Goal: Information Seeking & Learning: Learn about a topic

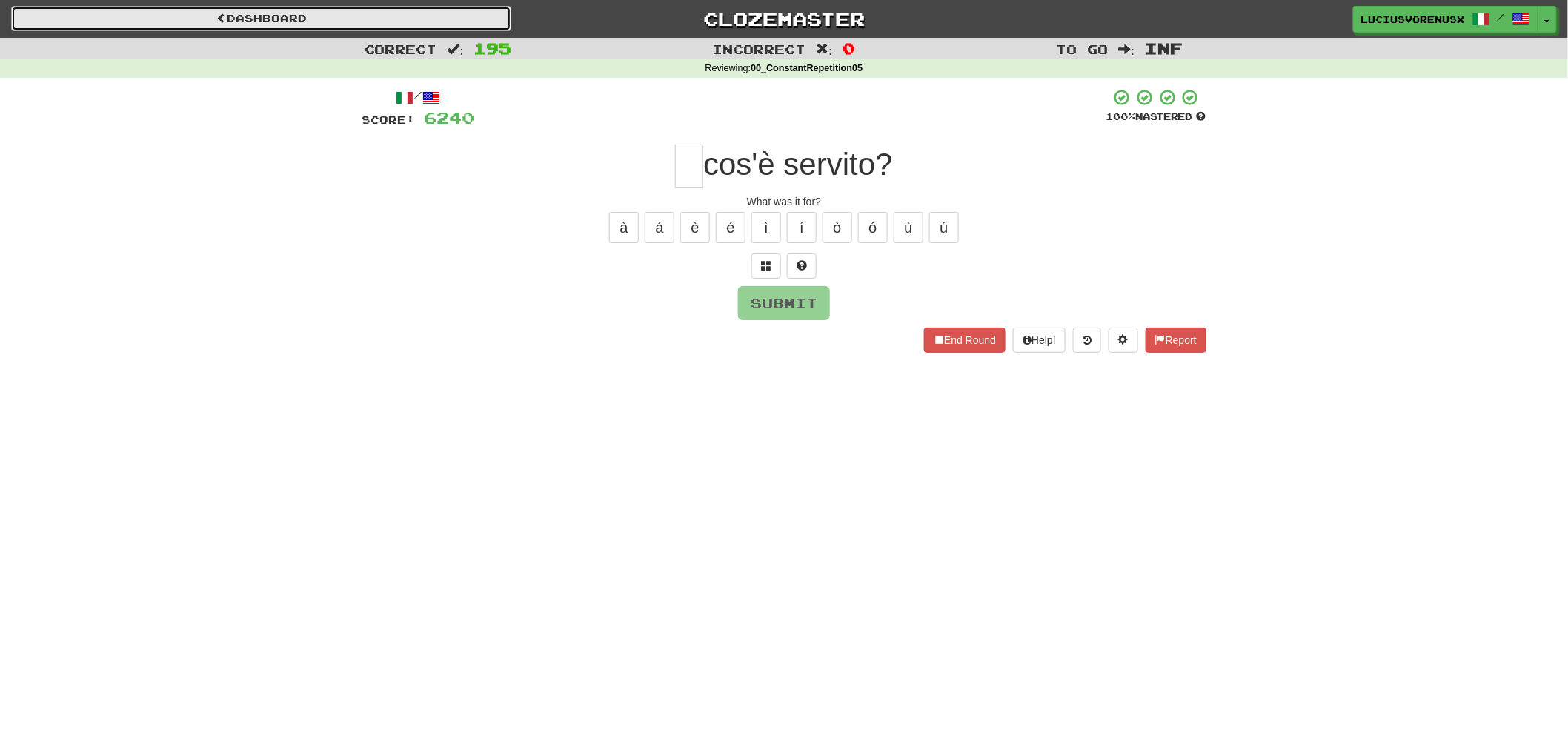
click at [431, 24] on link "Dashboard" at bounding box center [261, 18] width 501 height 25
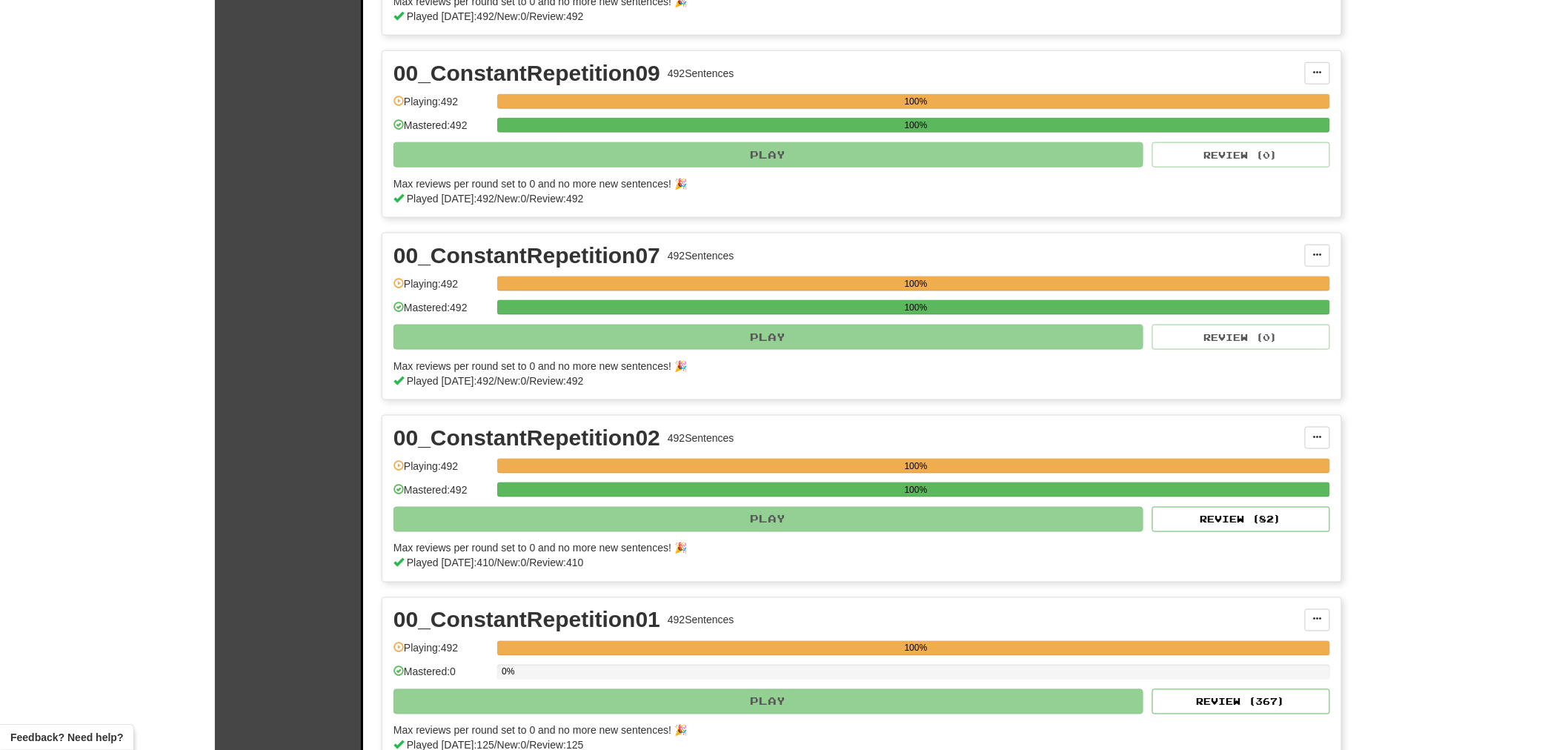
scroll to position [1313, 0]
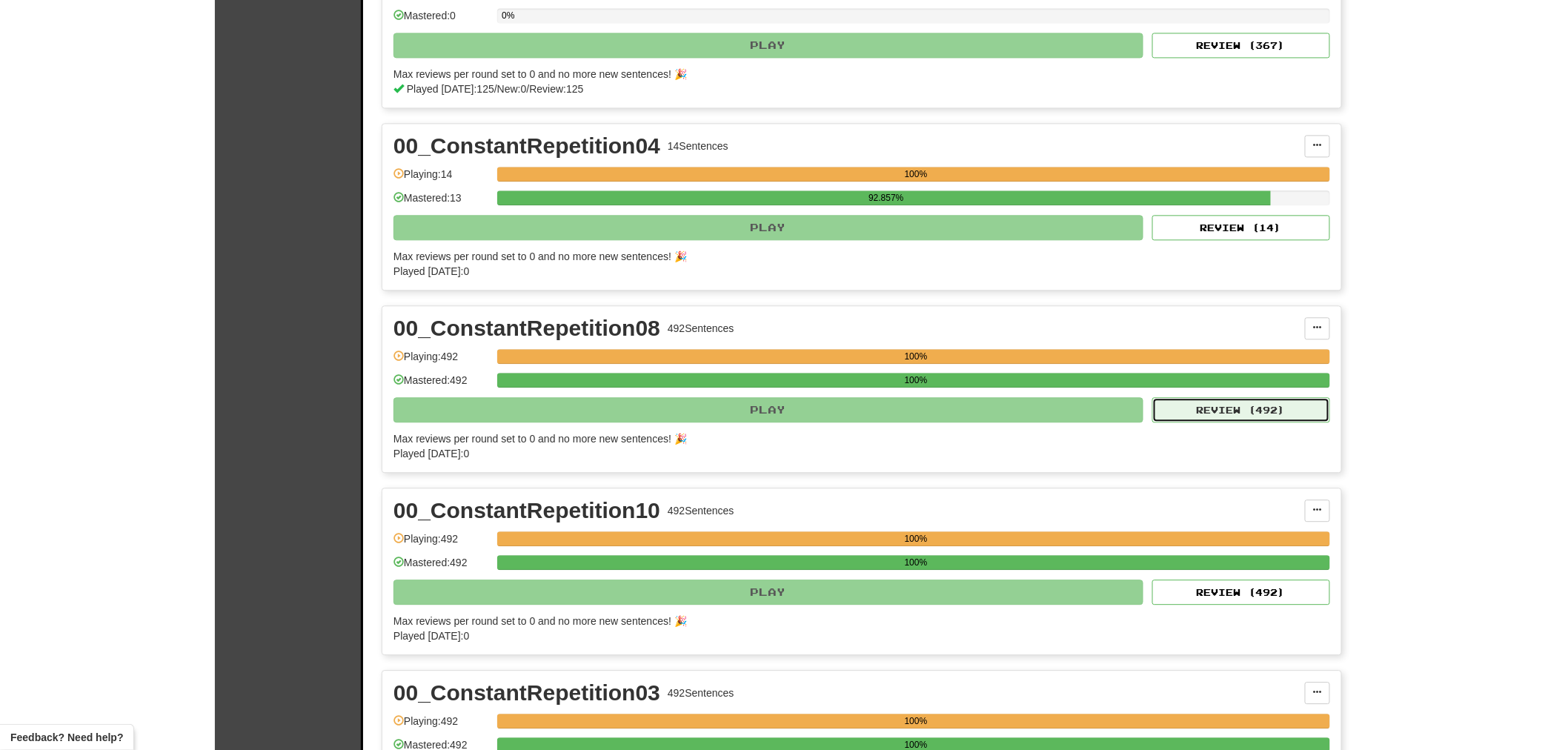
click at [1268, 417] on button "Review ( 492 )" at bounding box center [1241, 409] width 178 height 25
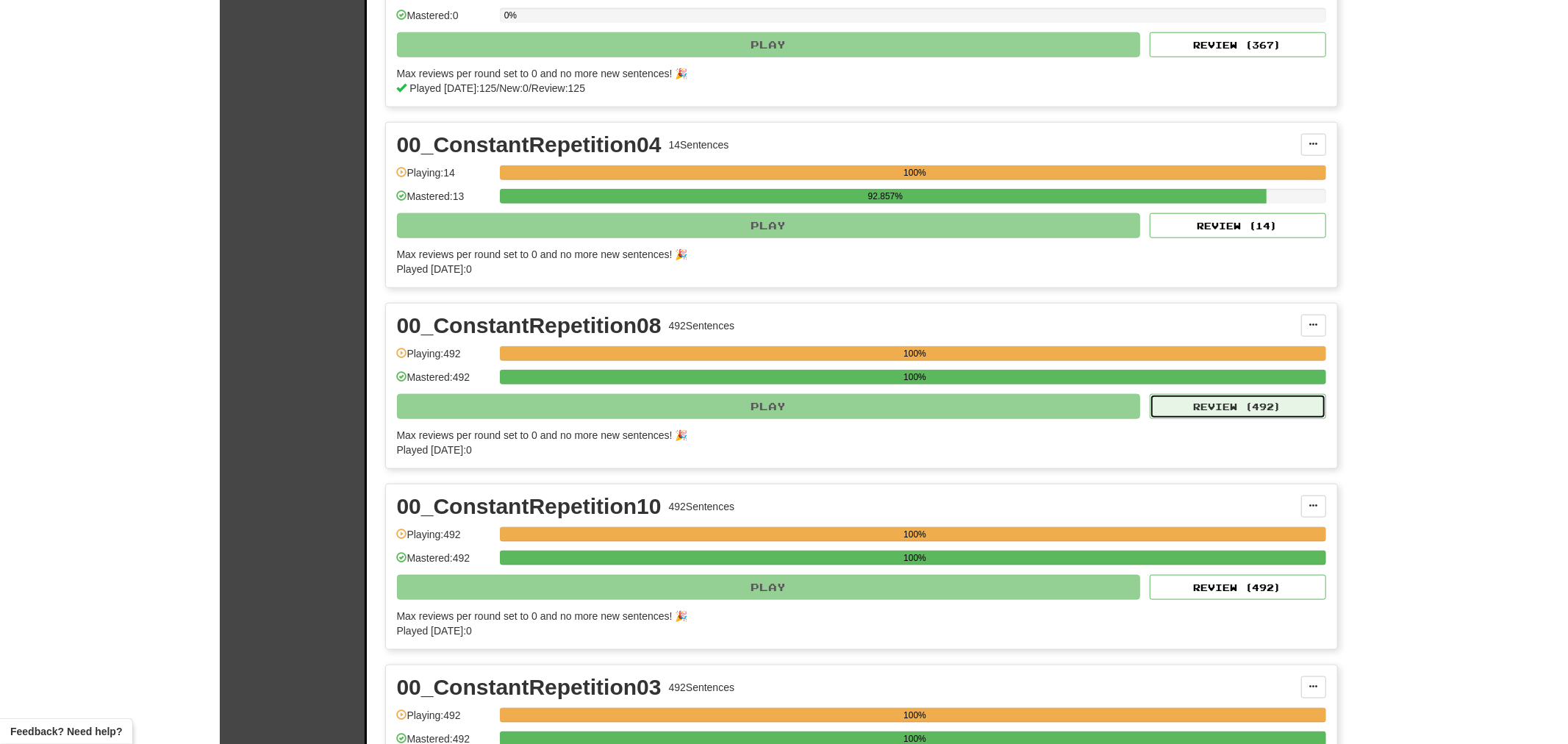
select select "********"
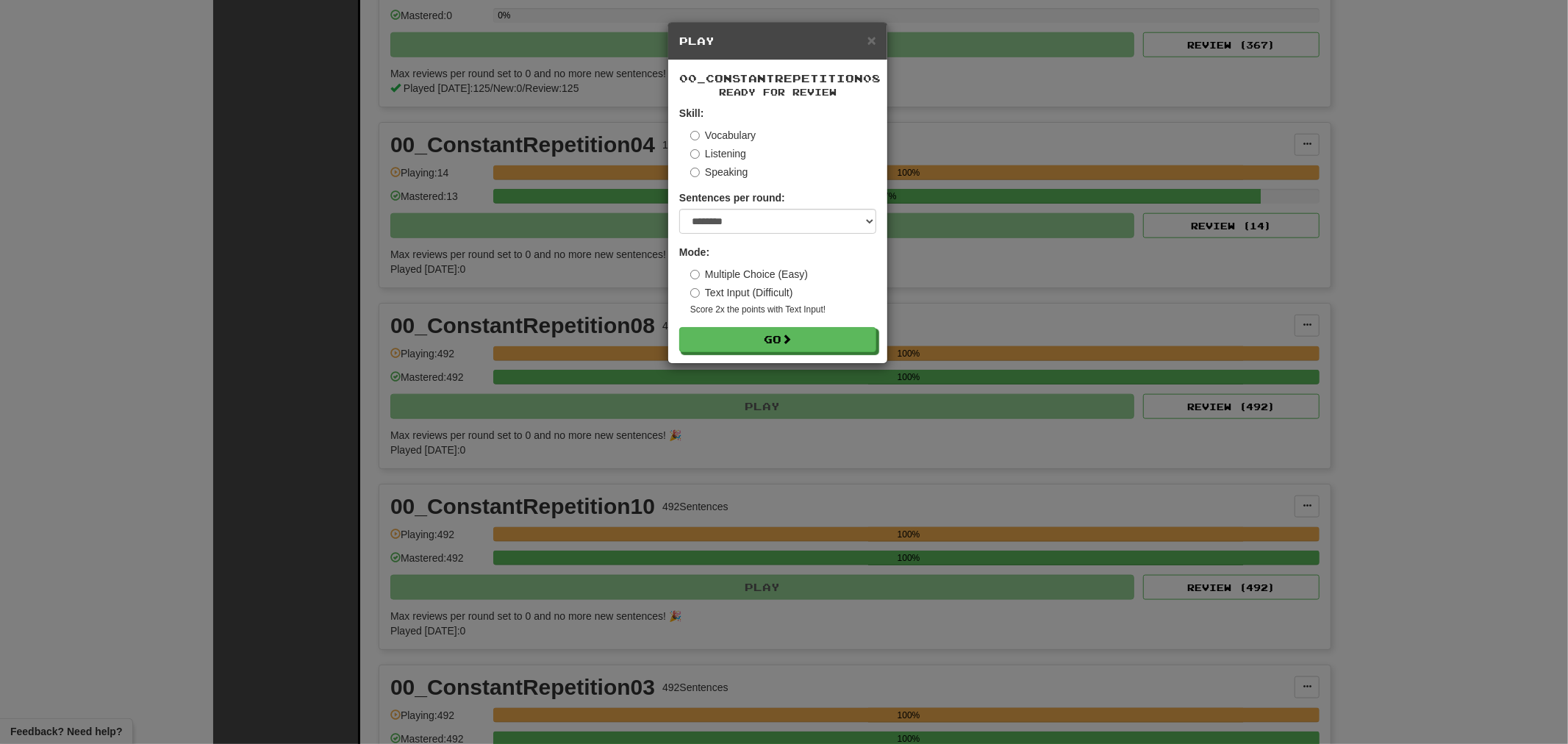
click at [1555, 106] on div "× Play 00_ConstantRepetition08 Ready for Review Skill: Vocabulary Listening Spe…" at bounding box center [784, 372] width 1568 height 744
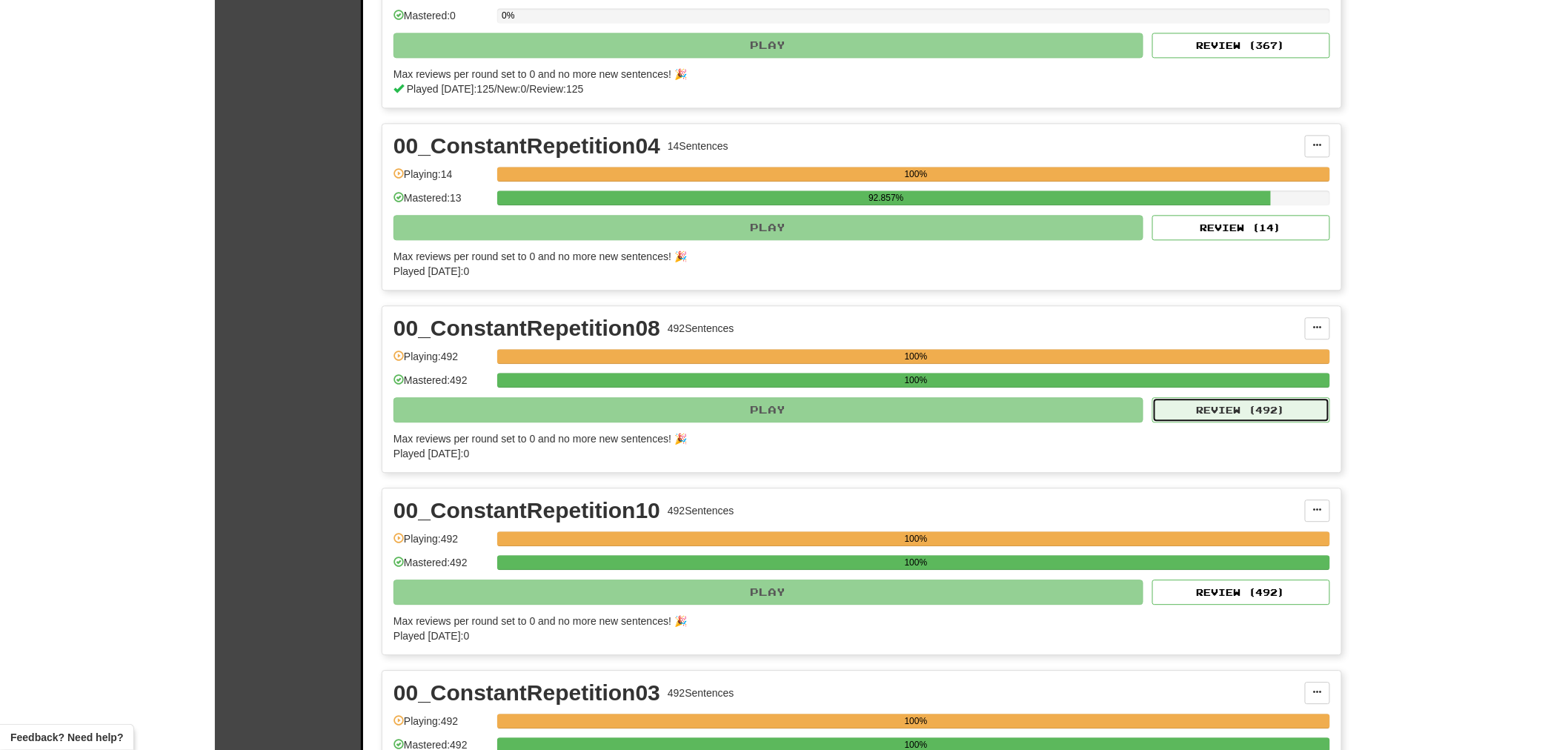
click at [1241, 422] on button "Review ( 492 )" at bounding box center [1241, 409] width 178 height 25
select select "********"
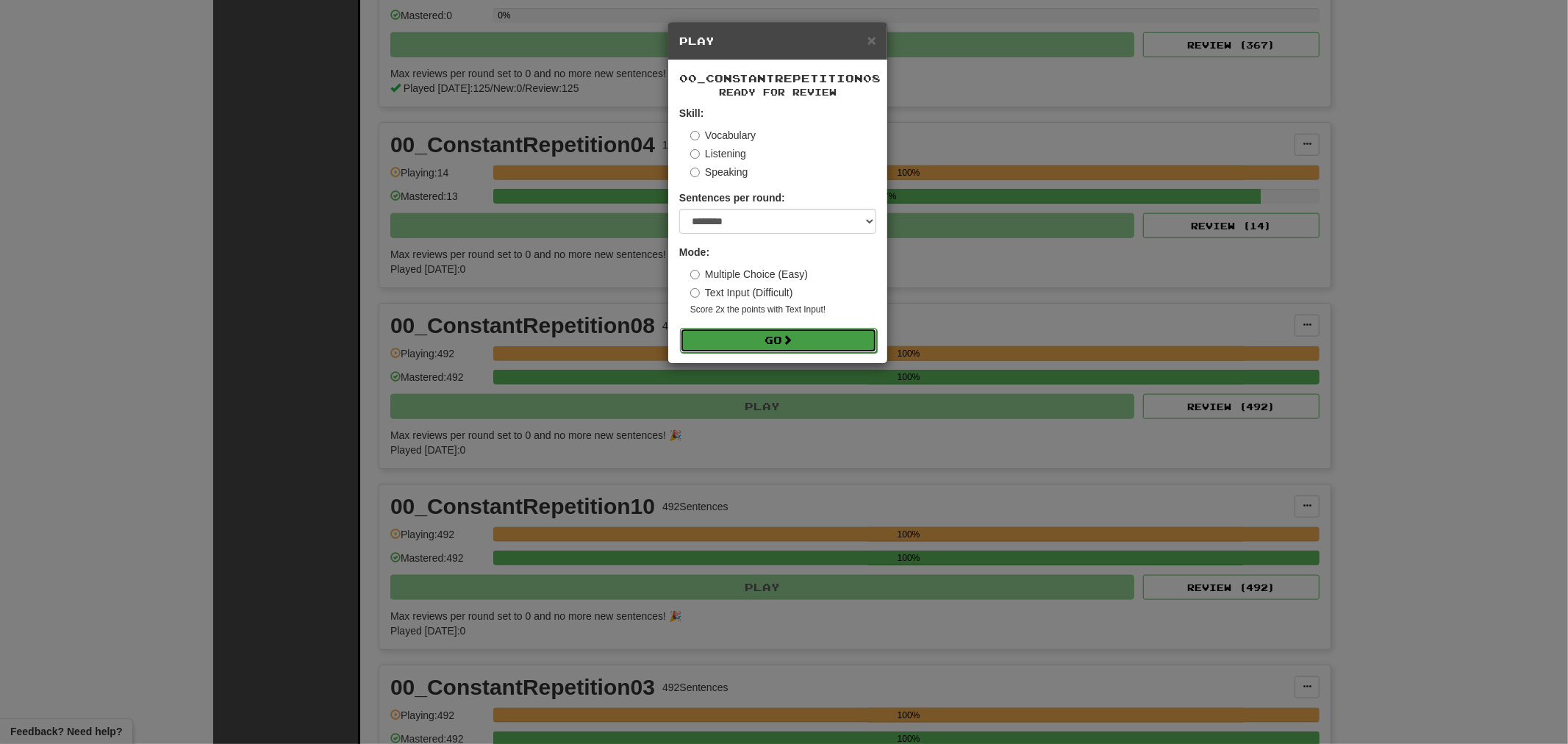
click at [777, 345] on button "Go" at bounding box center [778, 340] width 197 height 25
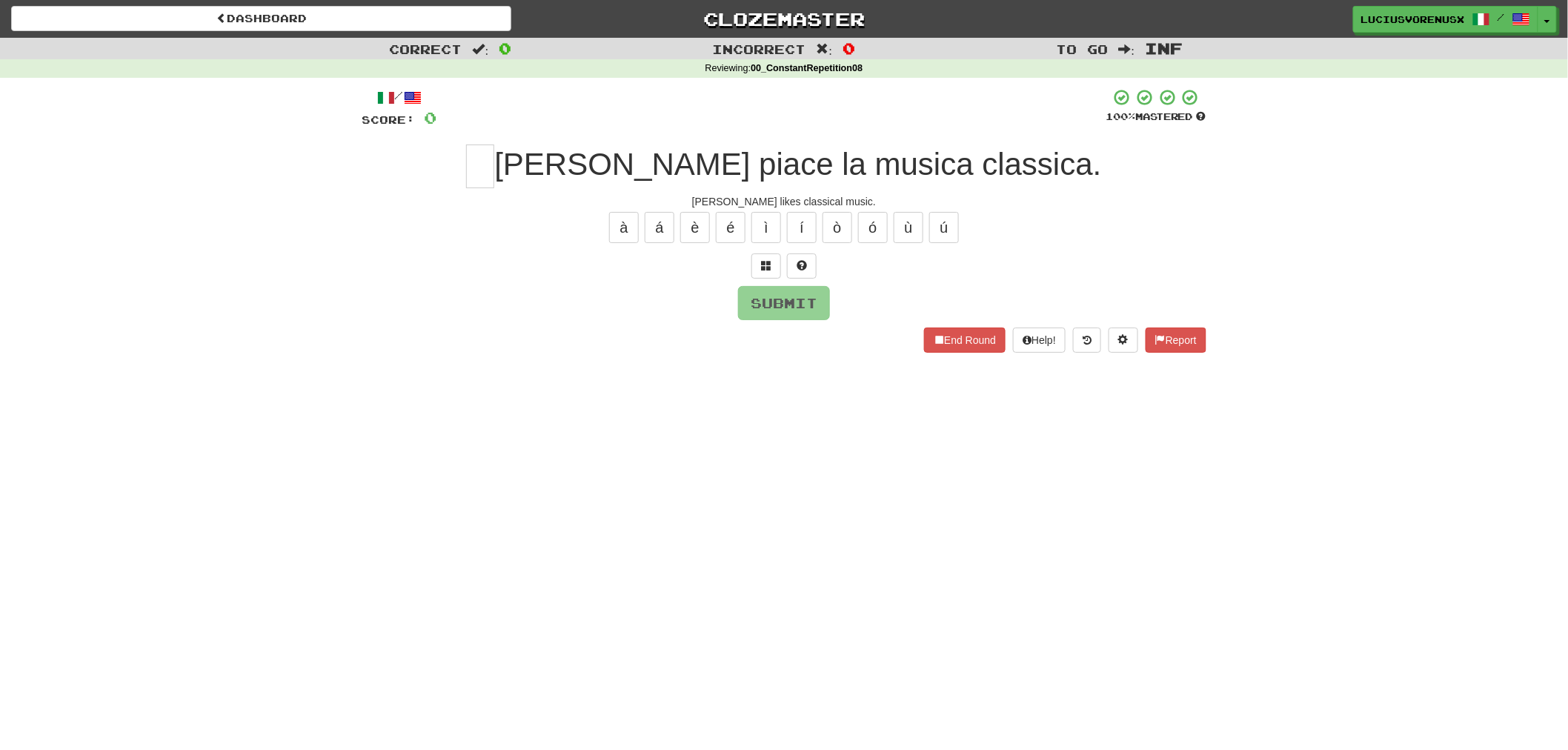
click at [112, 394] on div "Dashboard Clozemaster [PERSON_NAME] / Toggle Dropdown Dashboard Leaderboard Act…" at bounding box center [784, 375] width 1568 height 750
click at [494, 161] on input "text" at bounding box center [479, 166] width 28 height 44
type input "*"
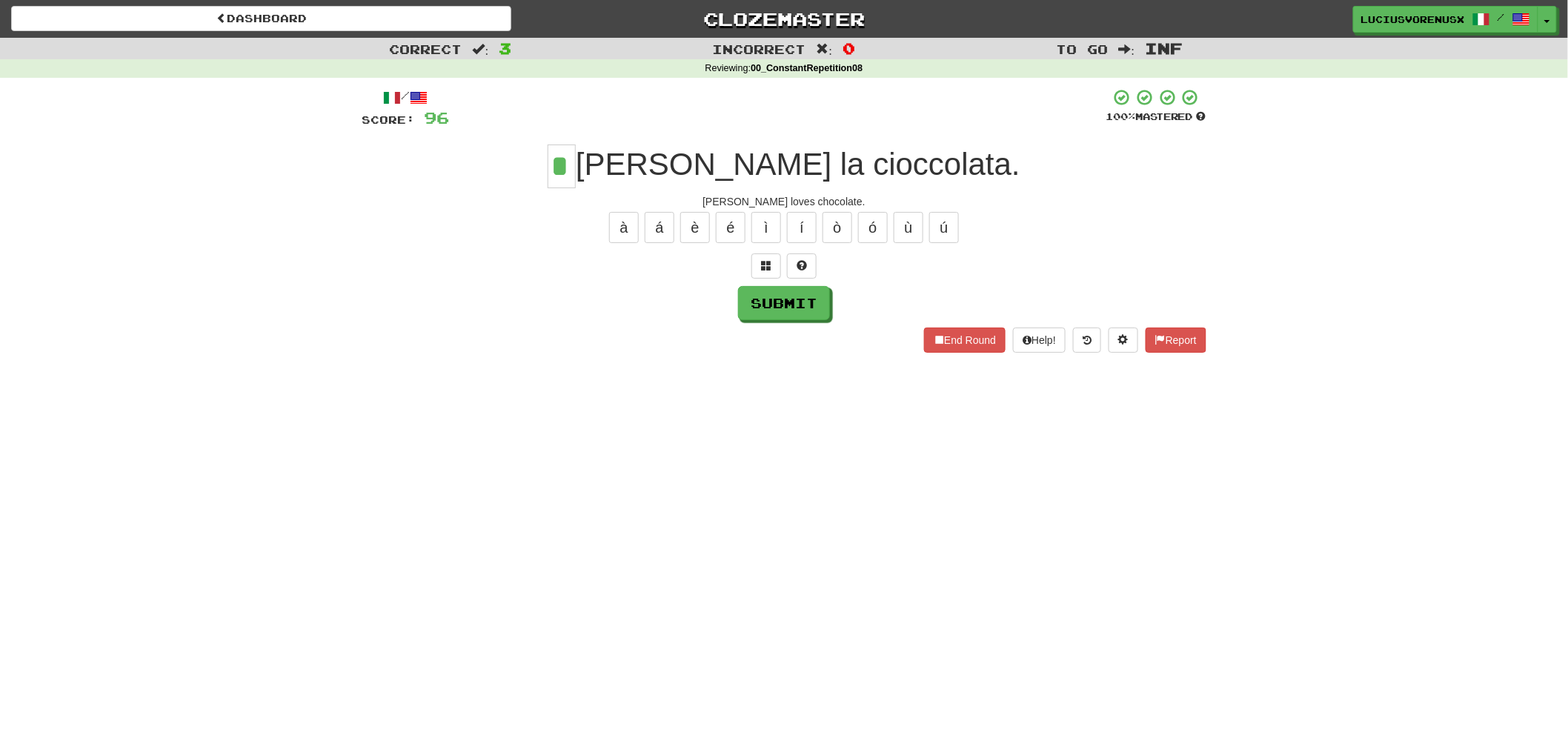
type input "*"
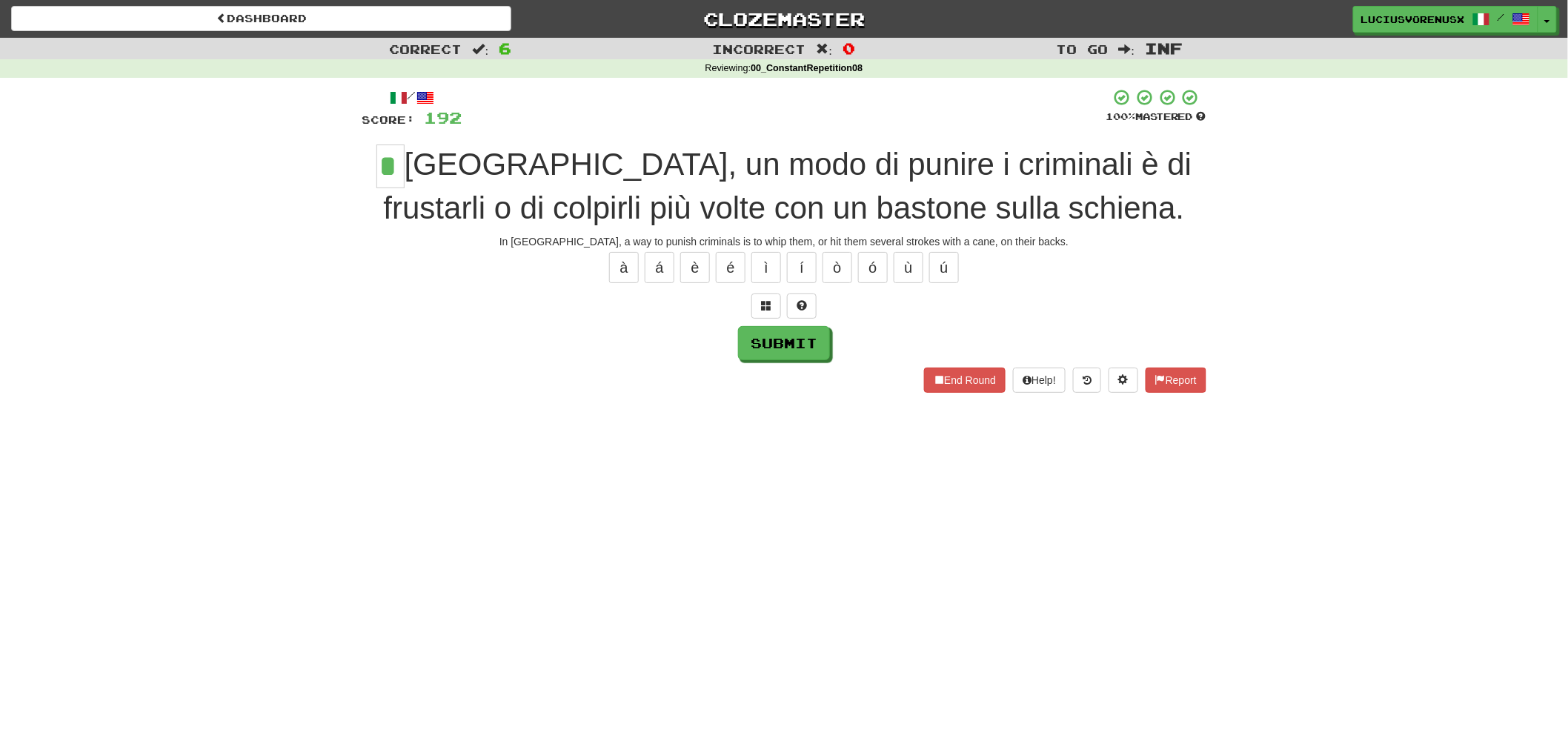
type input "*"
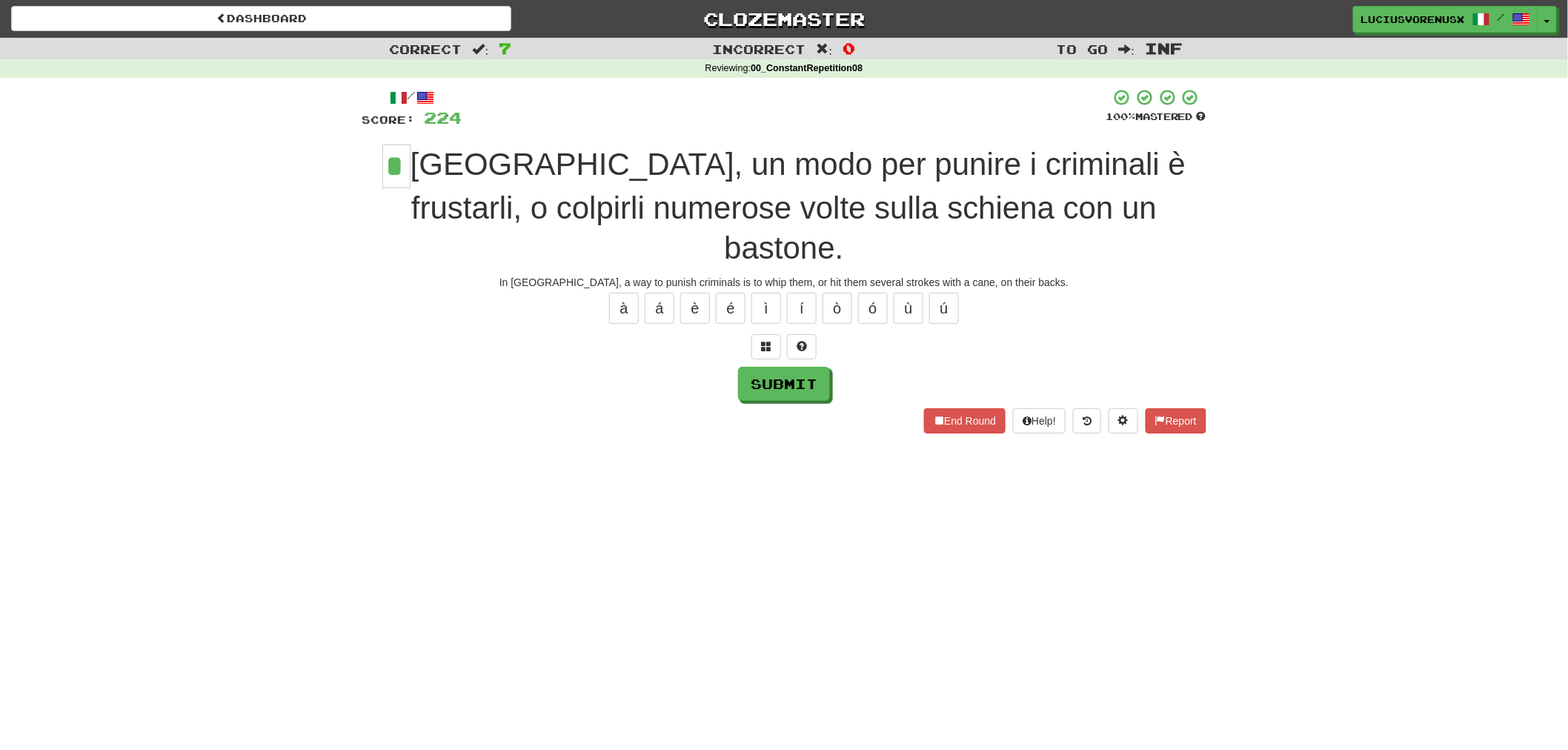
type input "*"
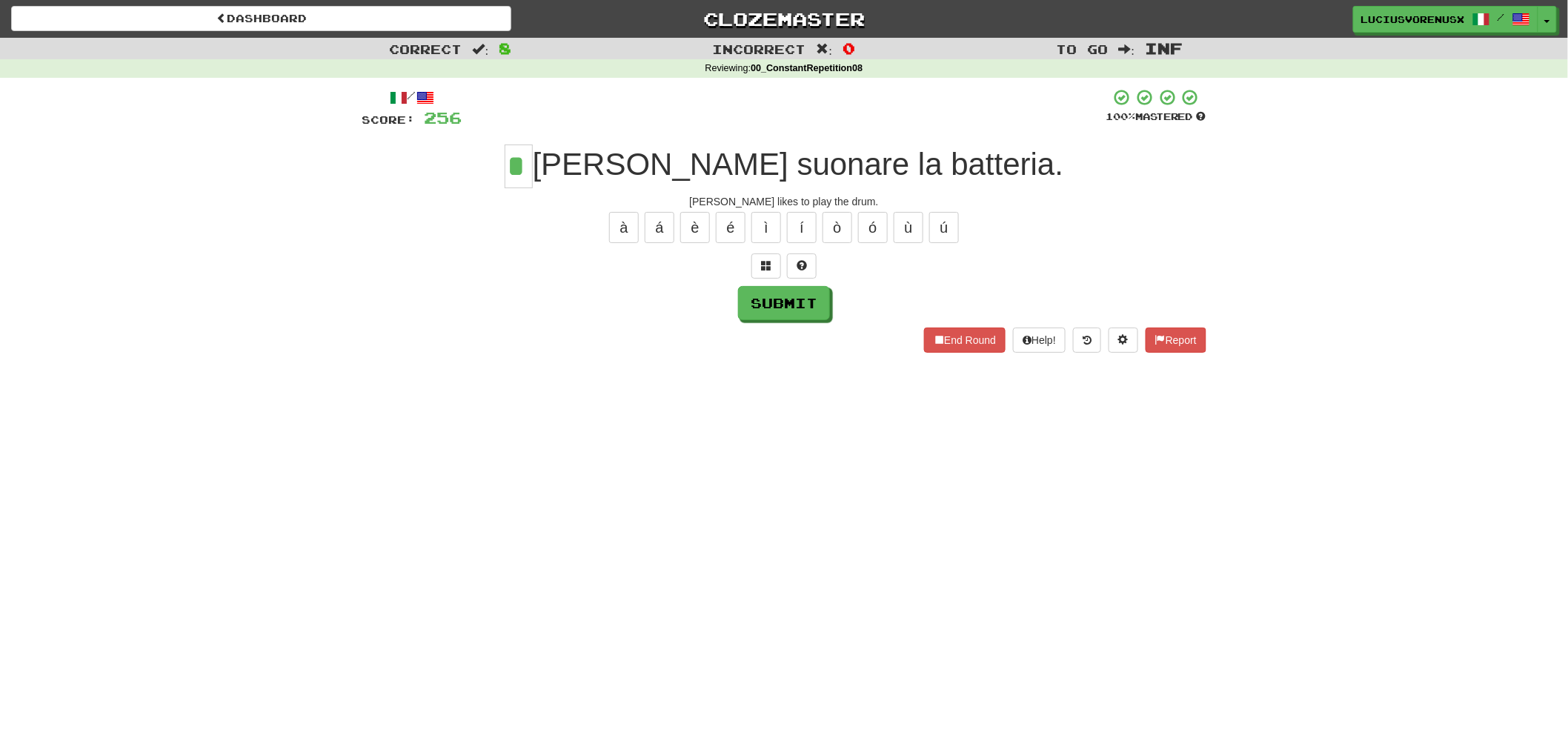
type input "*"
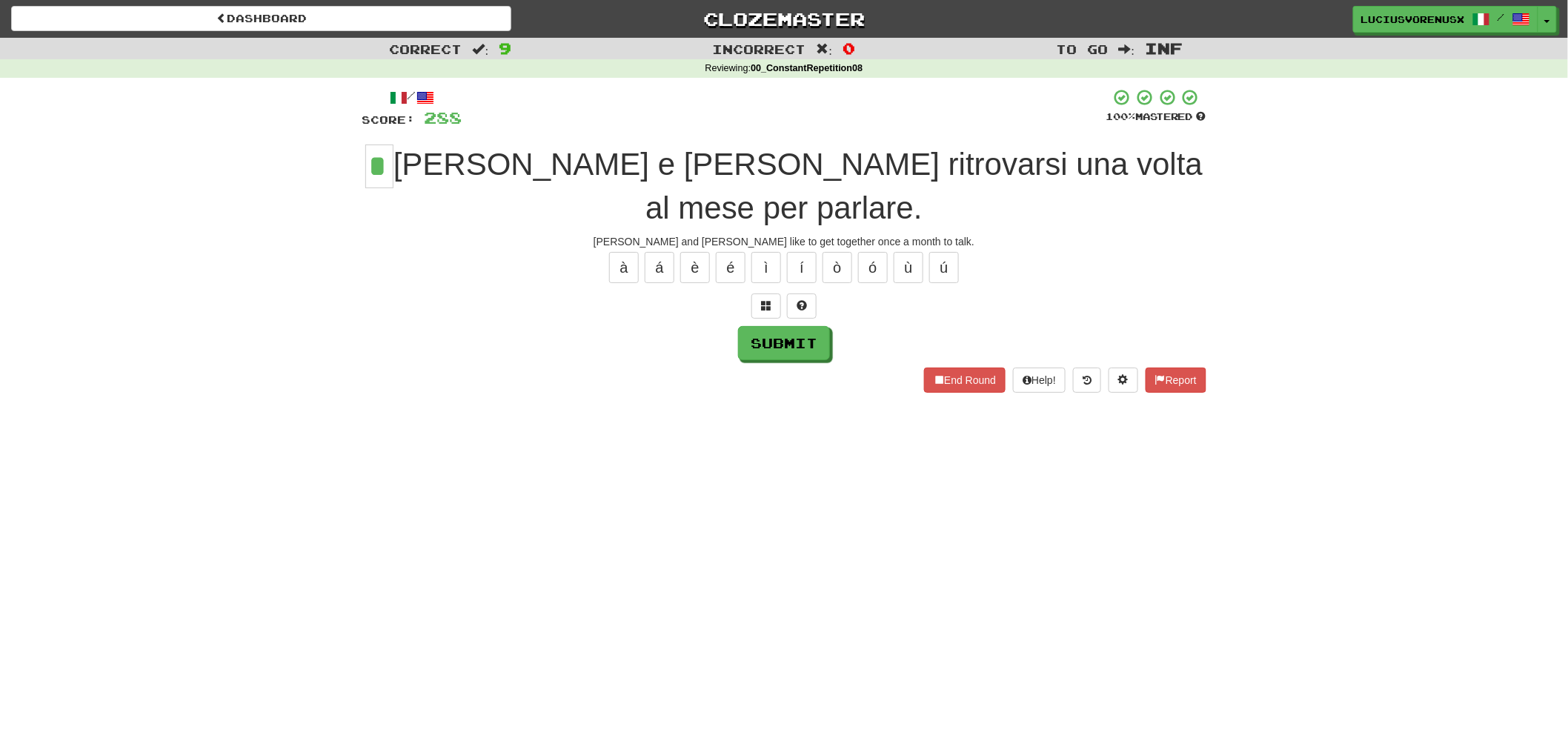
type input "*"
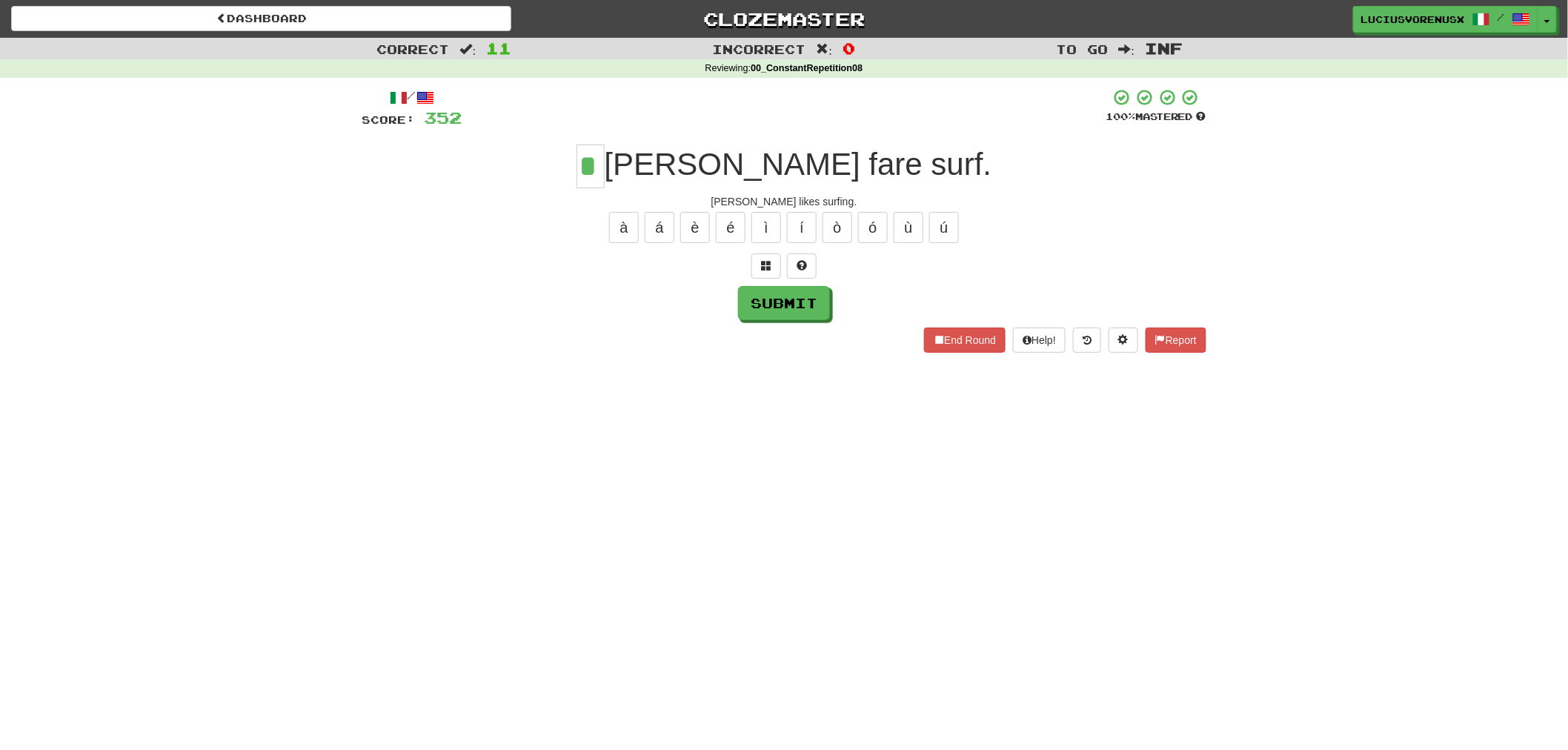
type input "*"
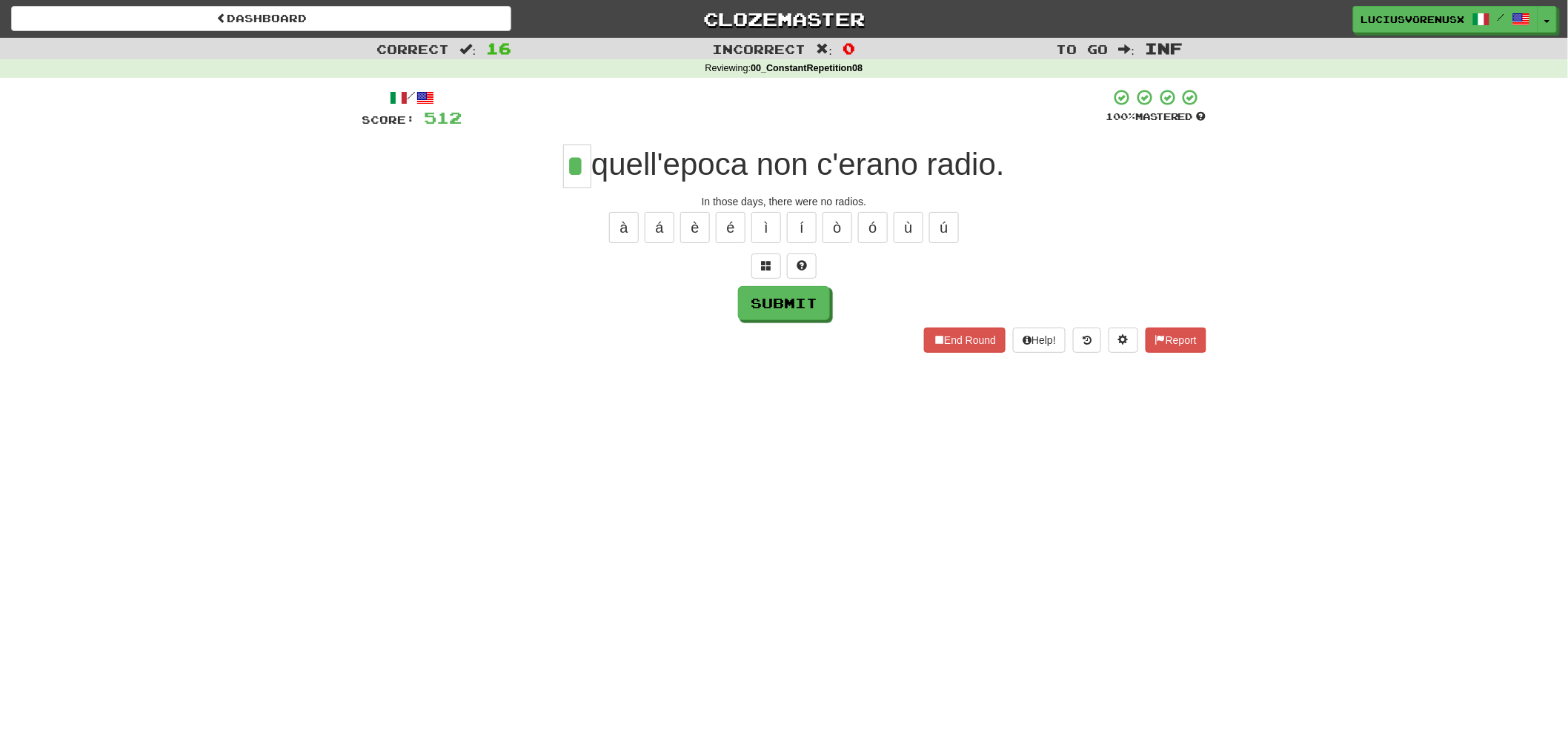
type input "*"
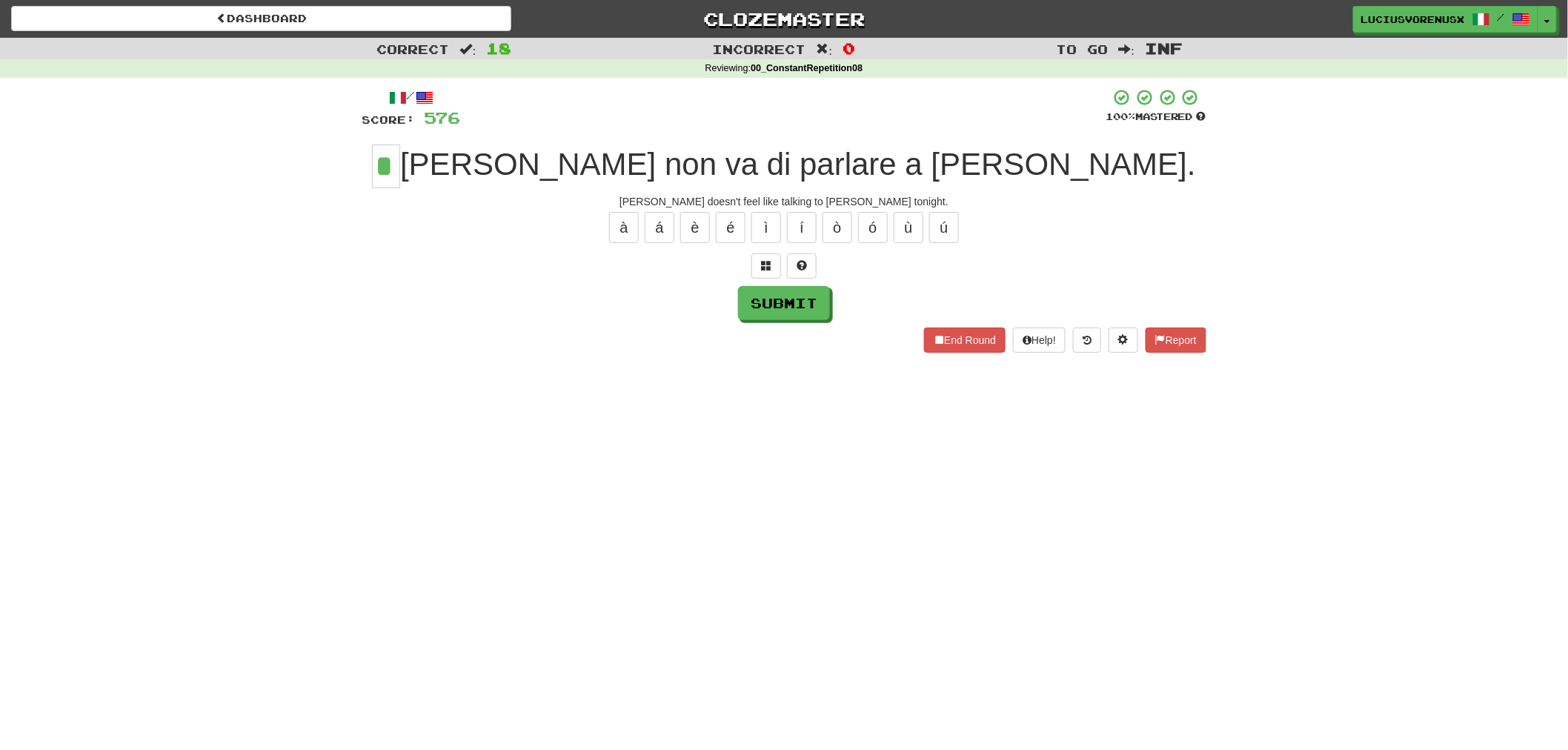
type input "*"
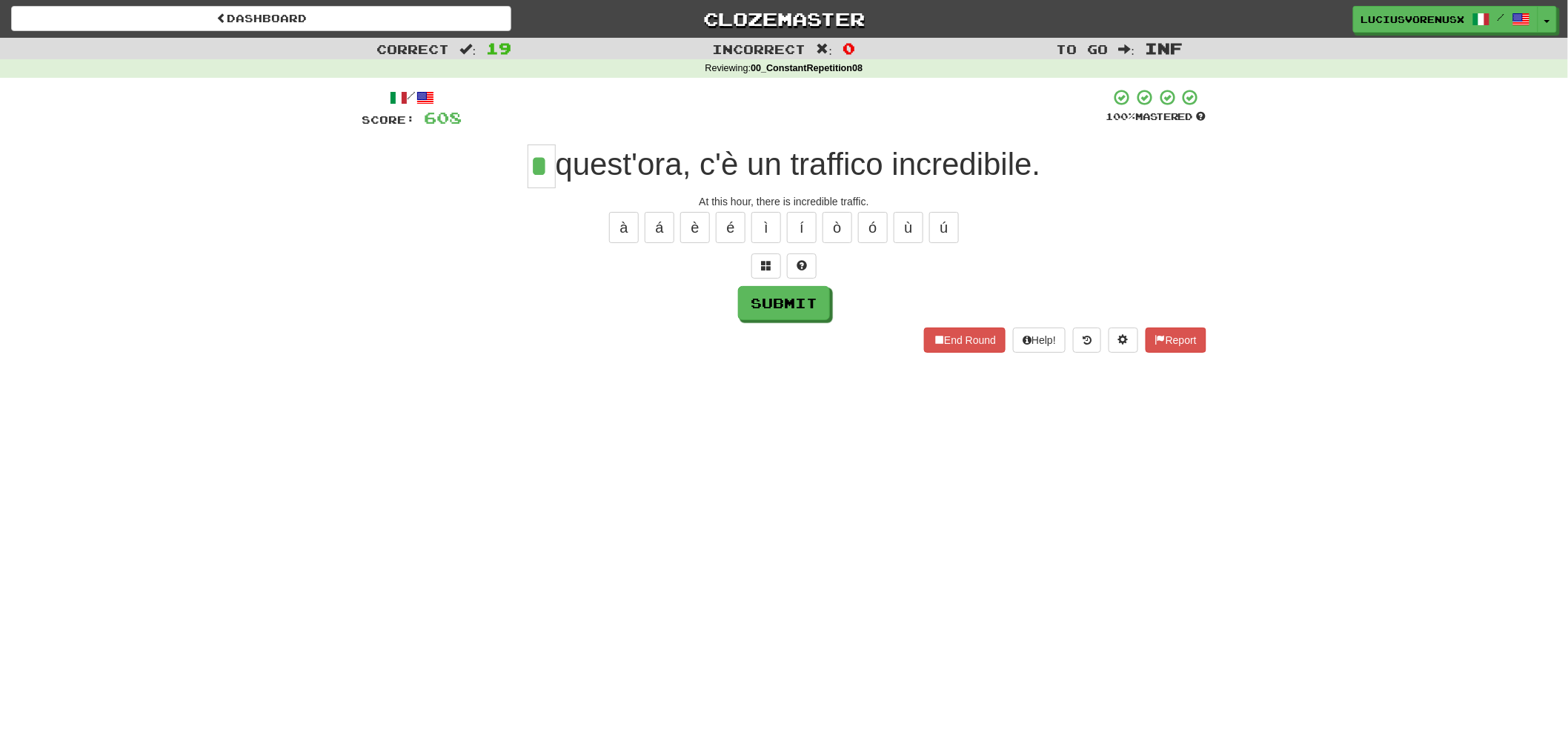
type input "*"
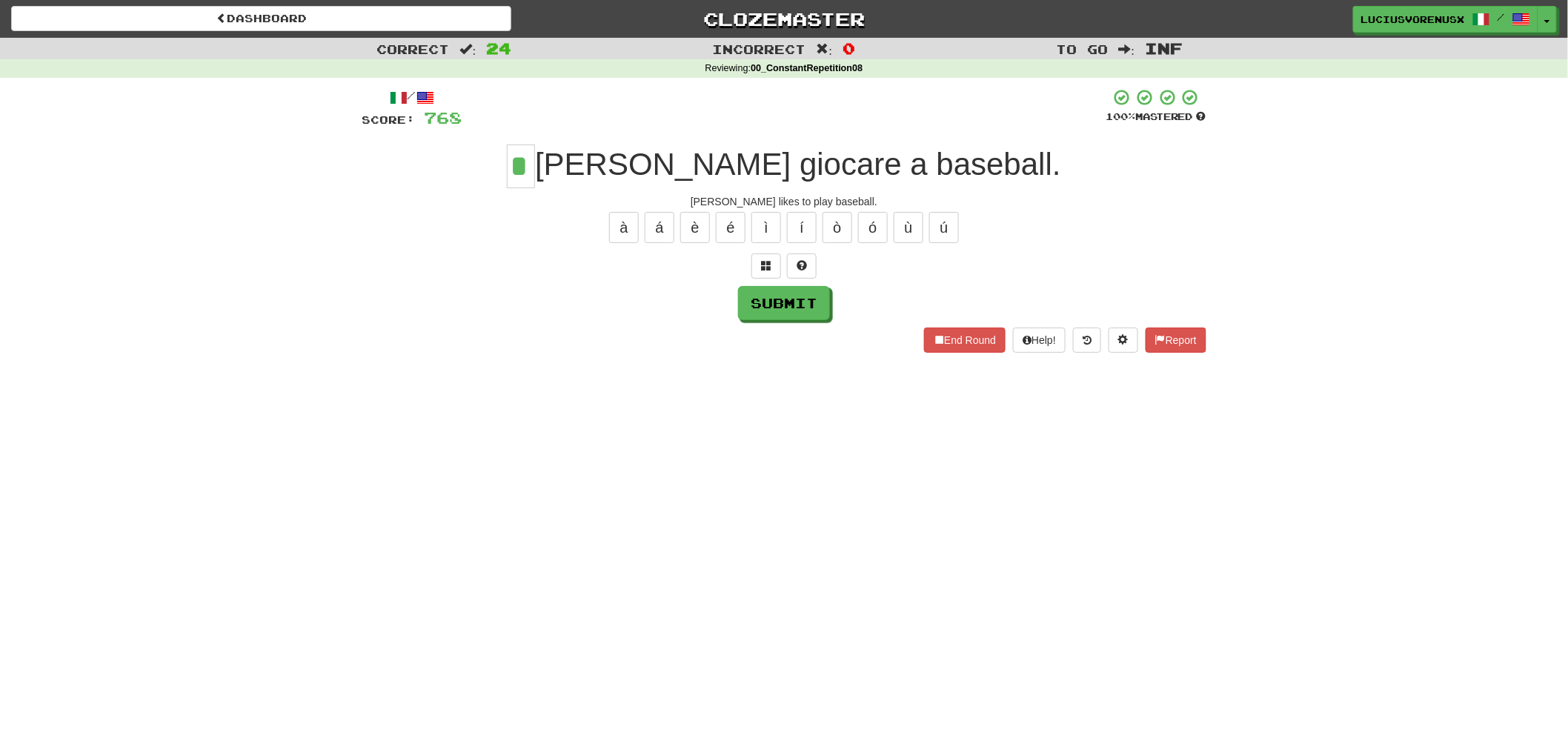
type input "*"
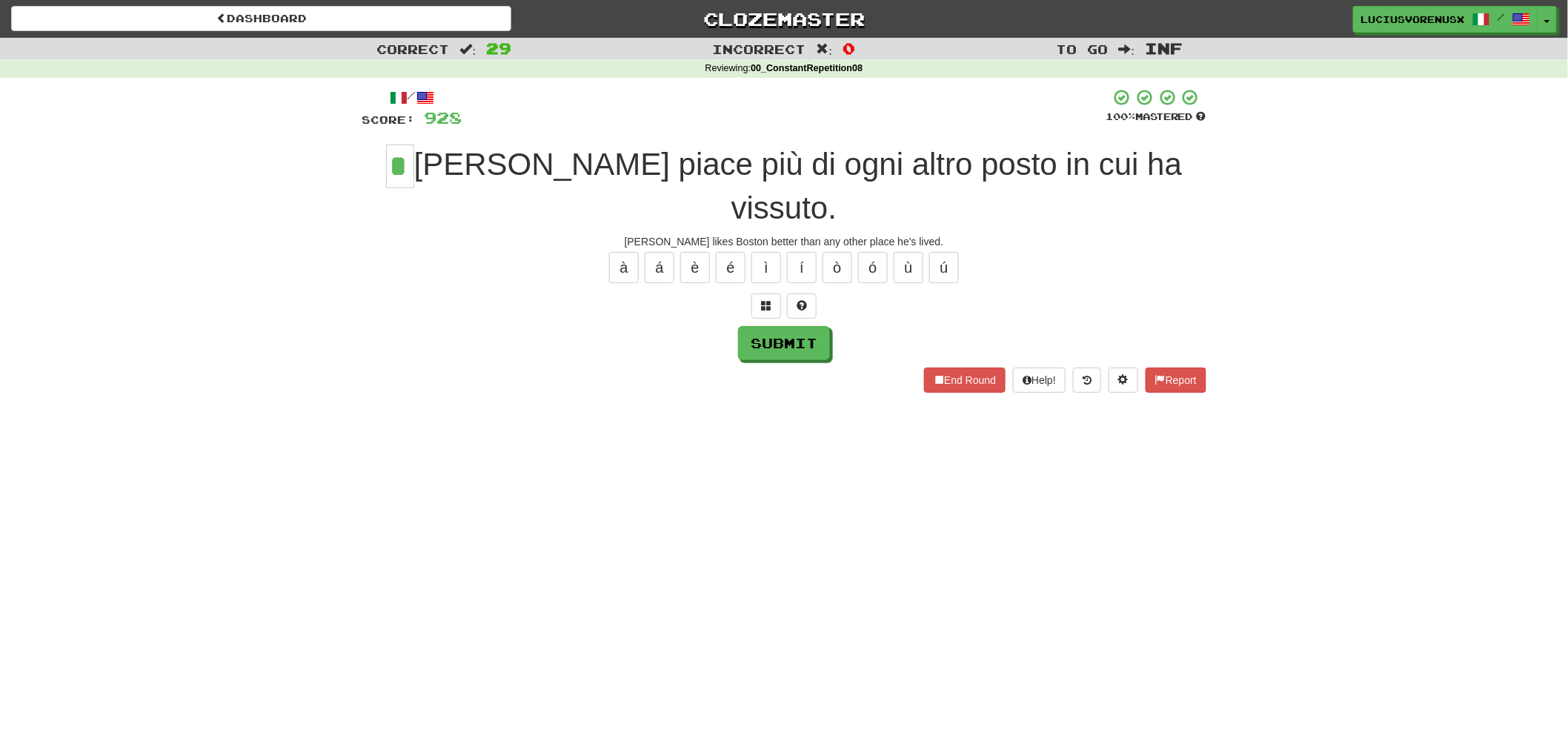
type input "*"
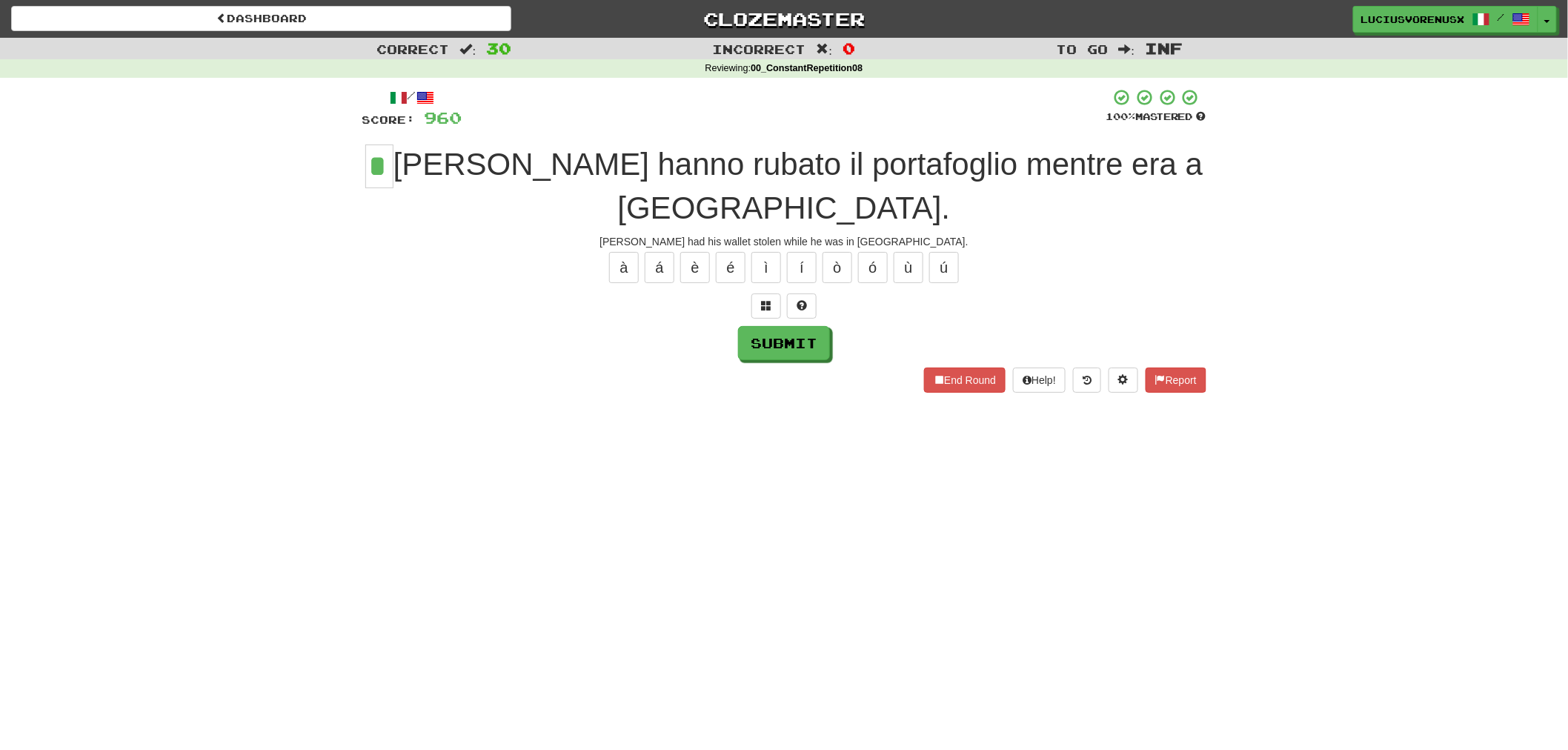
type input "*"
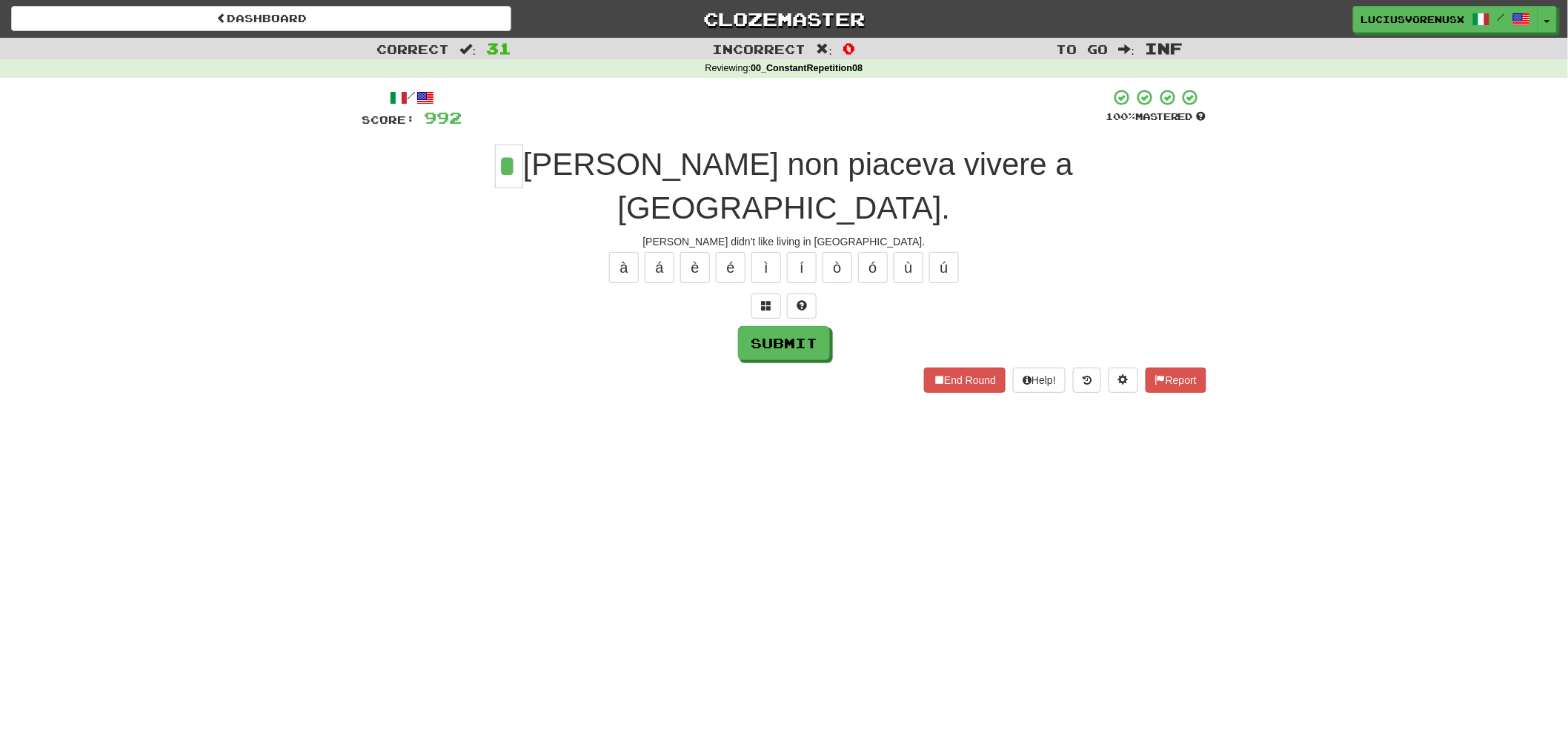
type input "*"
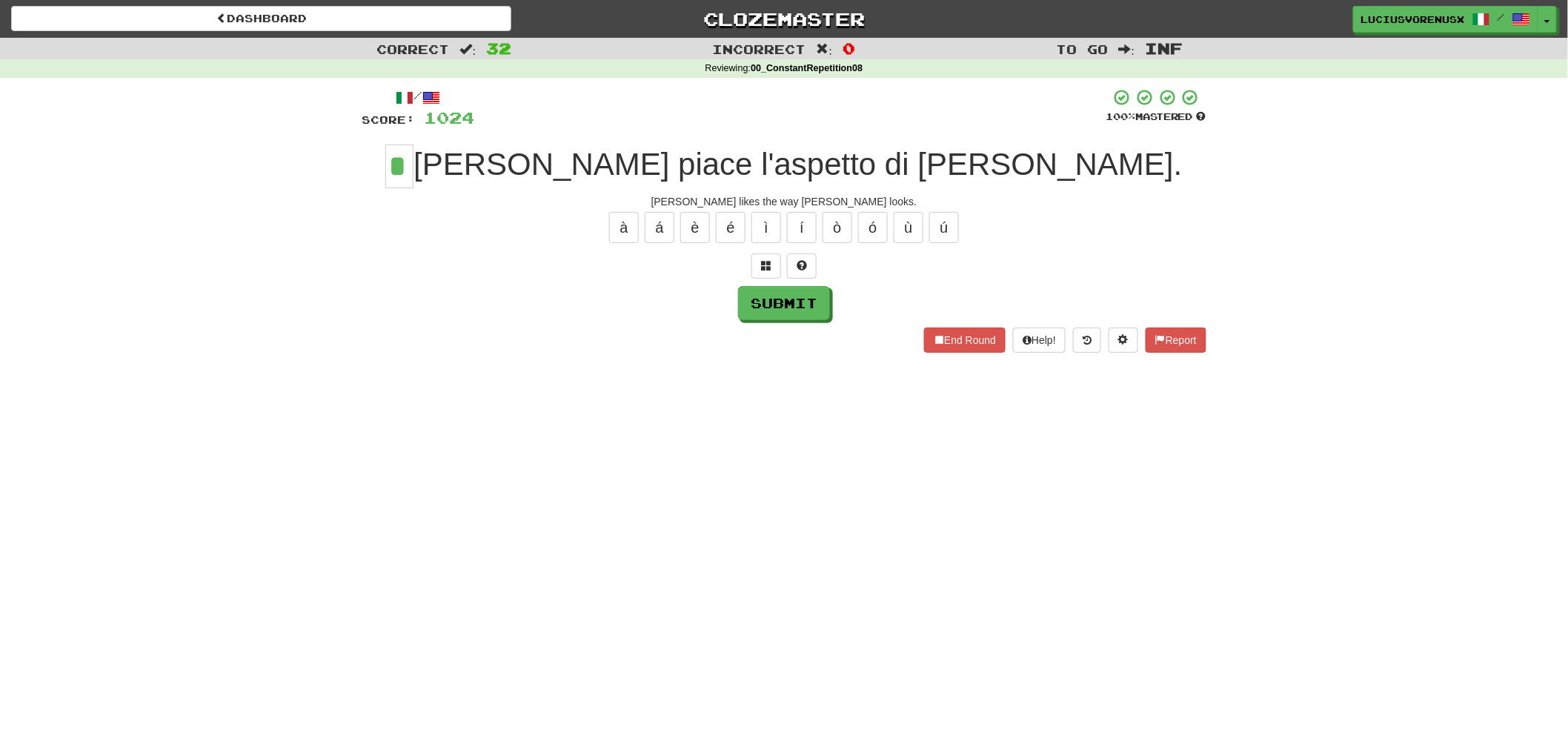
type input "*"
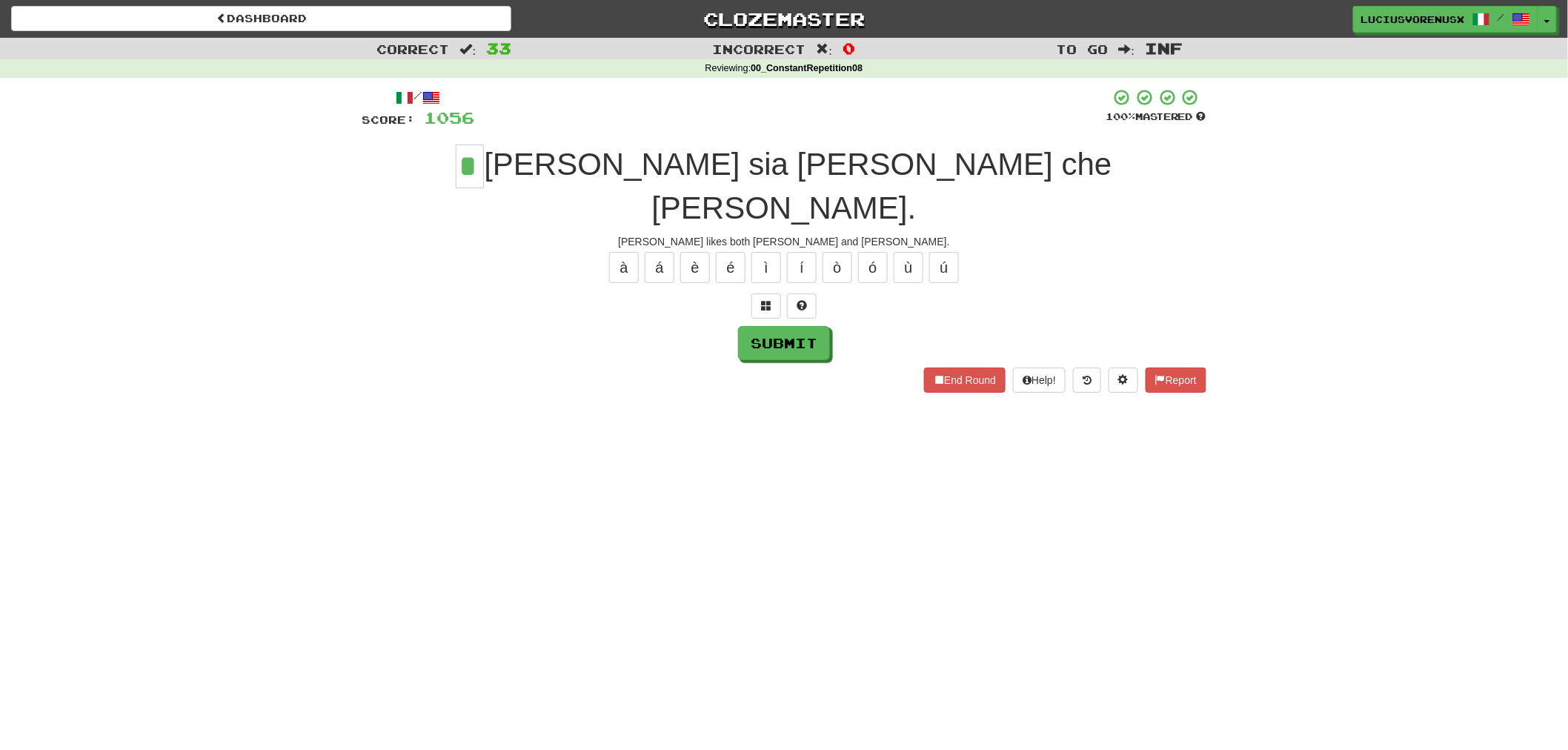
type input "*"
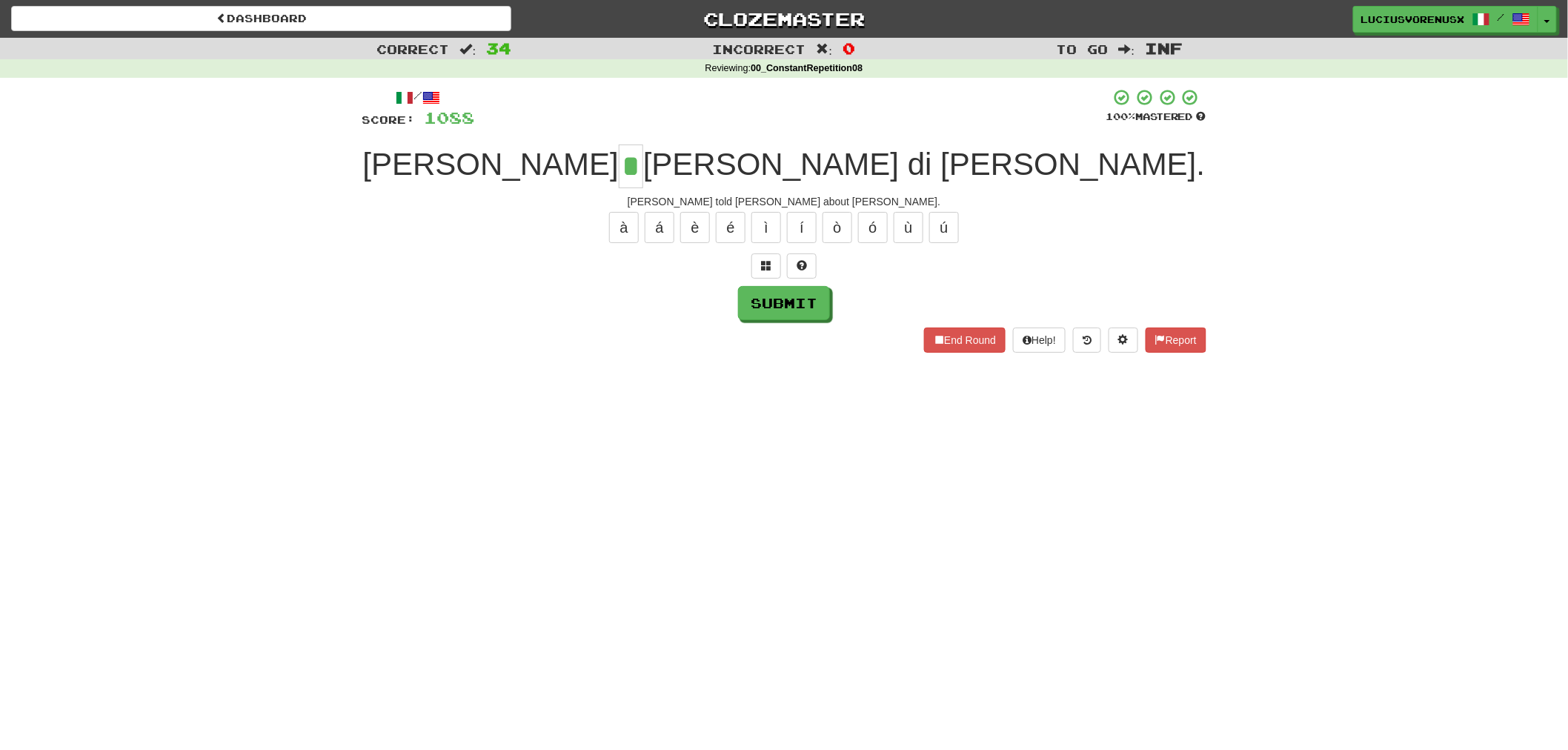
type input "*"
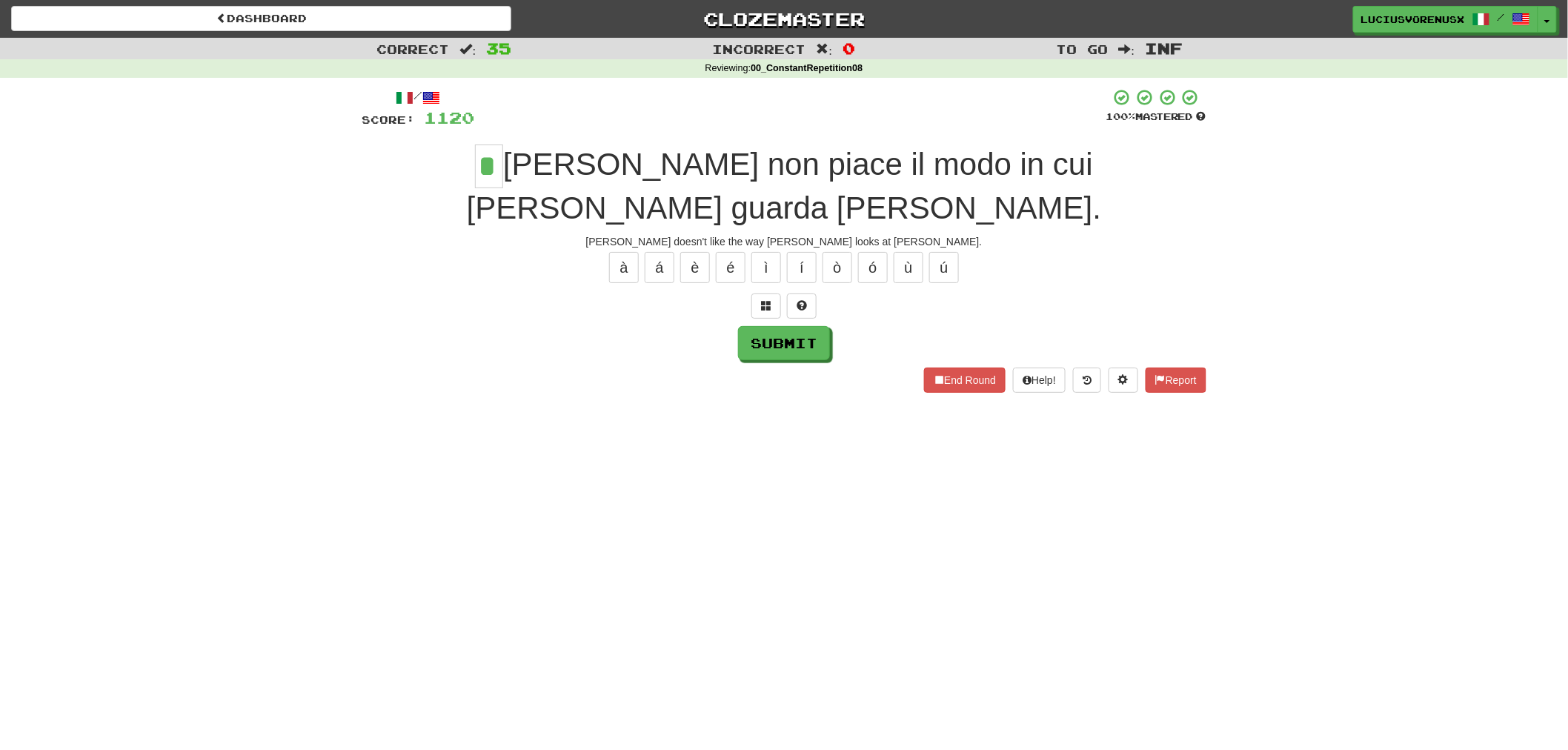
type input "*"
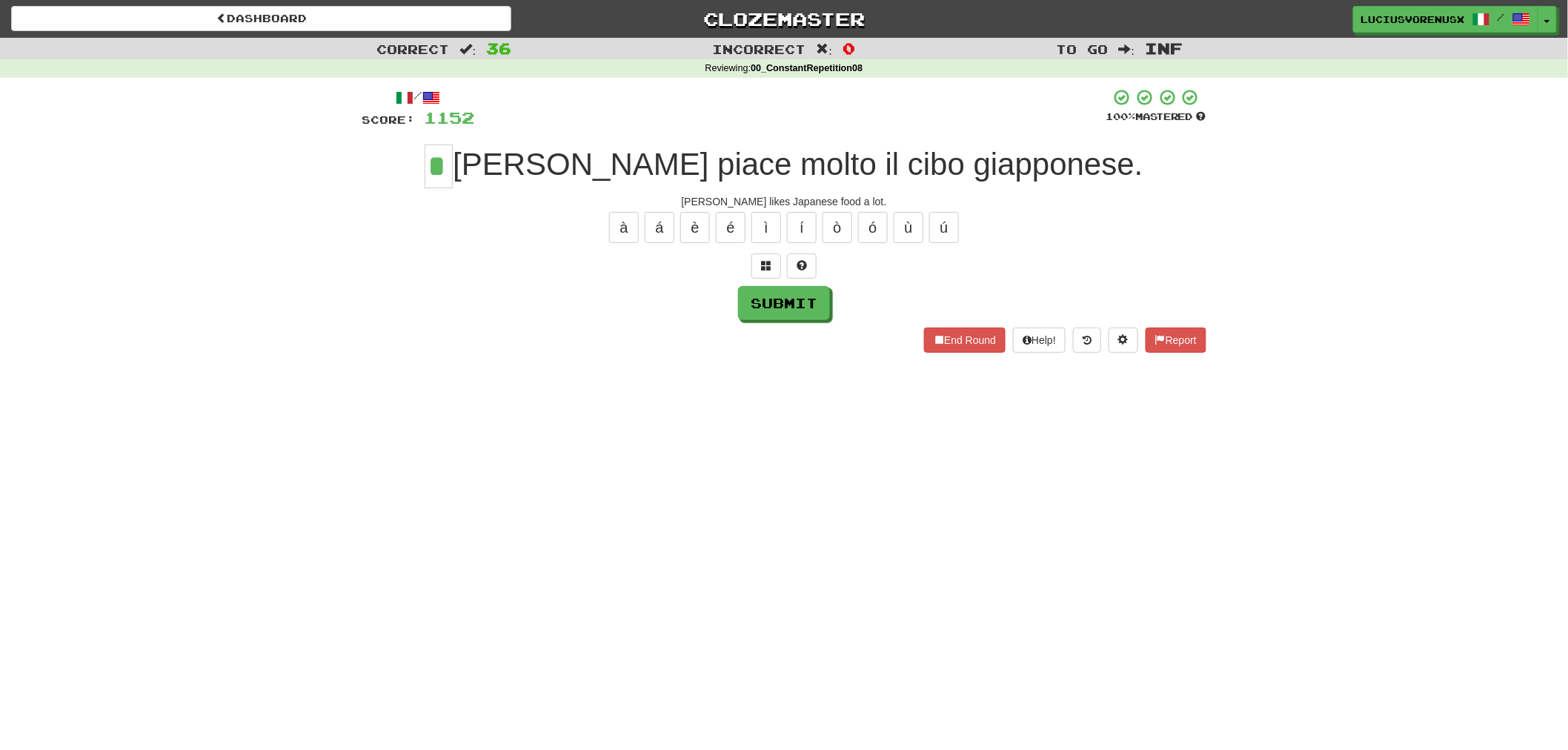
type input "*"
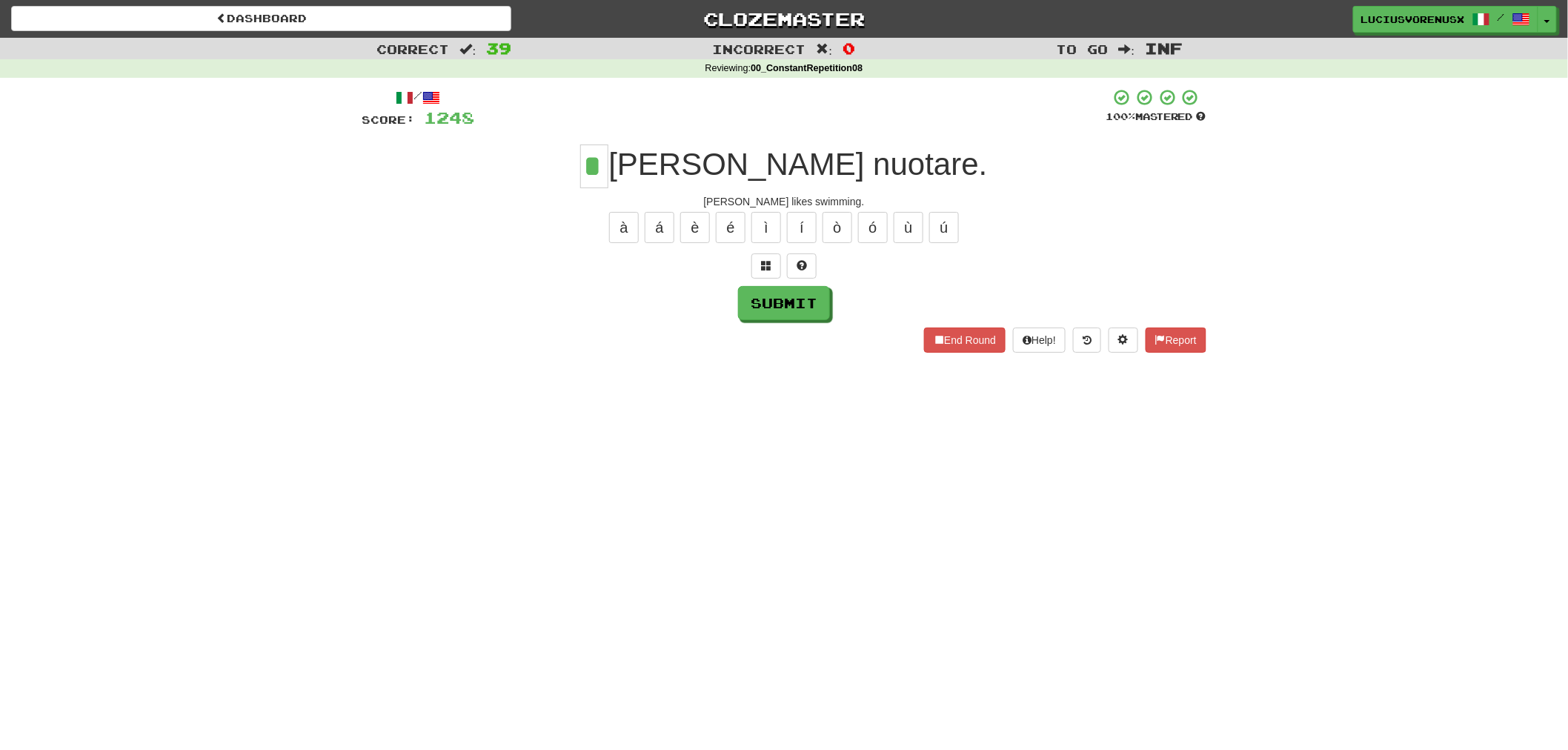
type input "*"
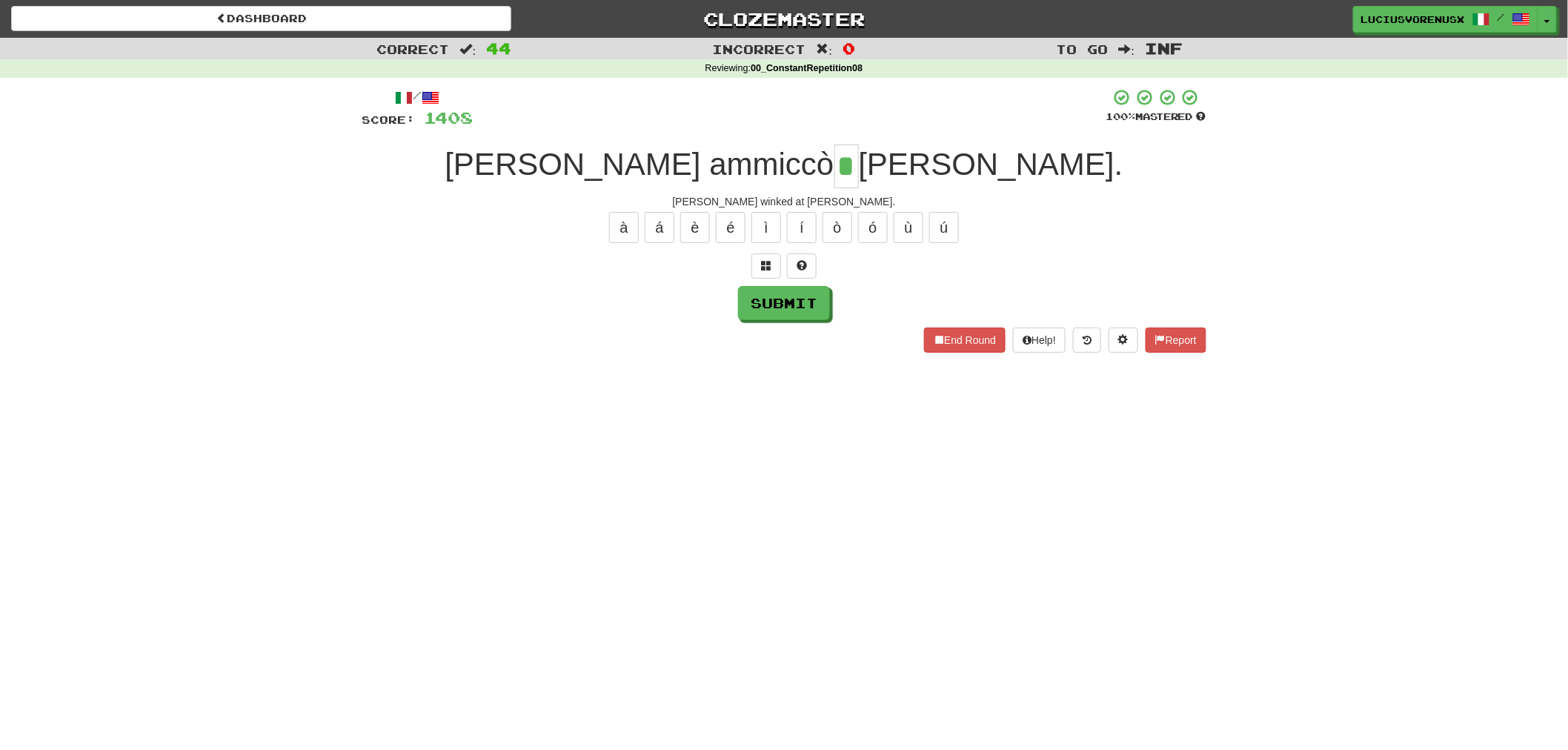
type input "*"
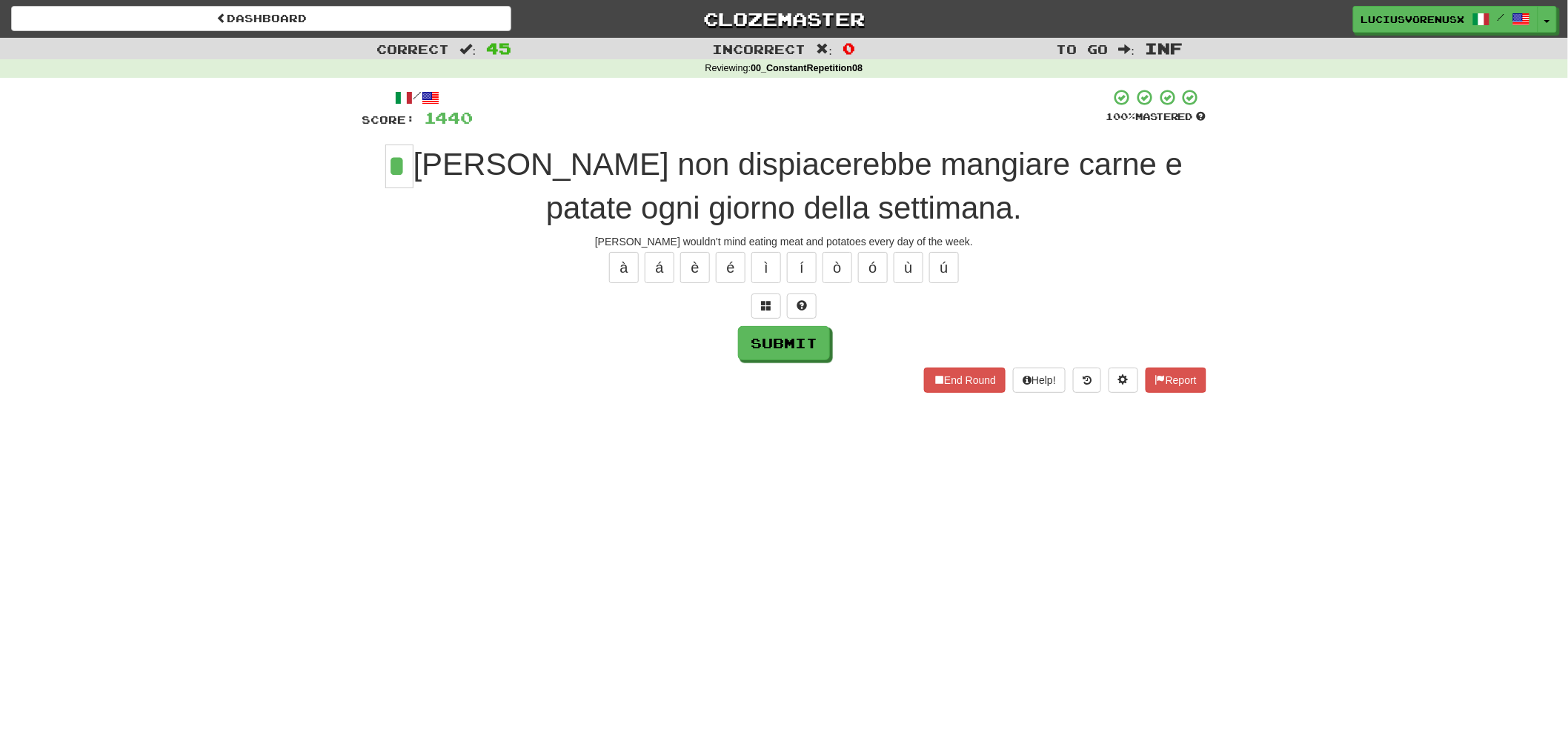
type input "*"
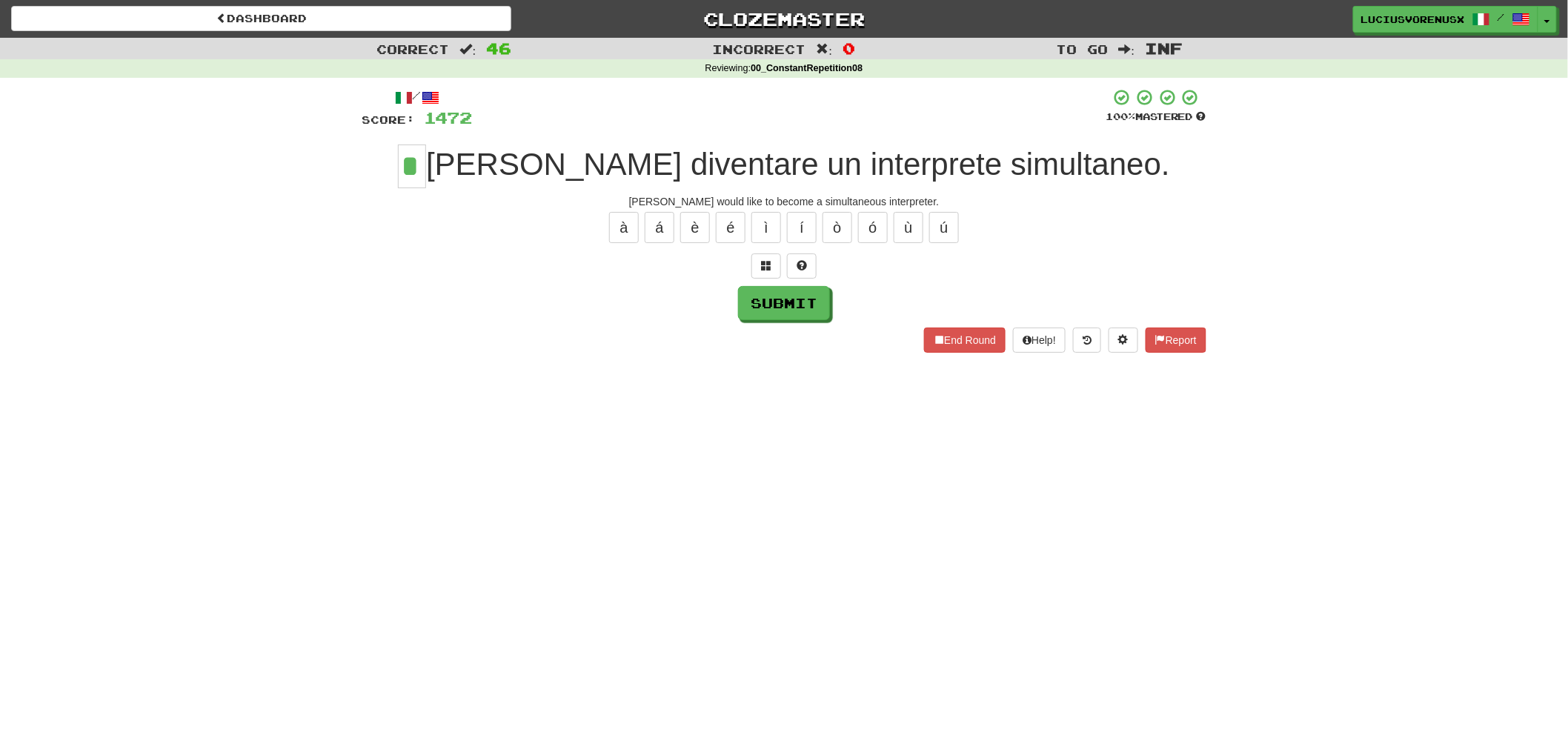
type input "*"
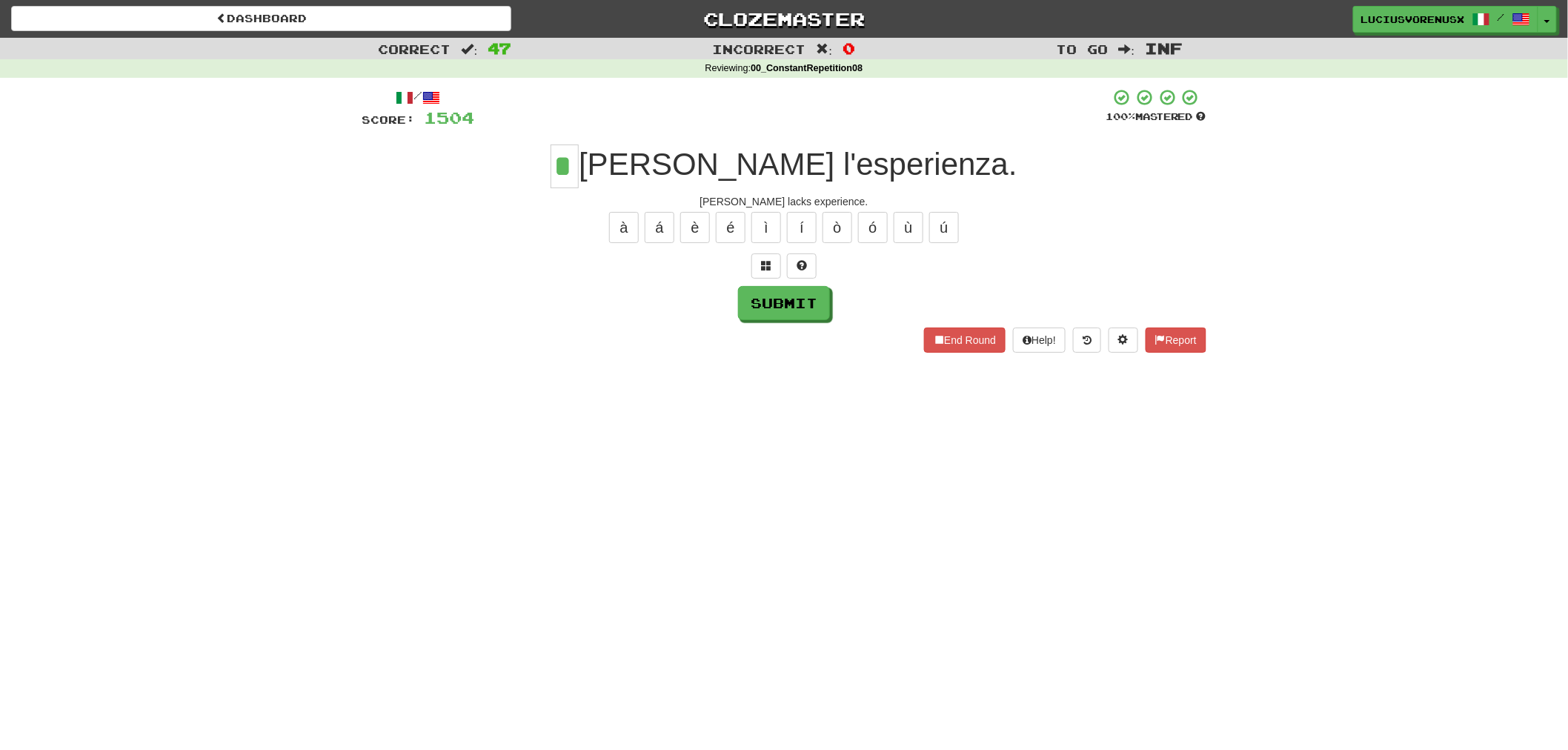
type input "*"
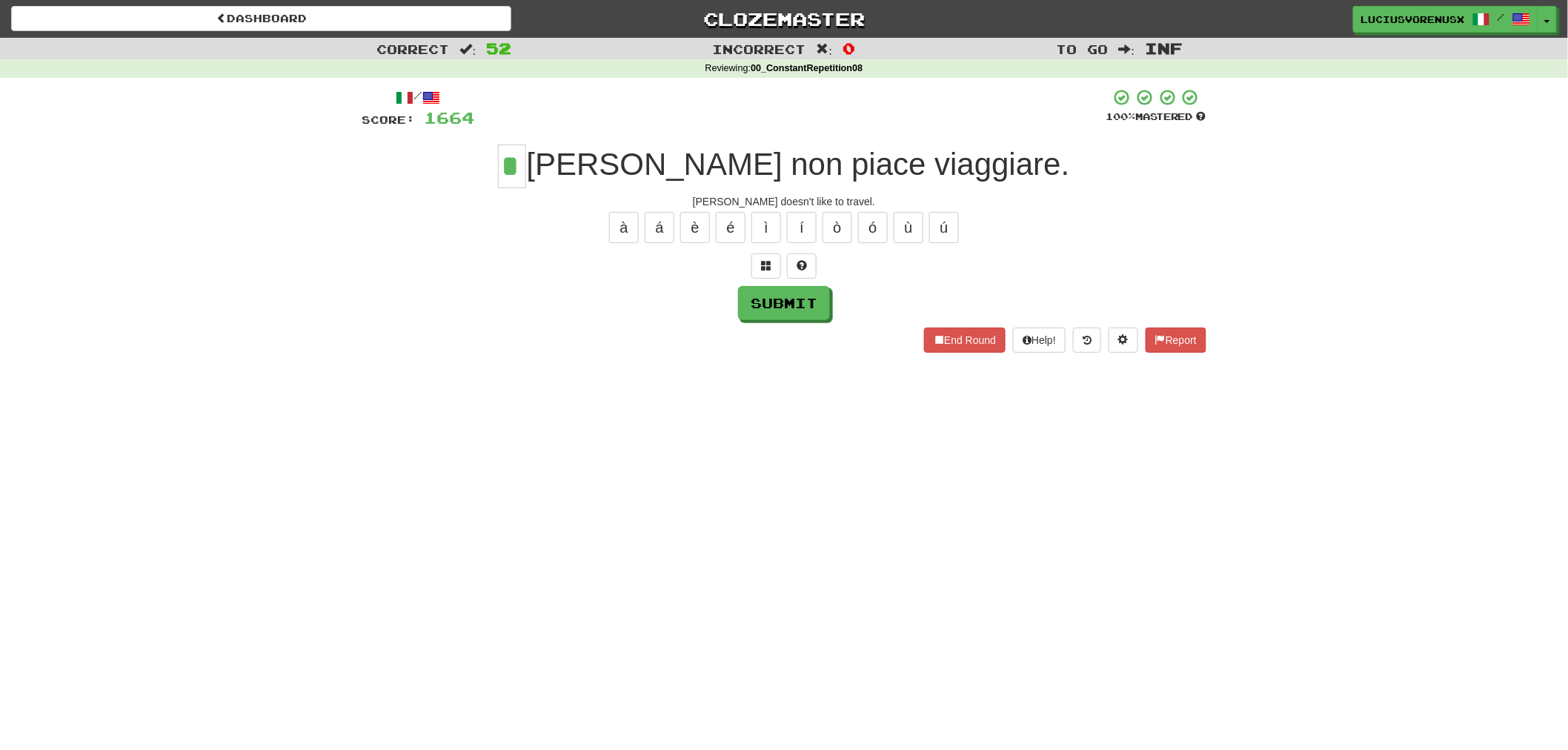
type input "*"
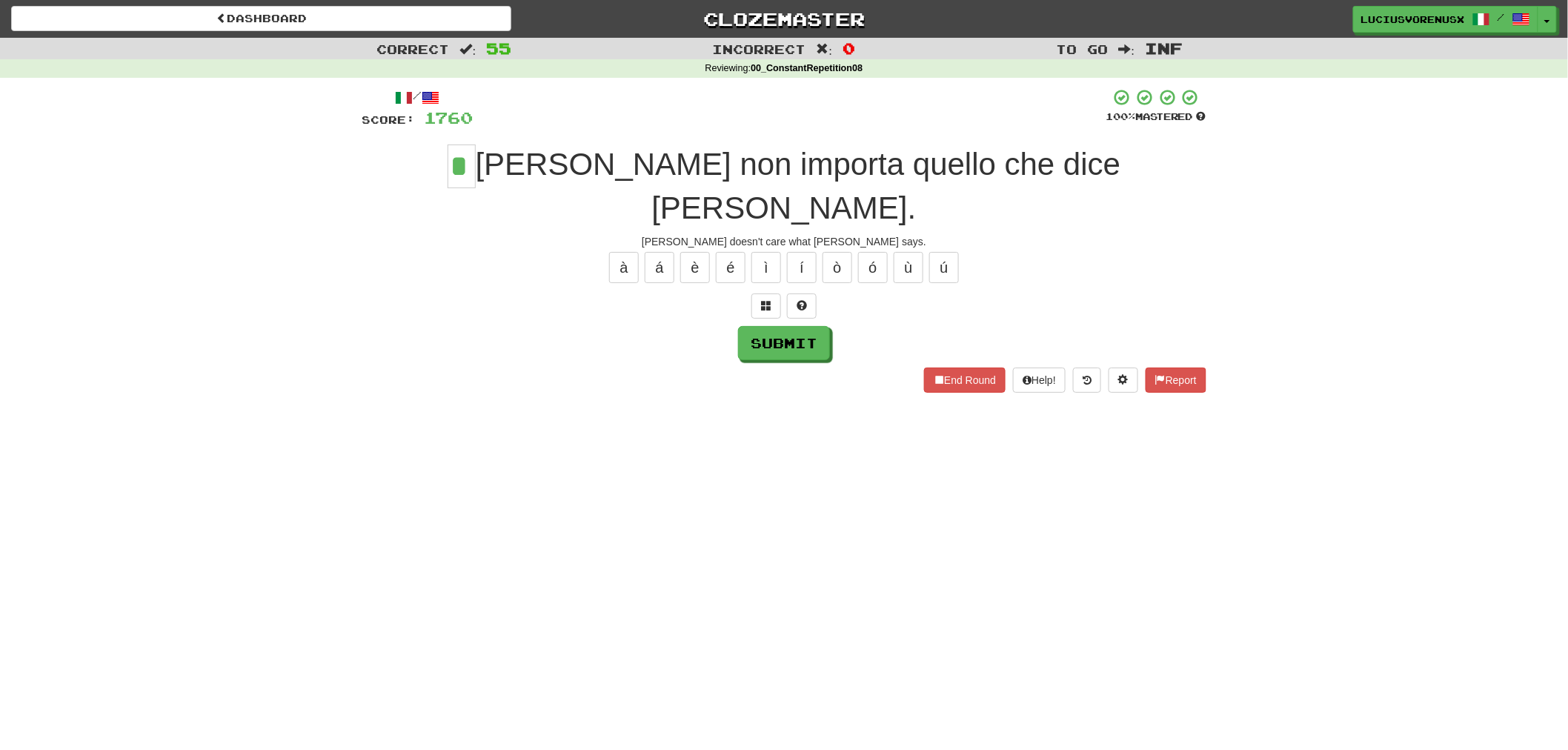
type input "*"
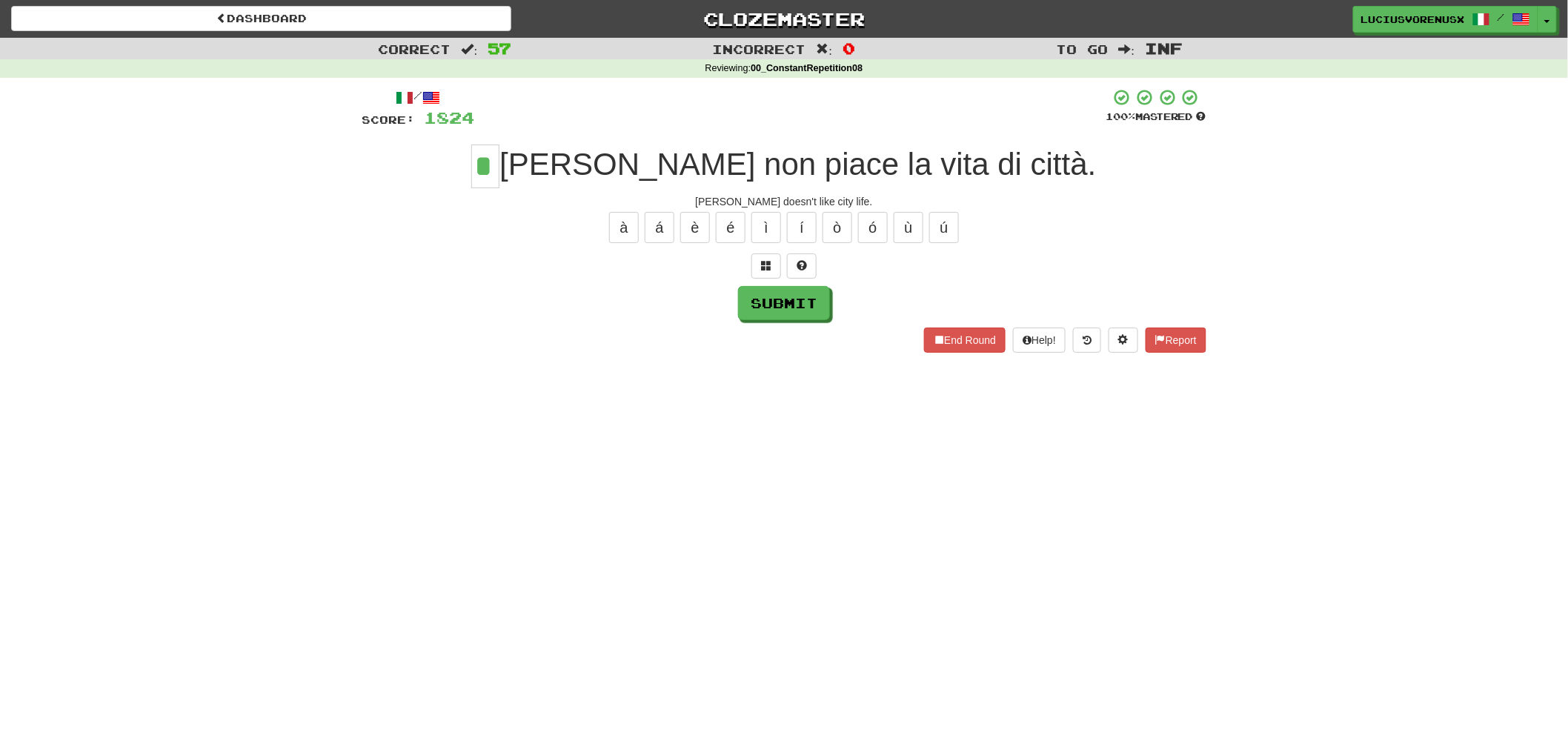
type input "*"
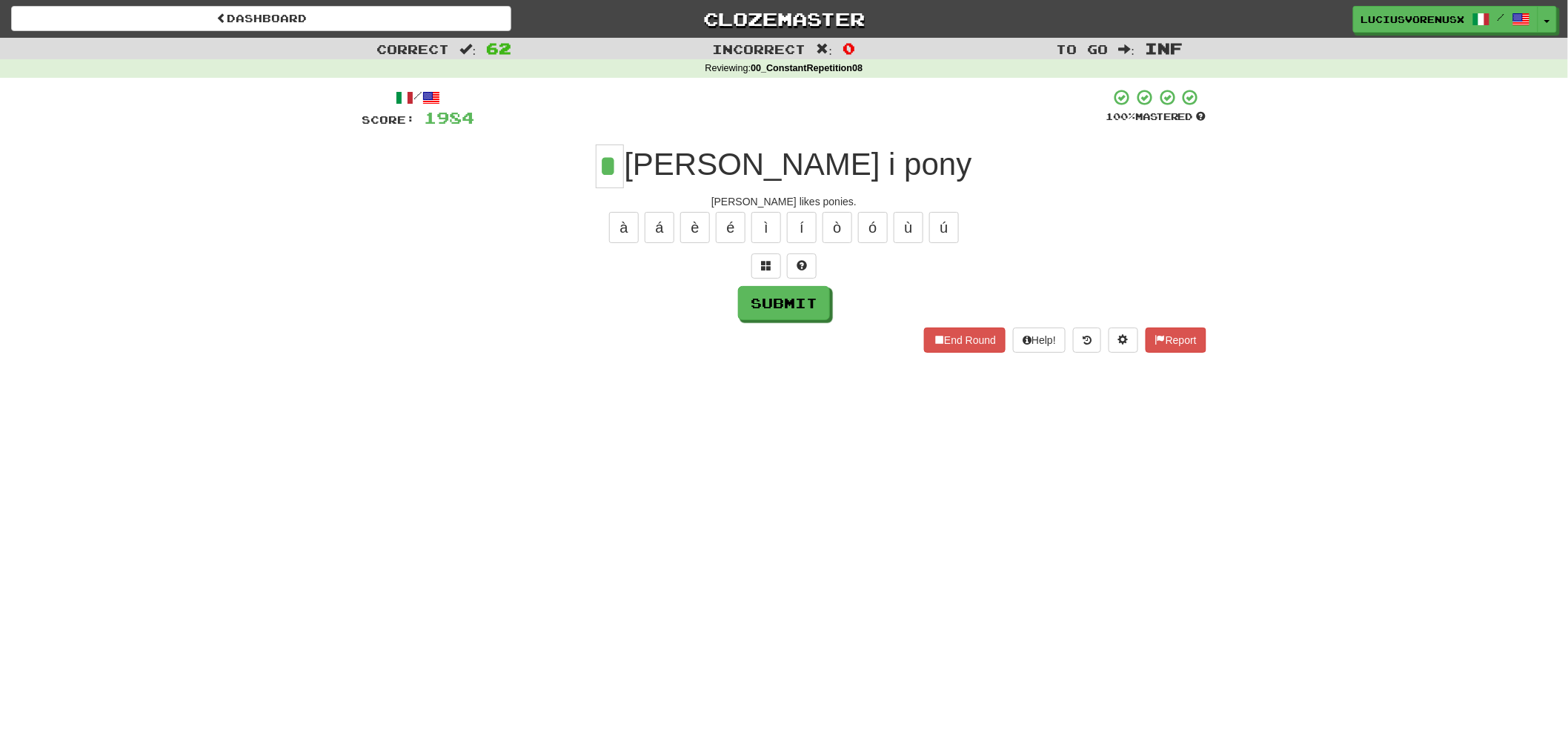
type input "*"
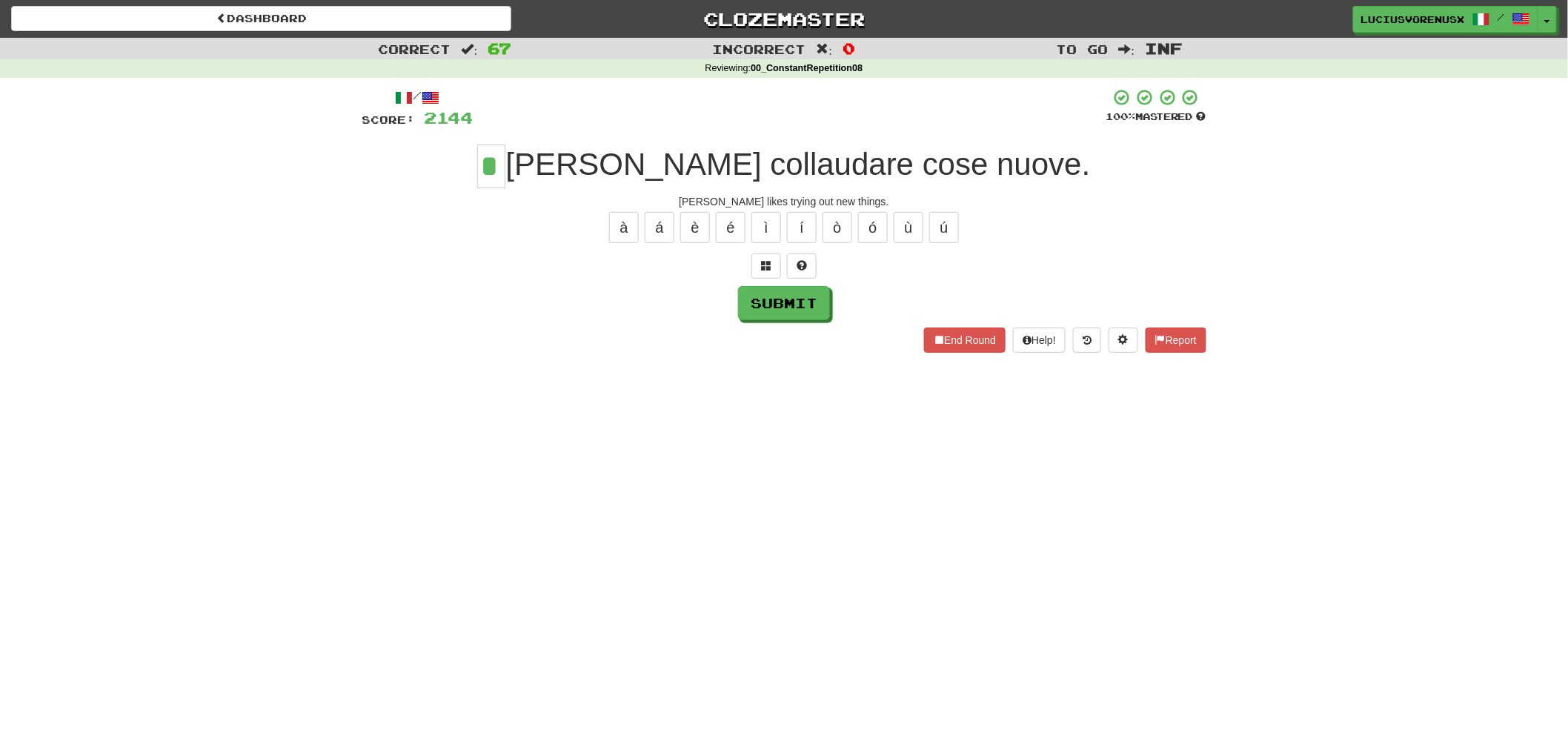
type input "*"
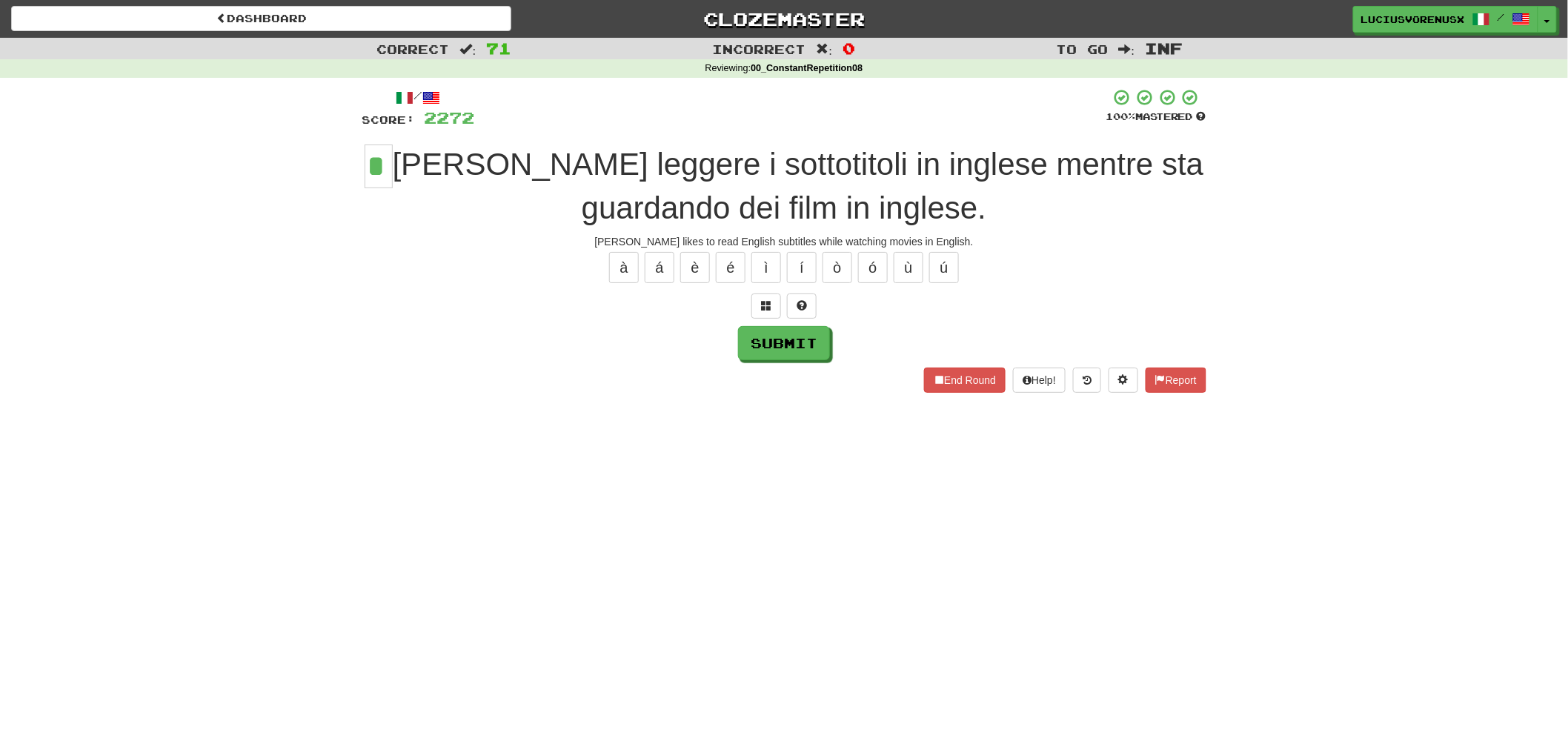
type input "*"
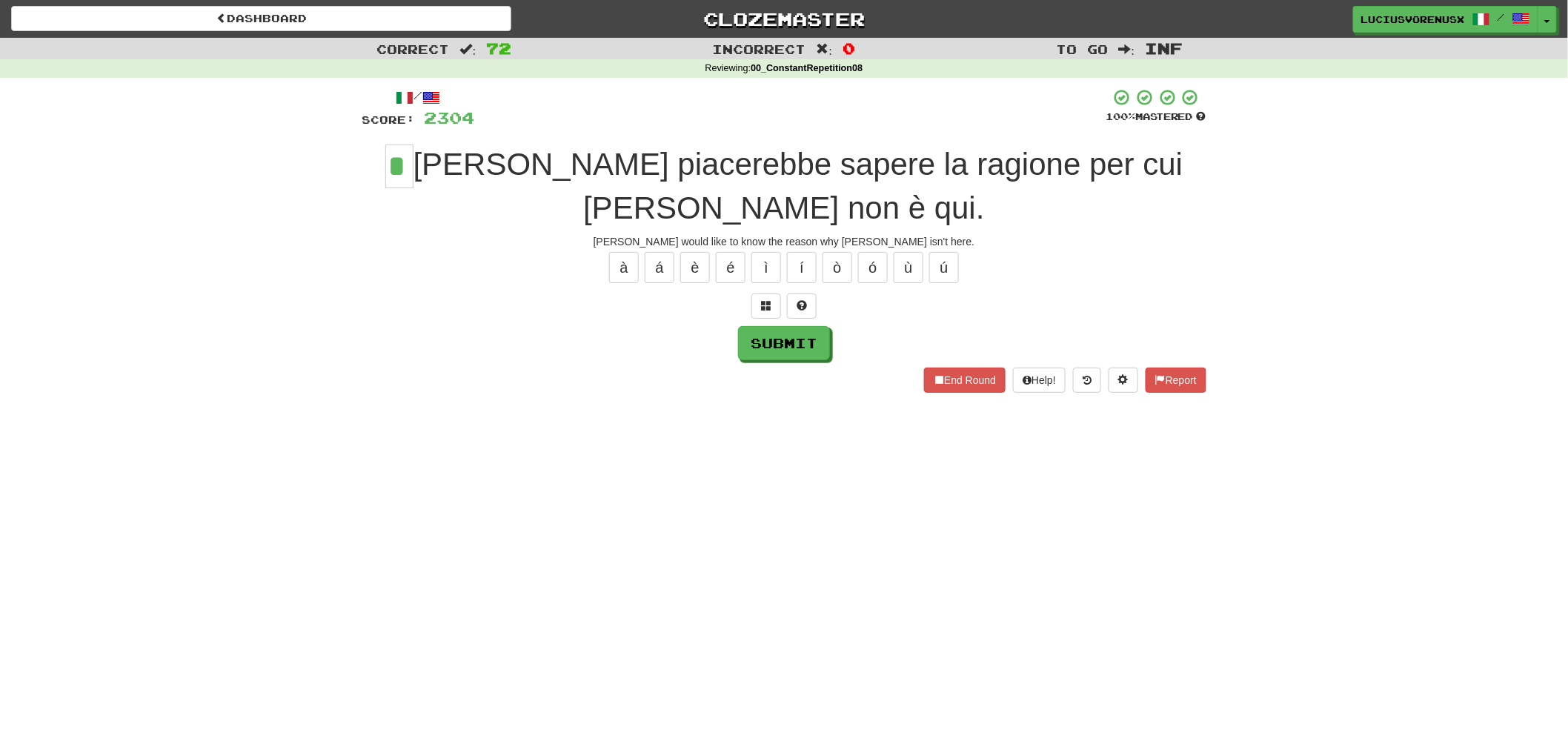
type input "*"
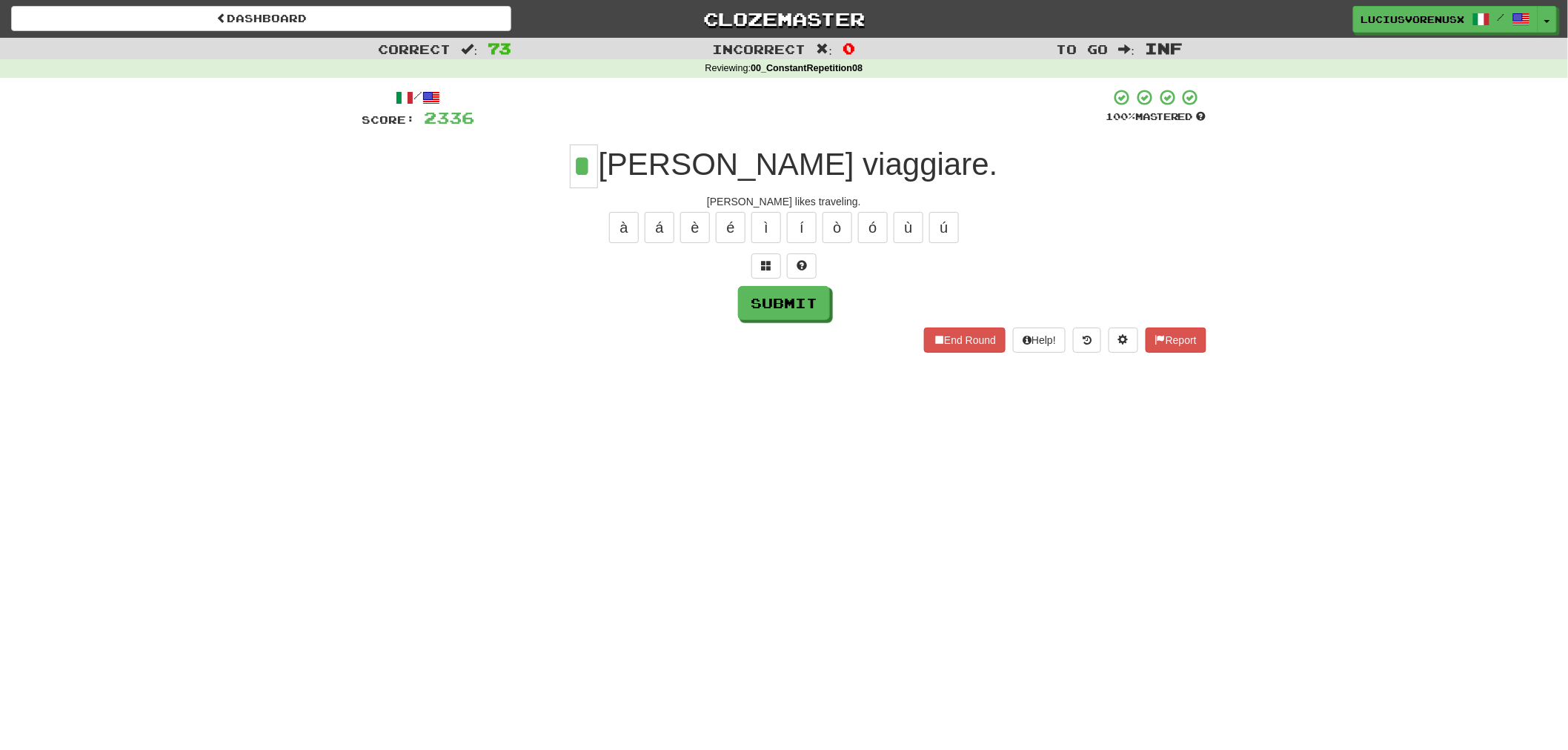
type input "*"
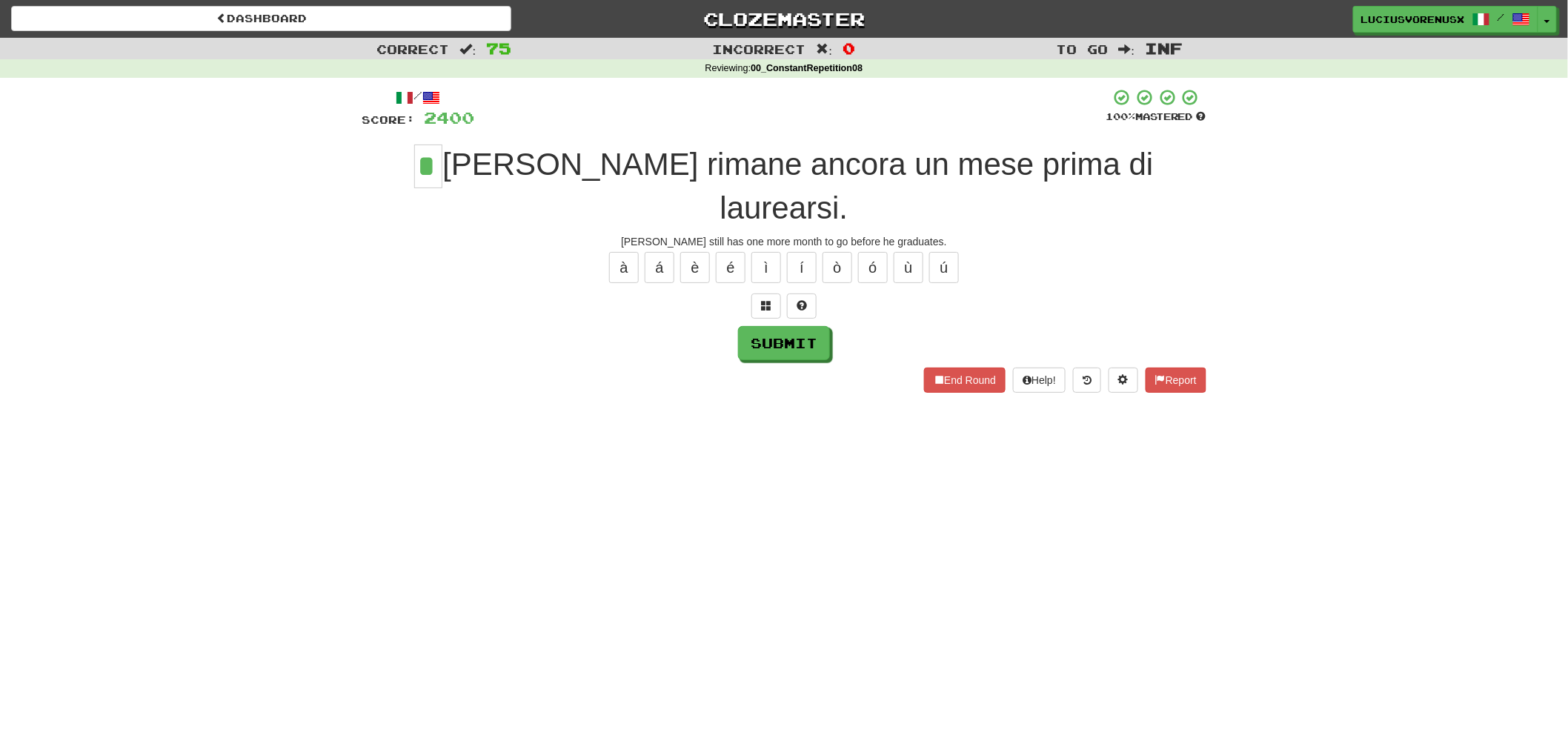
type input "*"
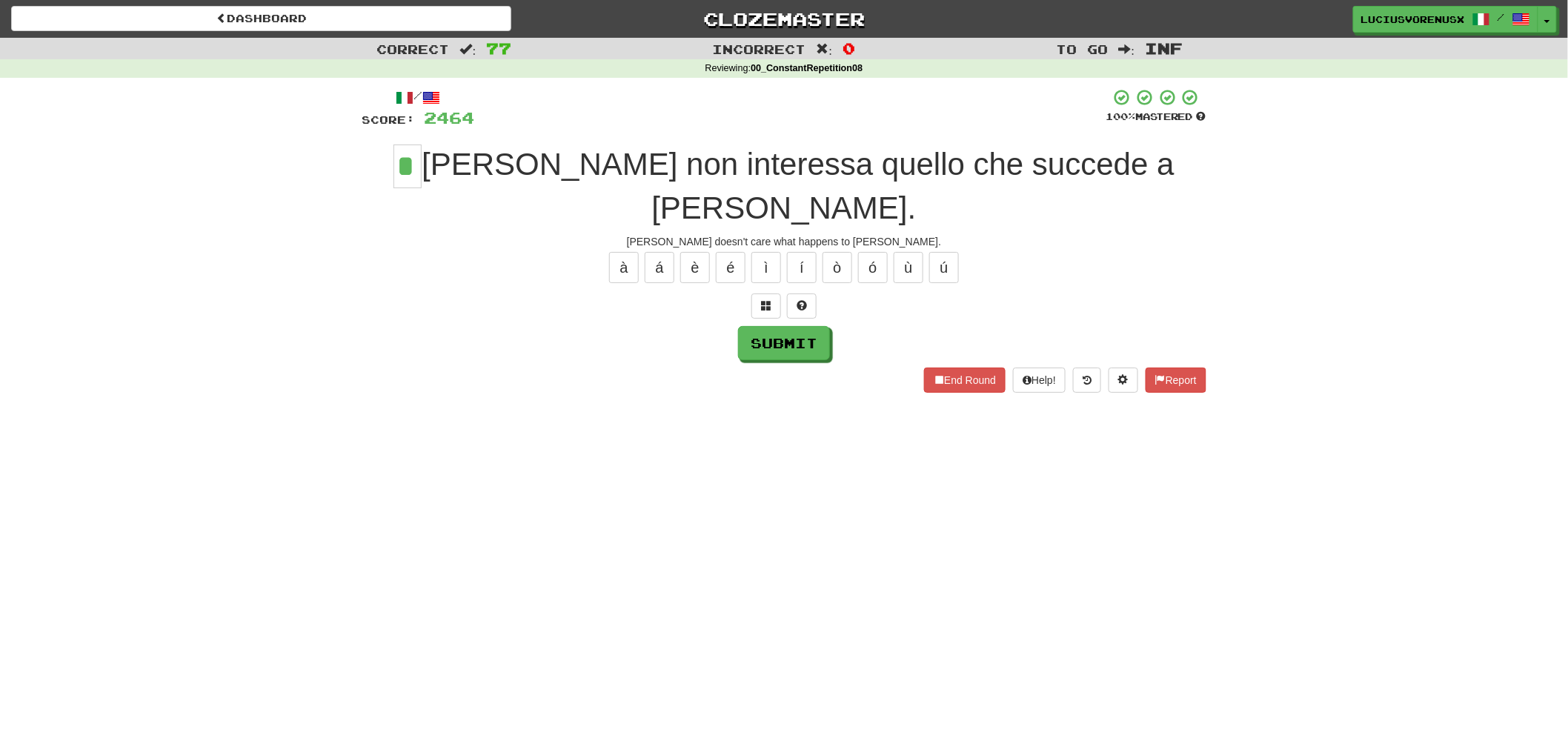
type input "*"
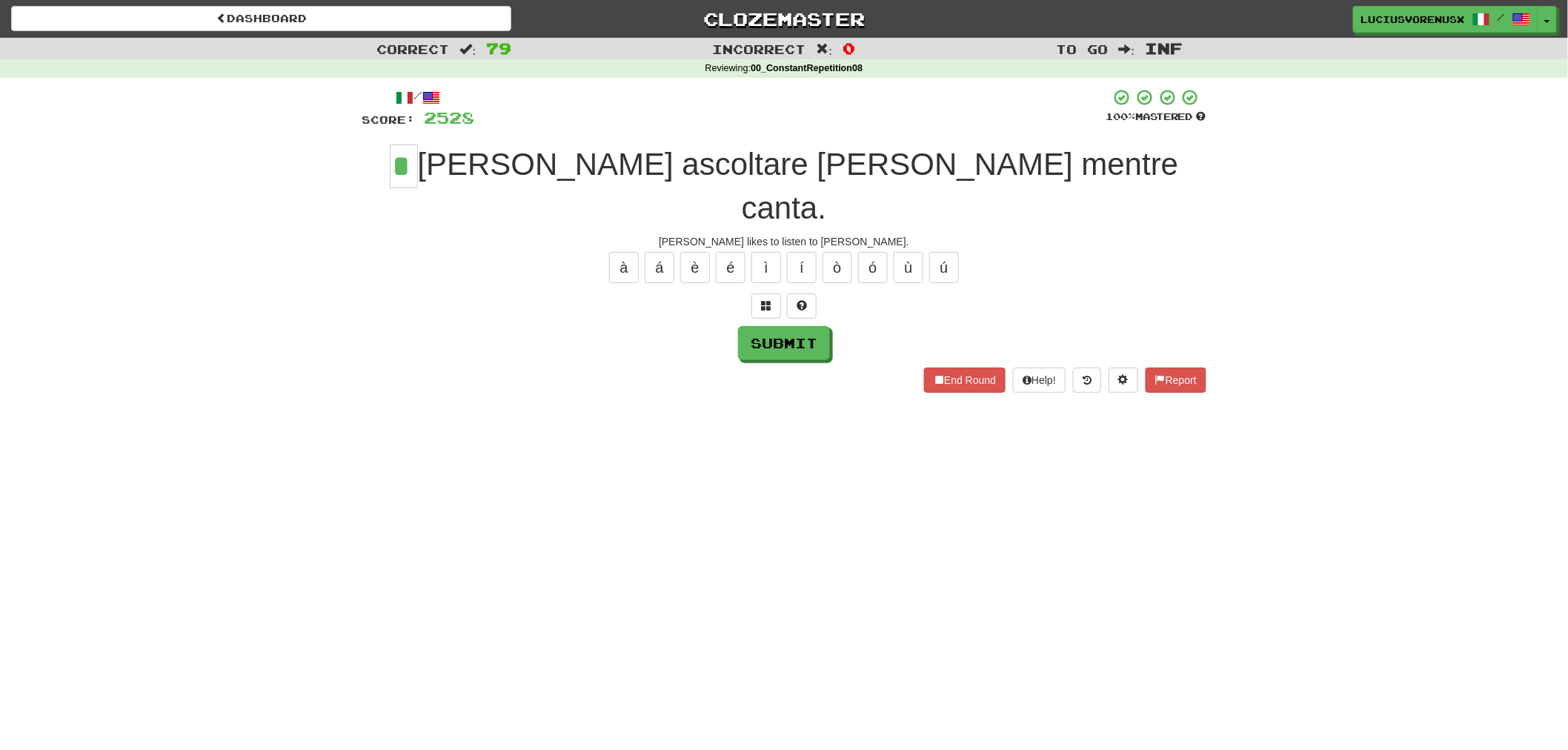
type input "*"
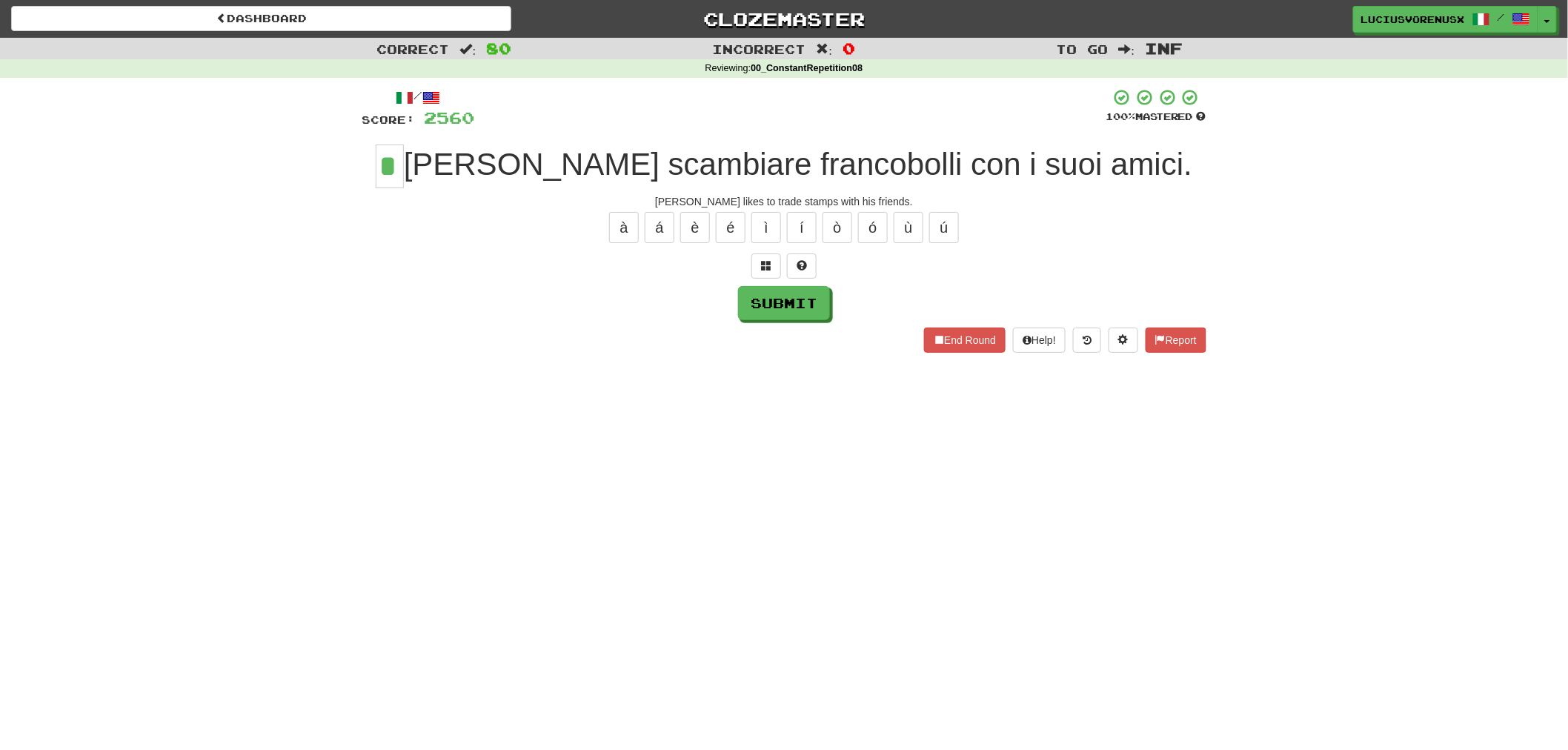
type input "*"
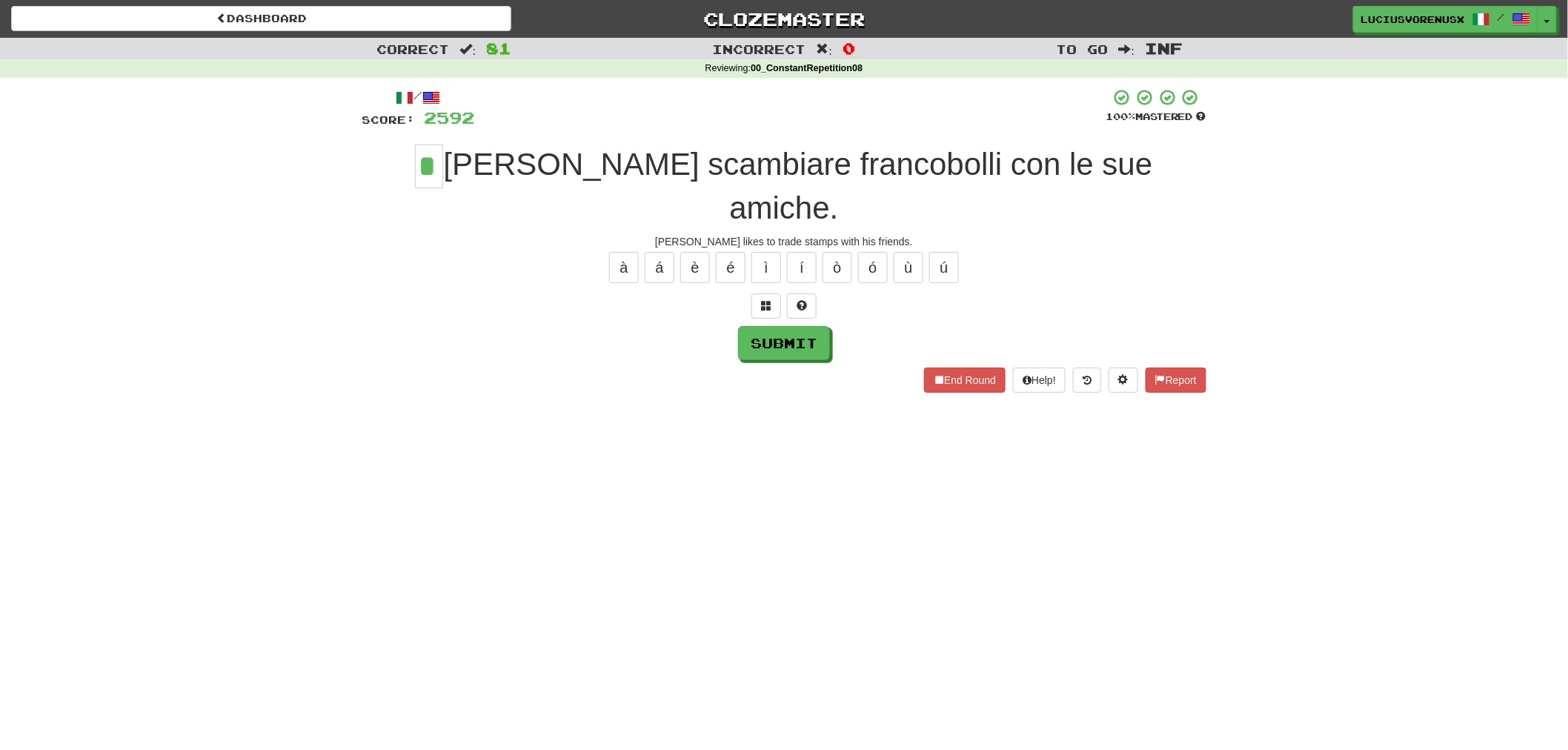
type input "*"
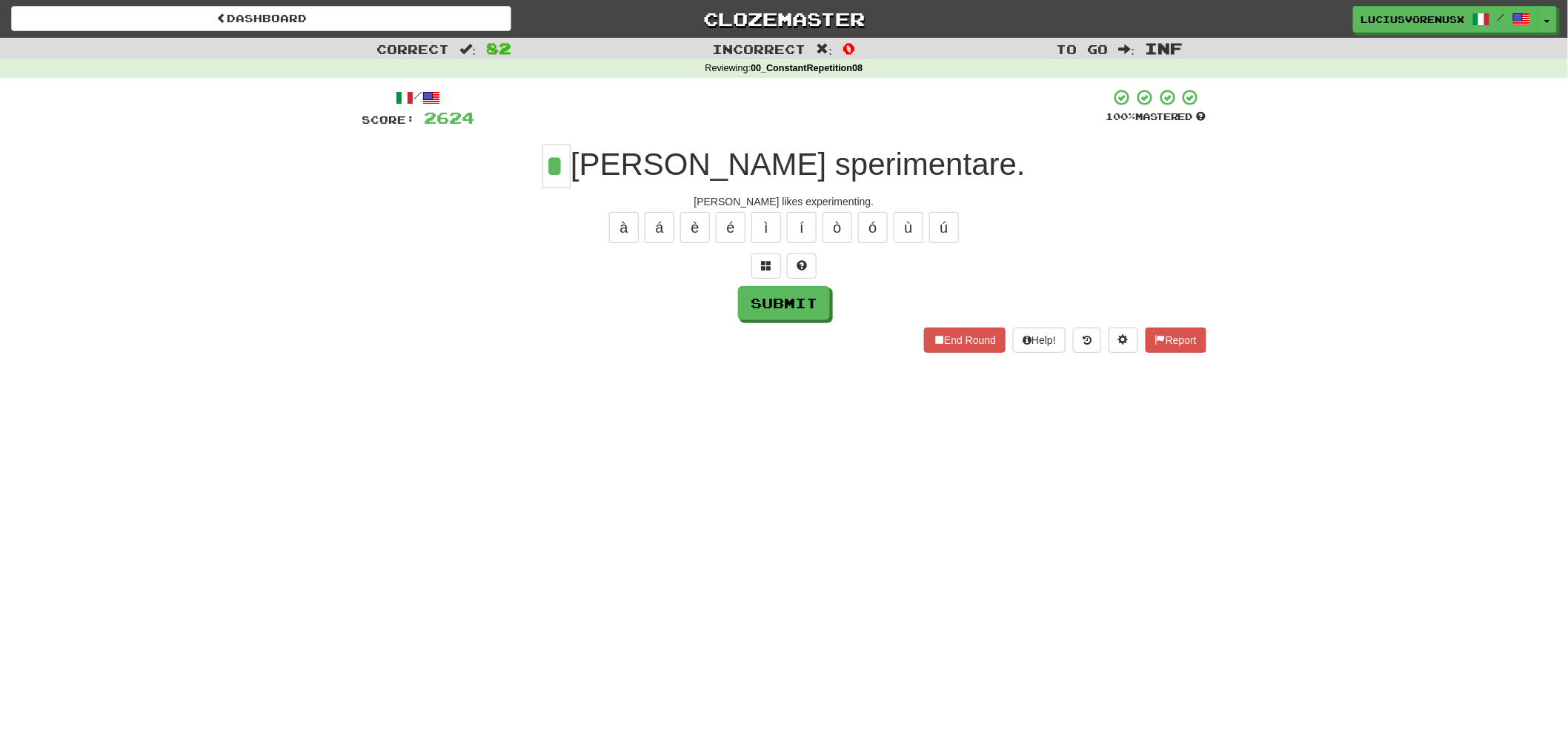
type input "*"
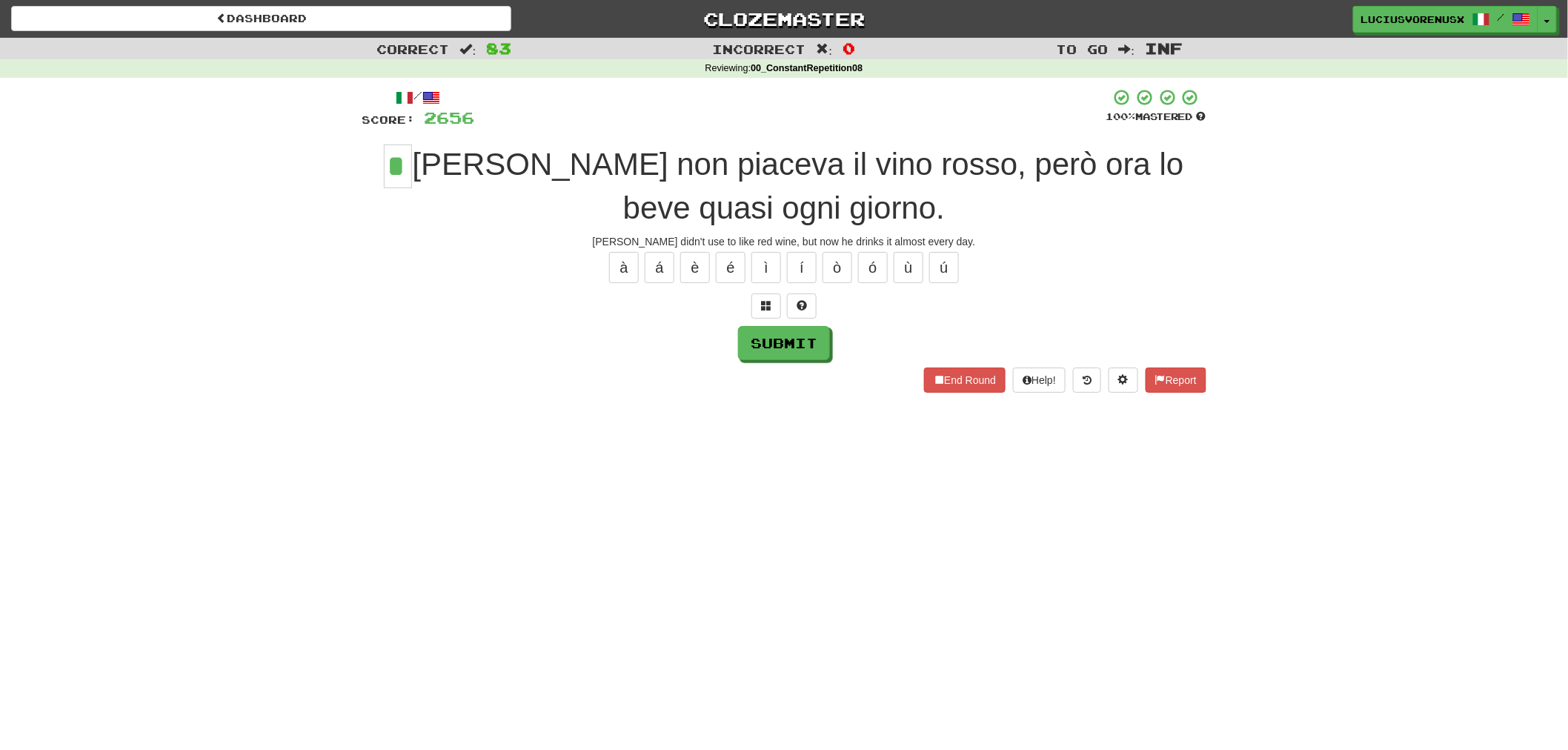
type input "*"
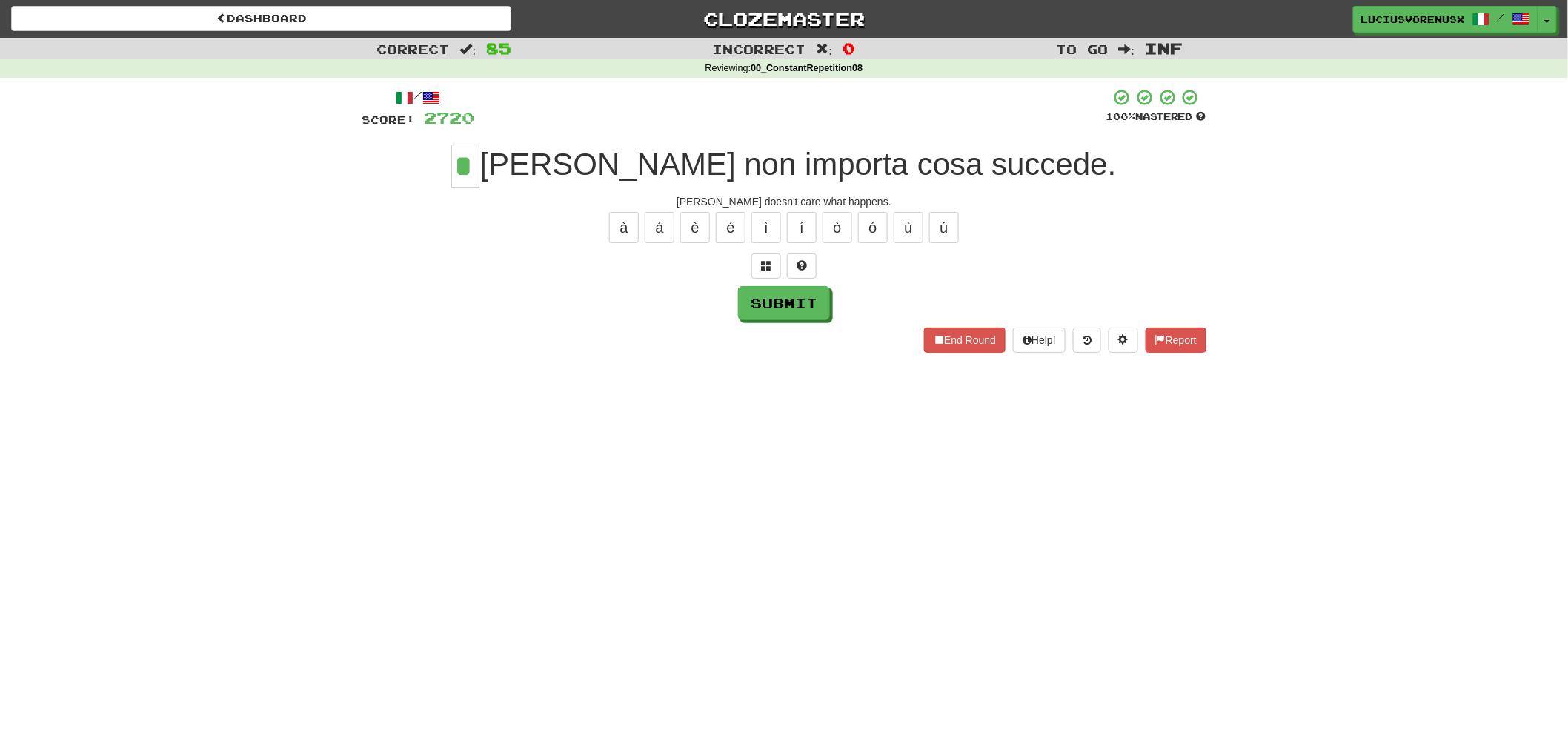
type input "*"
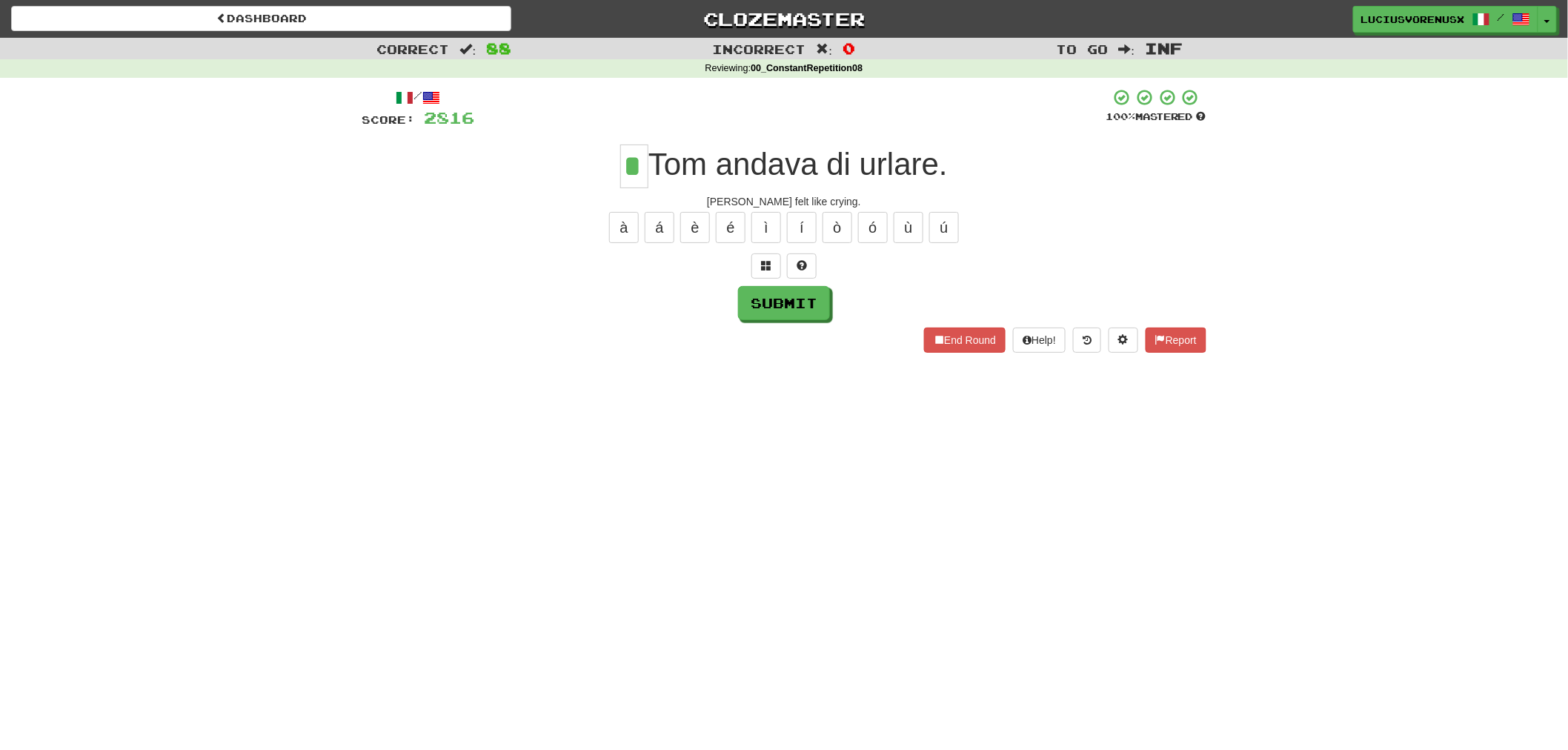
type input "*"
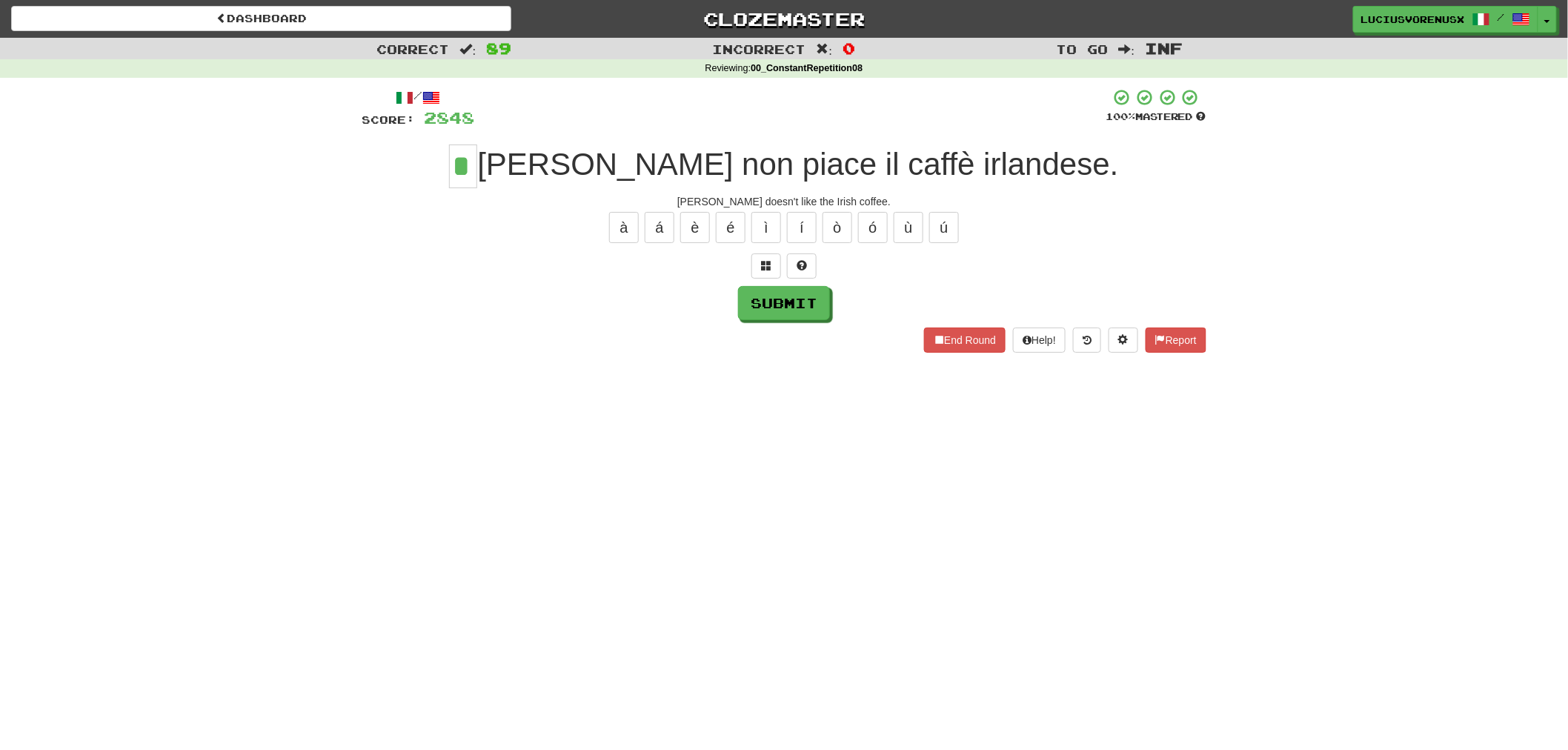
type input "*"
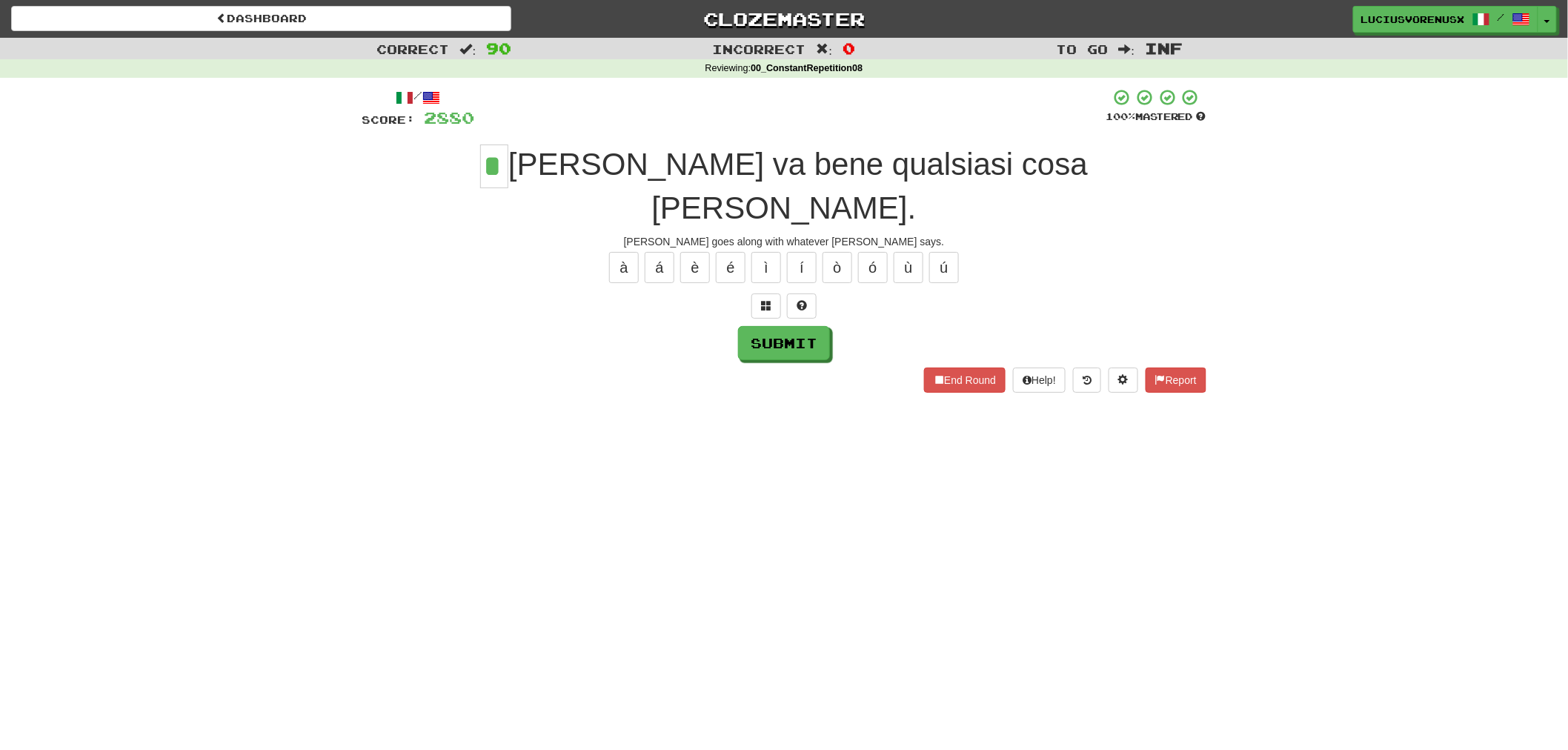
type input "*"
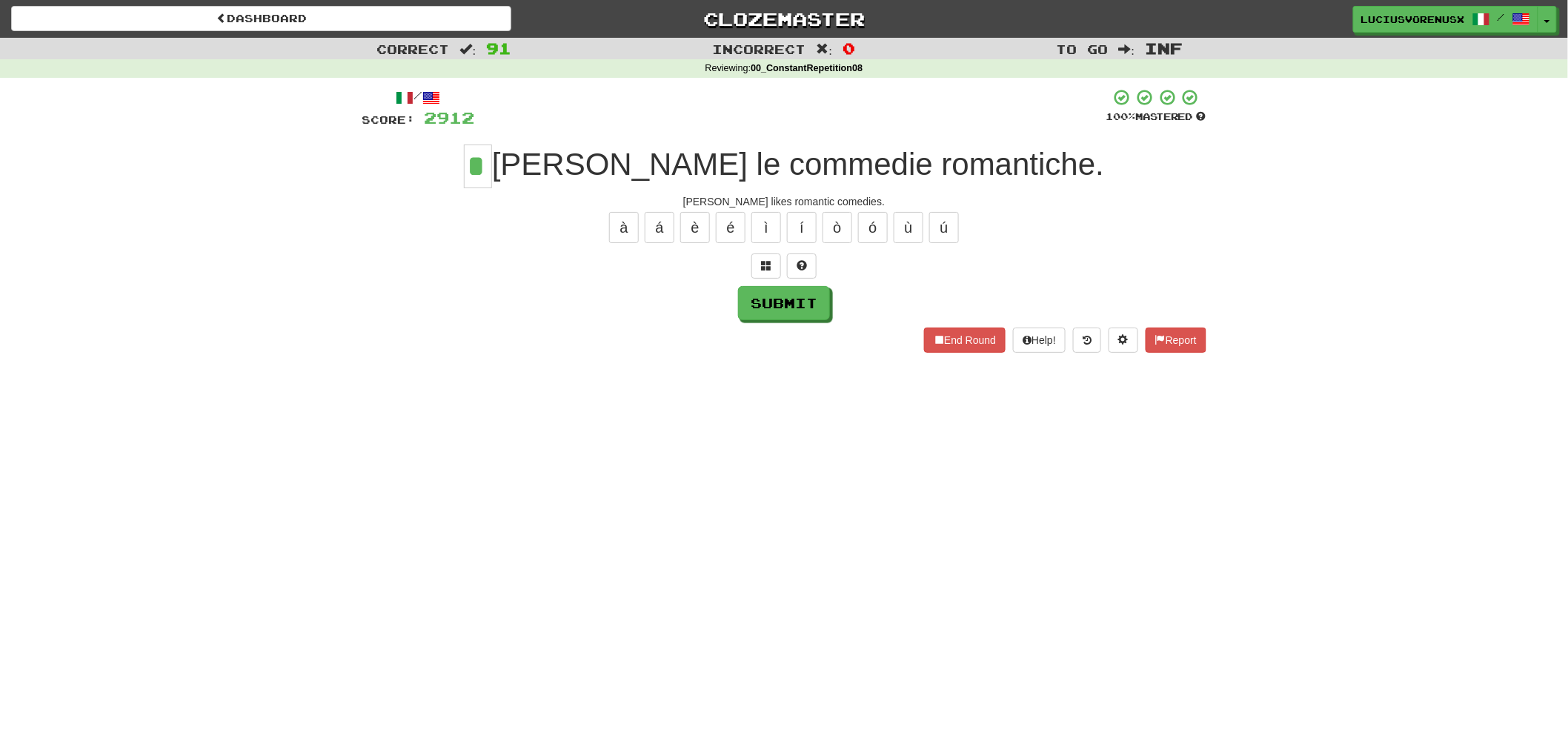
type input "*"
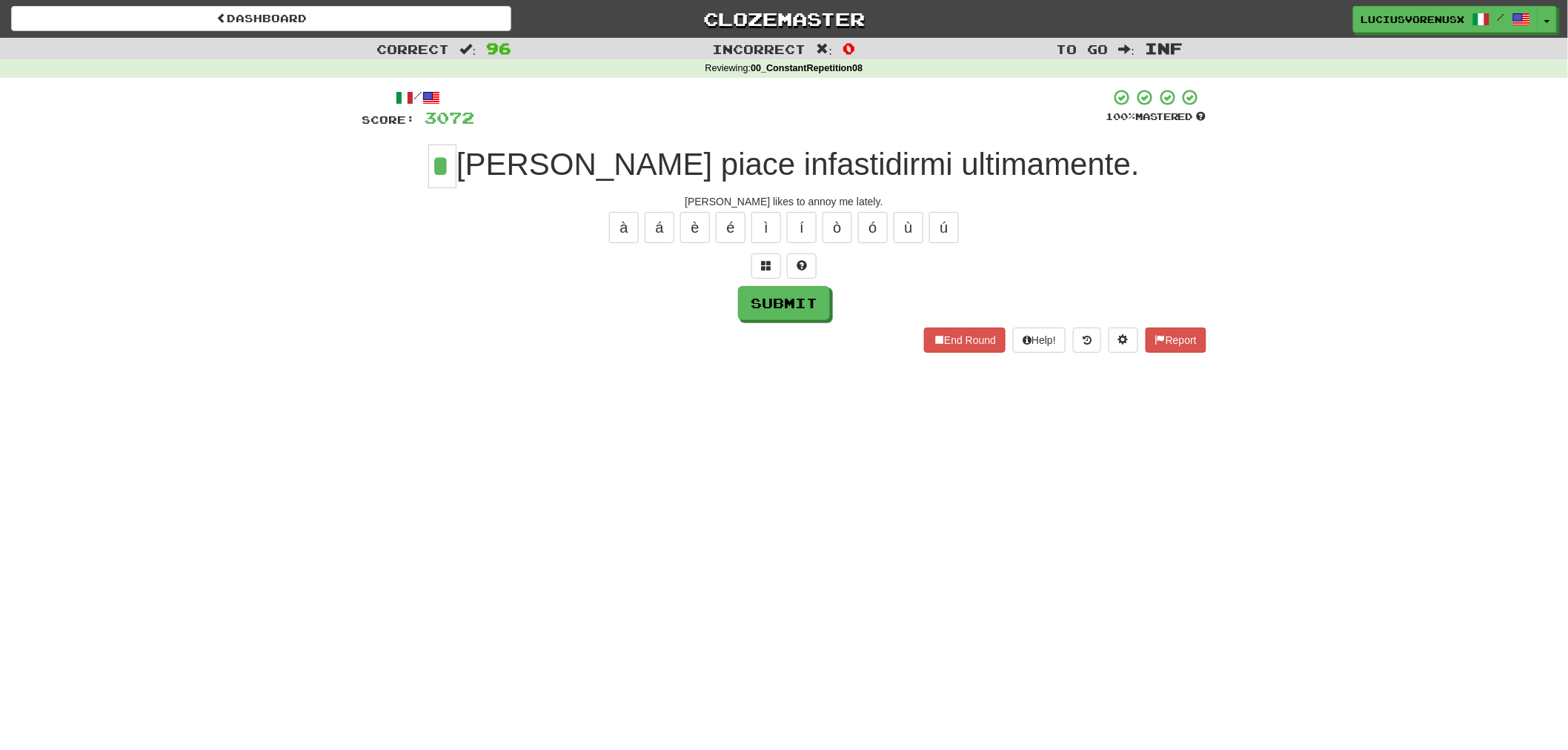
type input "*"
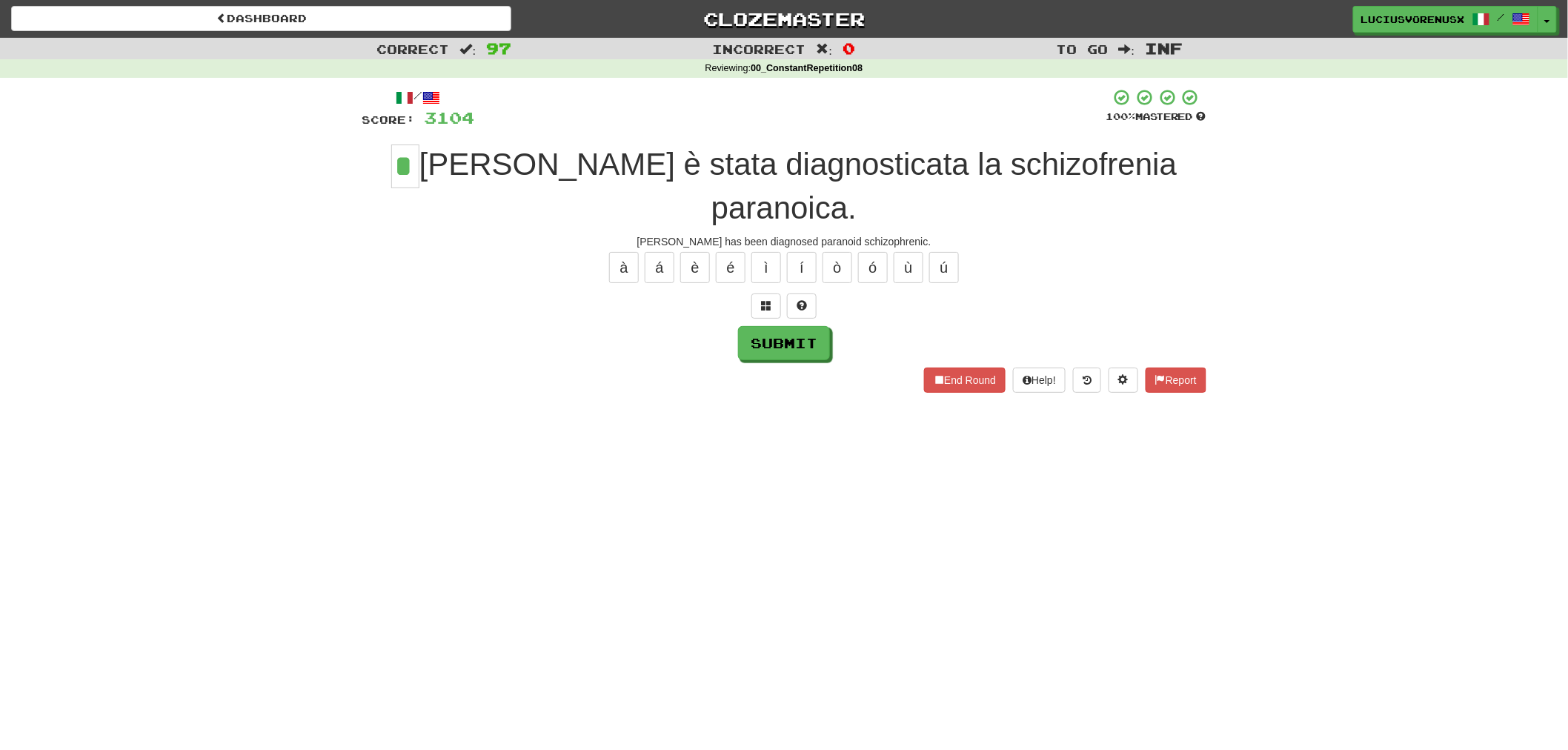
type input "*"
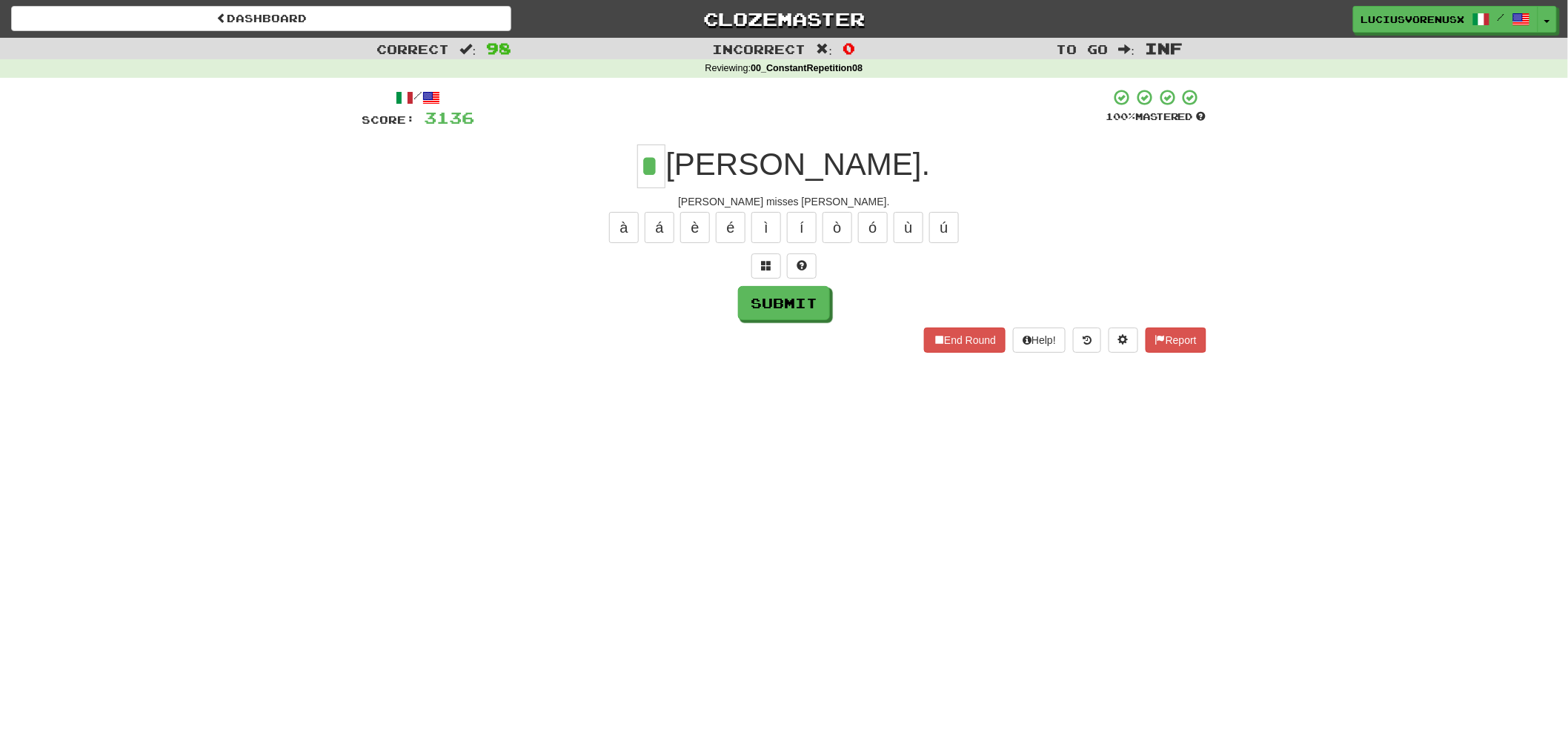
type input "*"
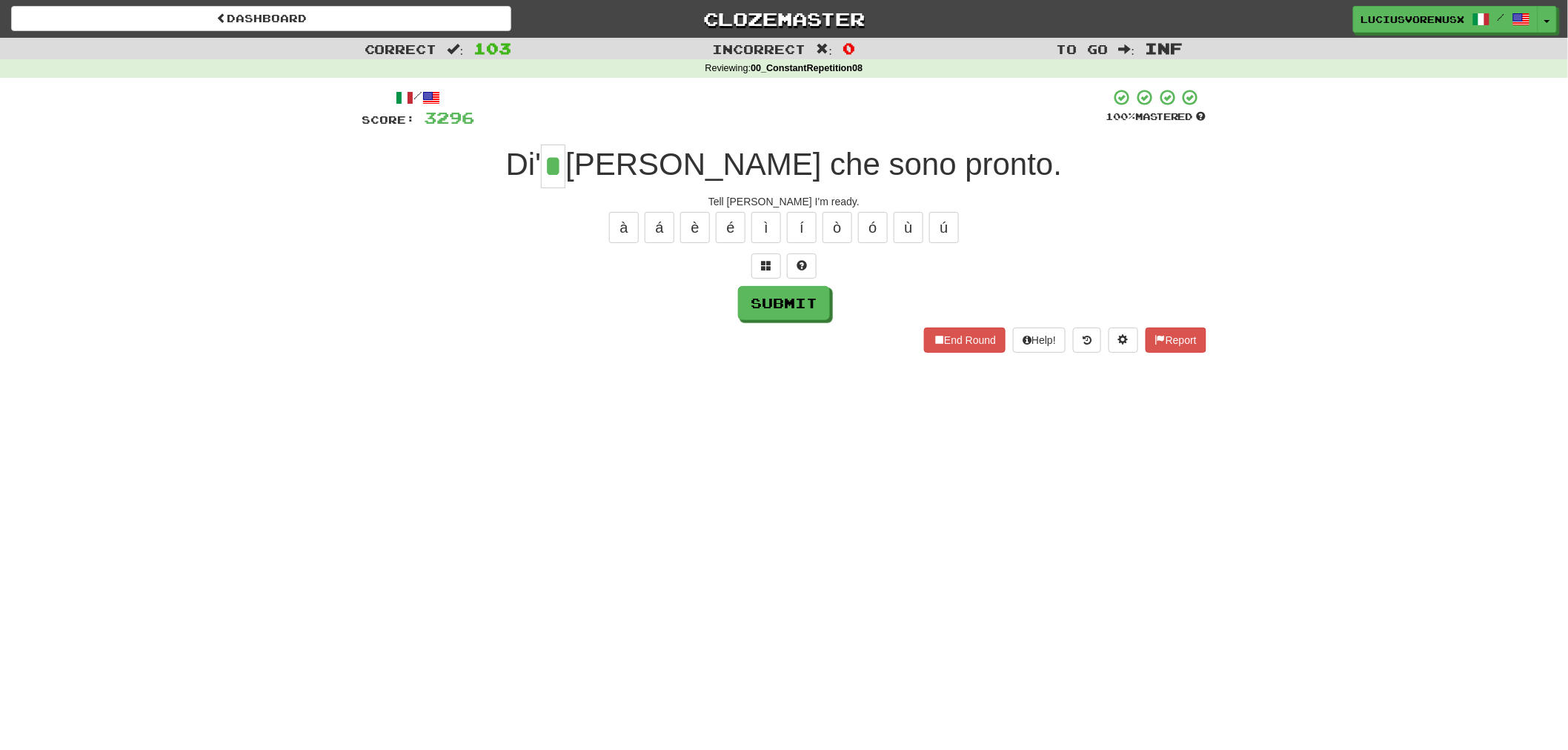
type input "*"
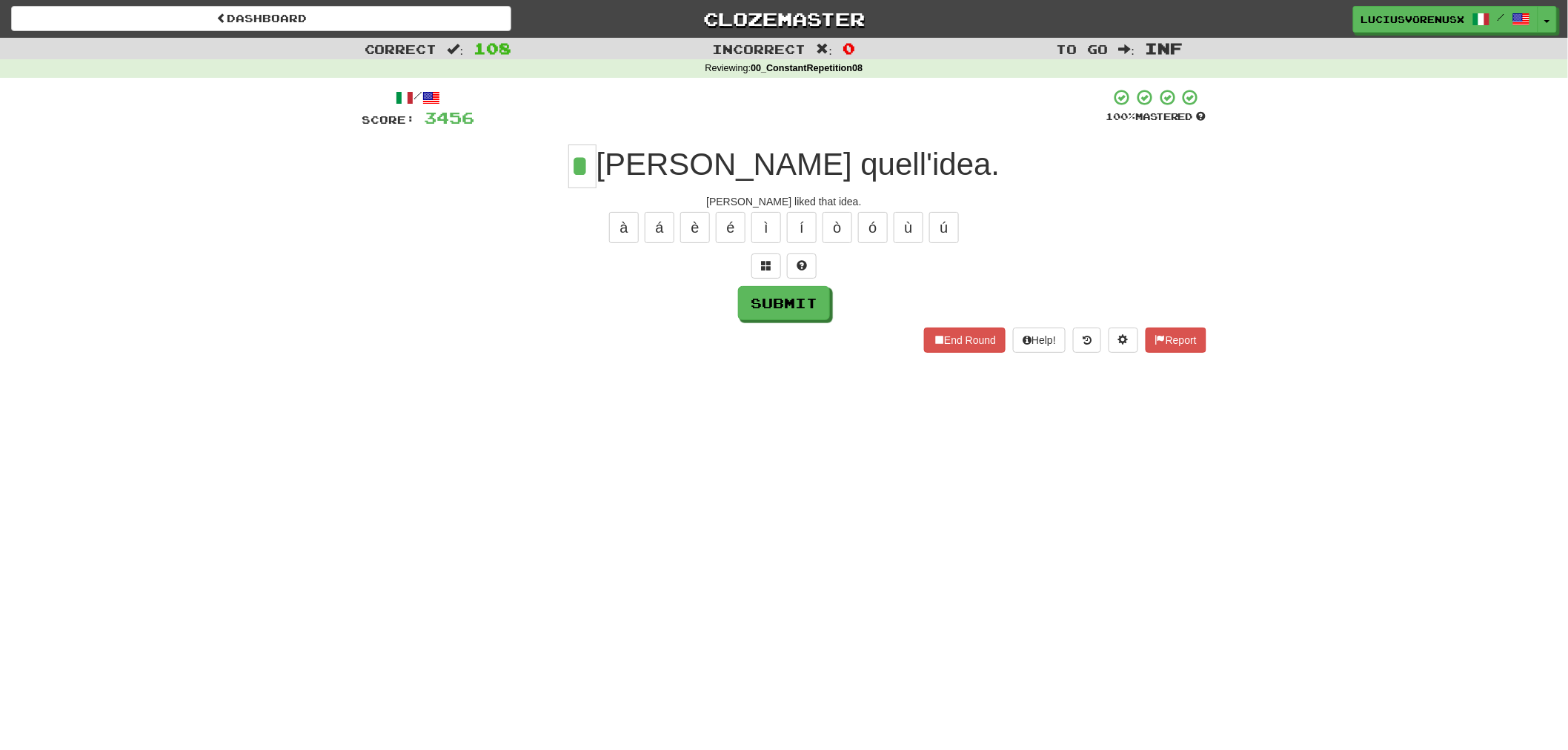
type input "*"
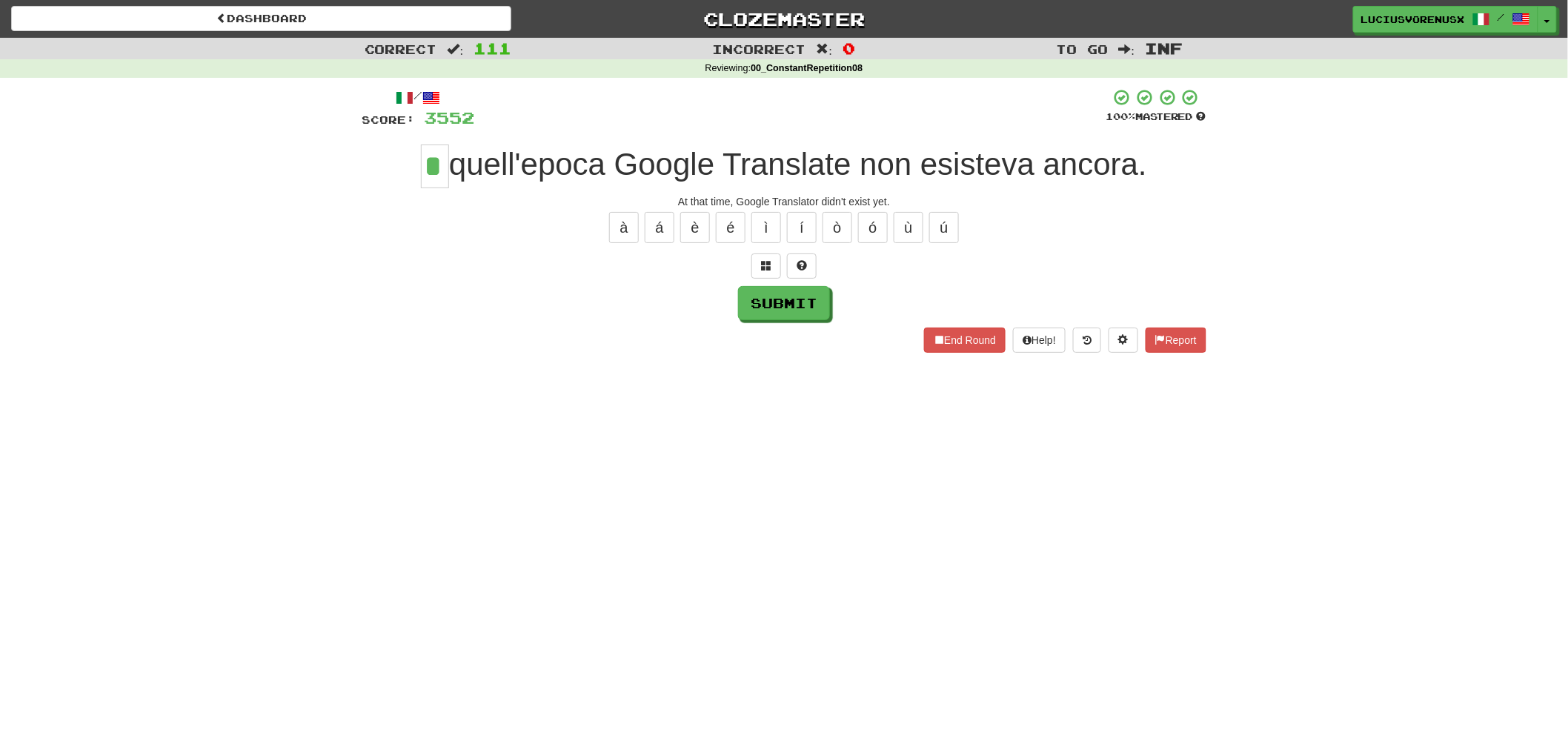
type input "*"
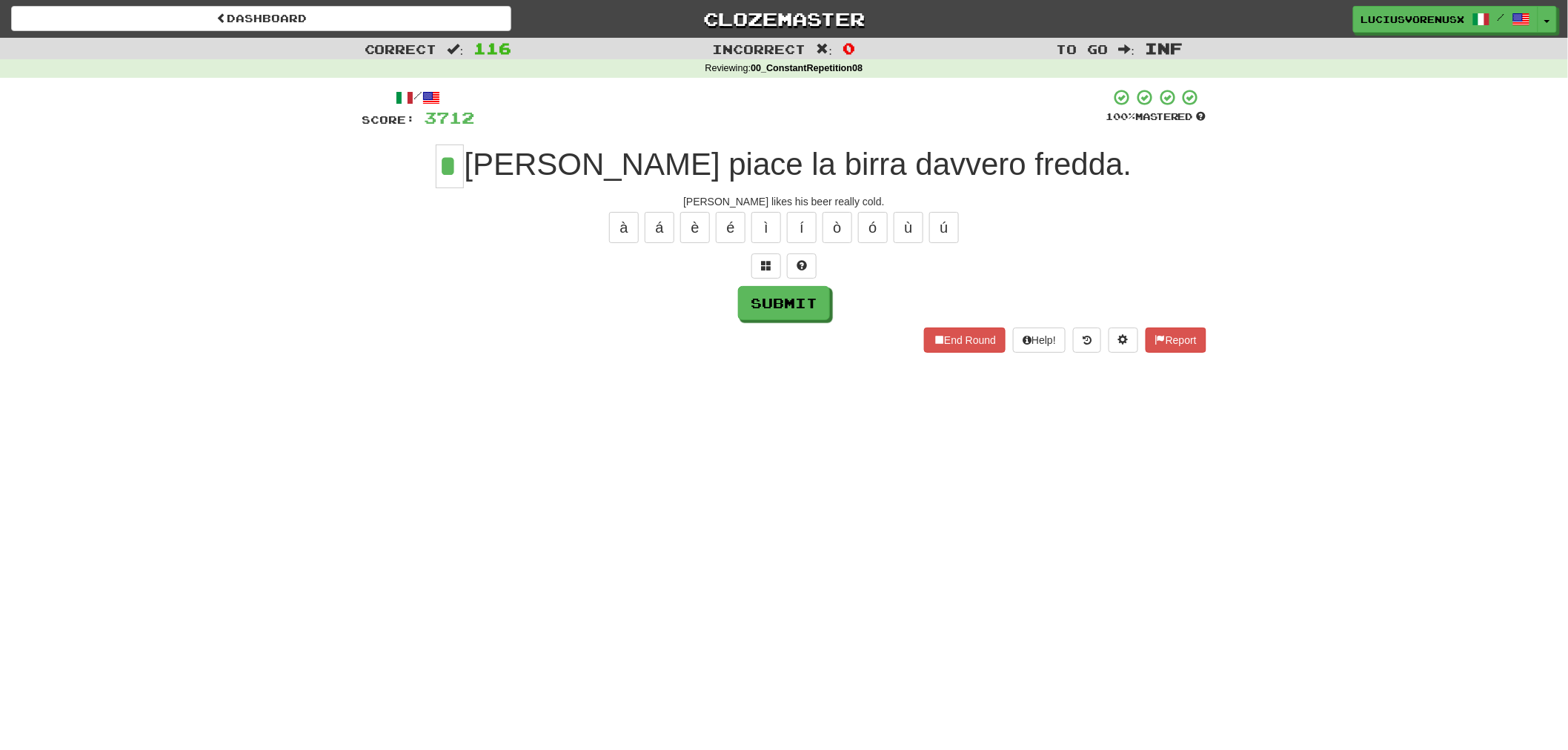
type input "*"
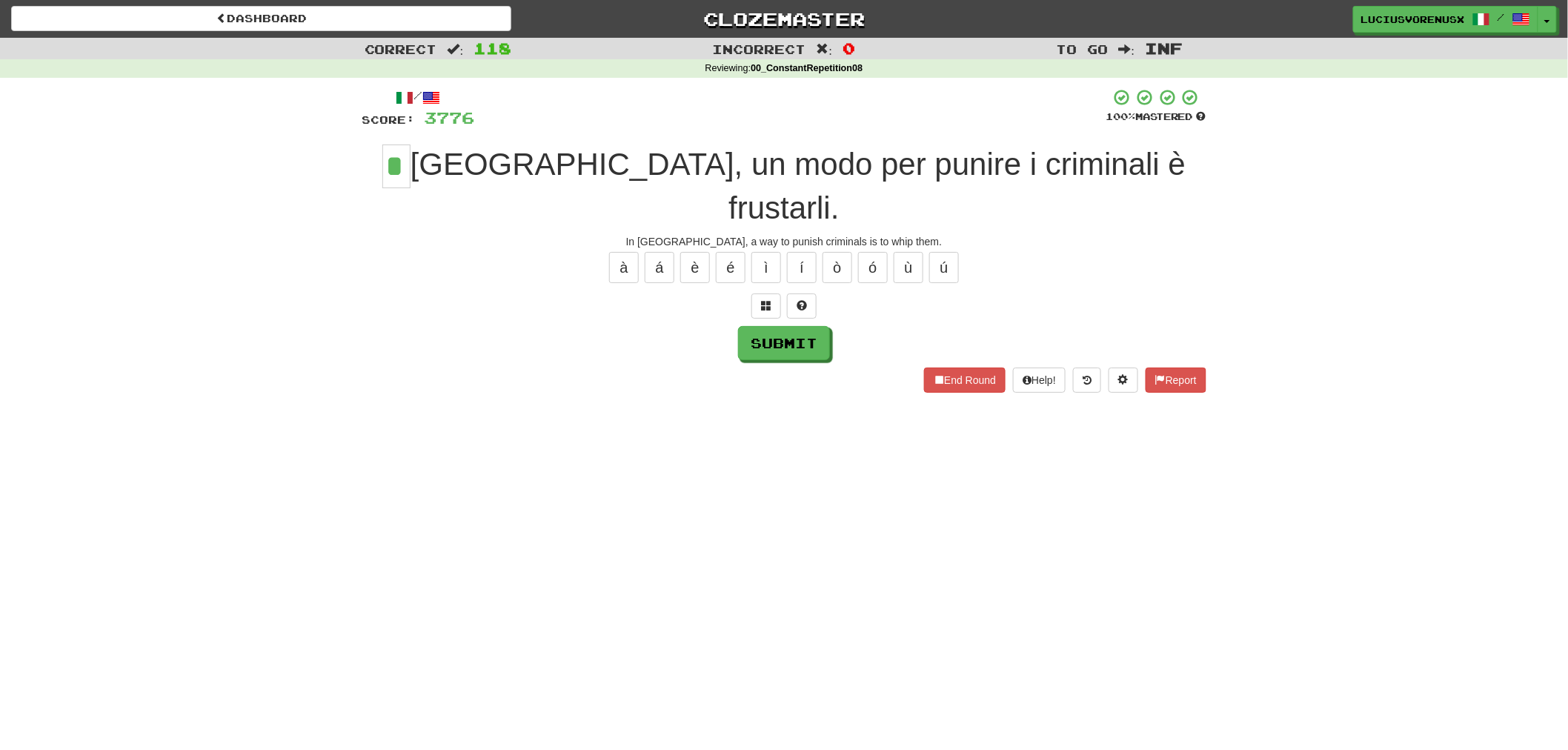
type input "*"
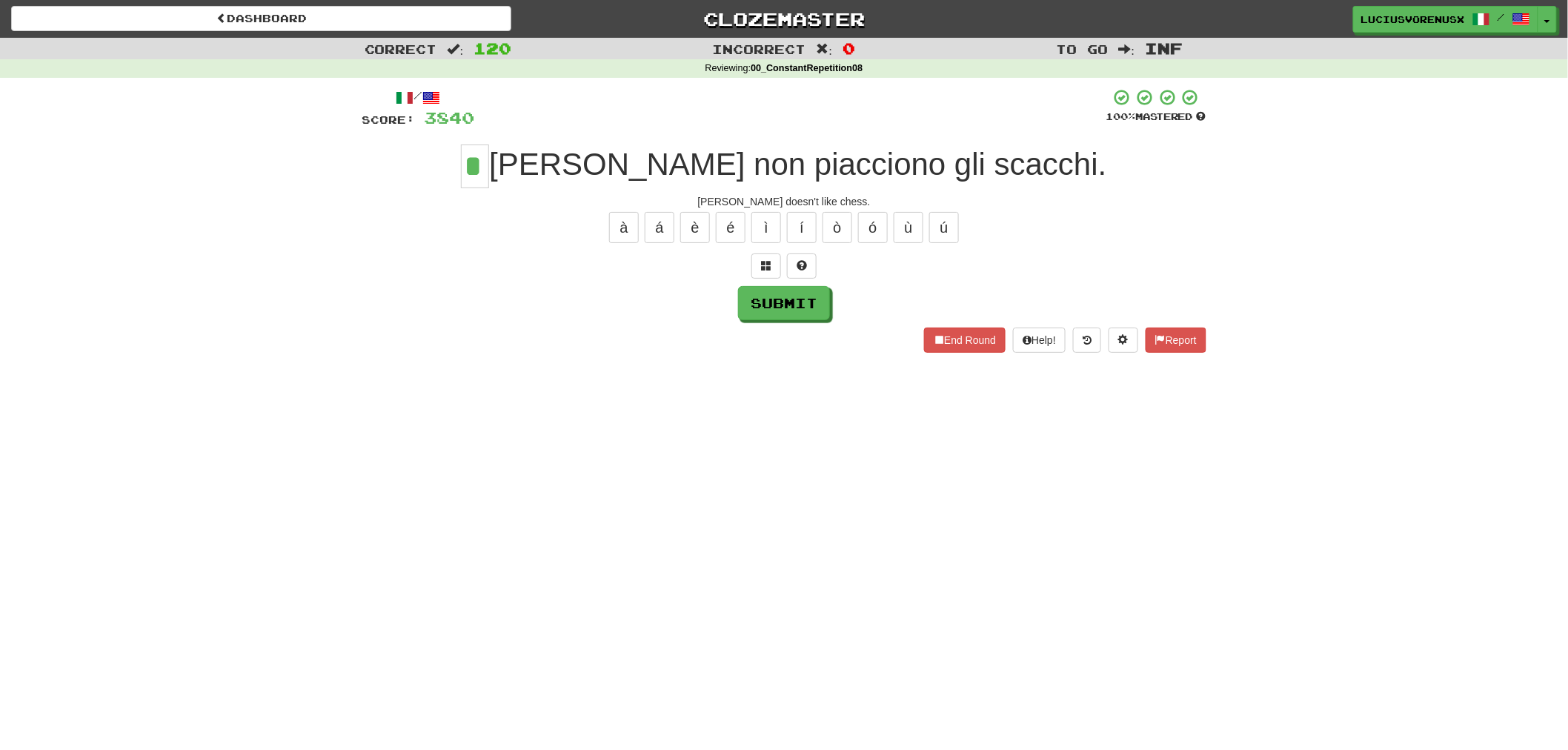
type input "*"
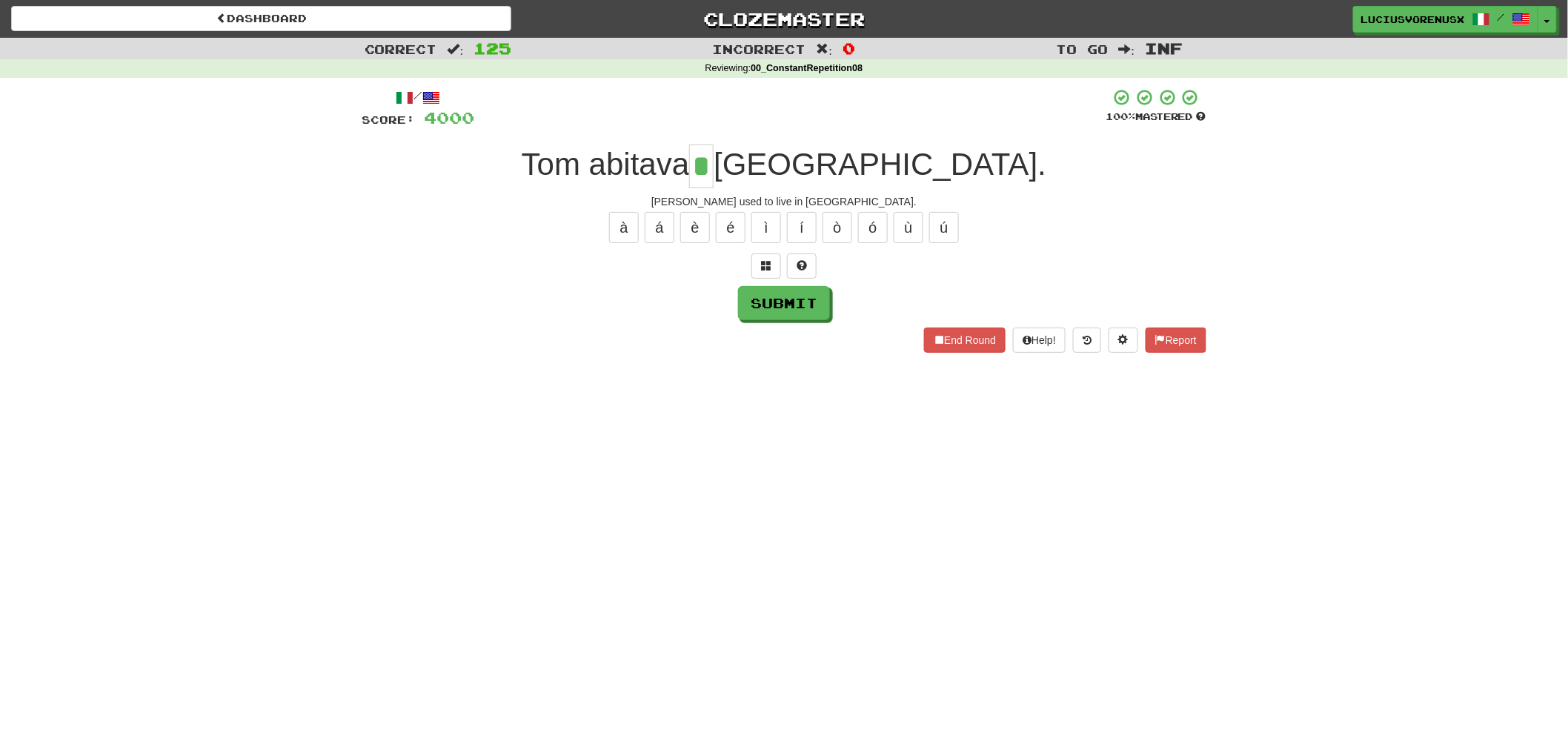
type input "*"
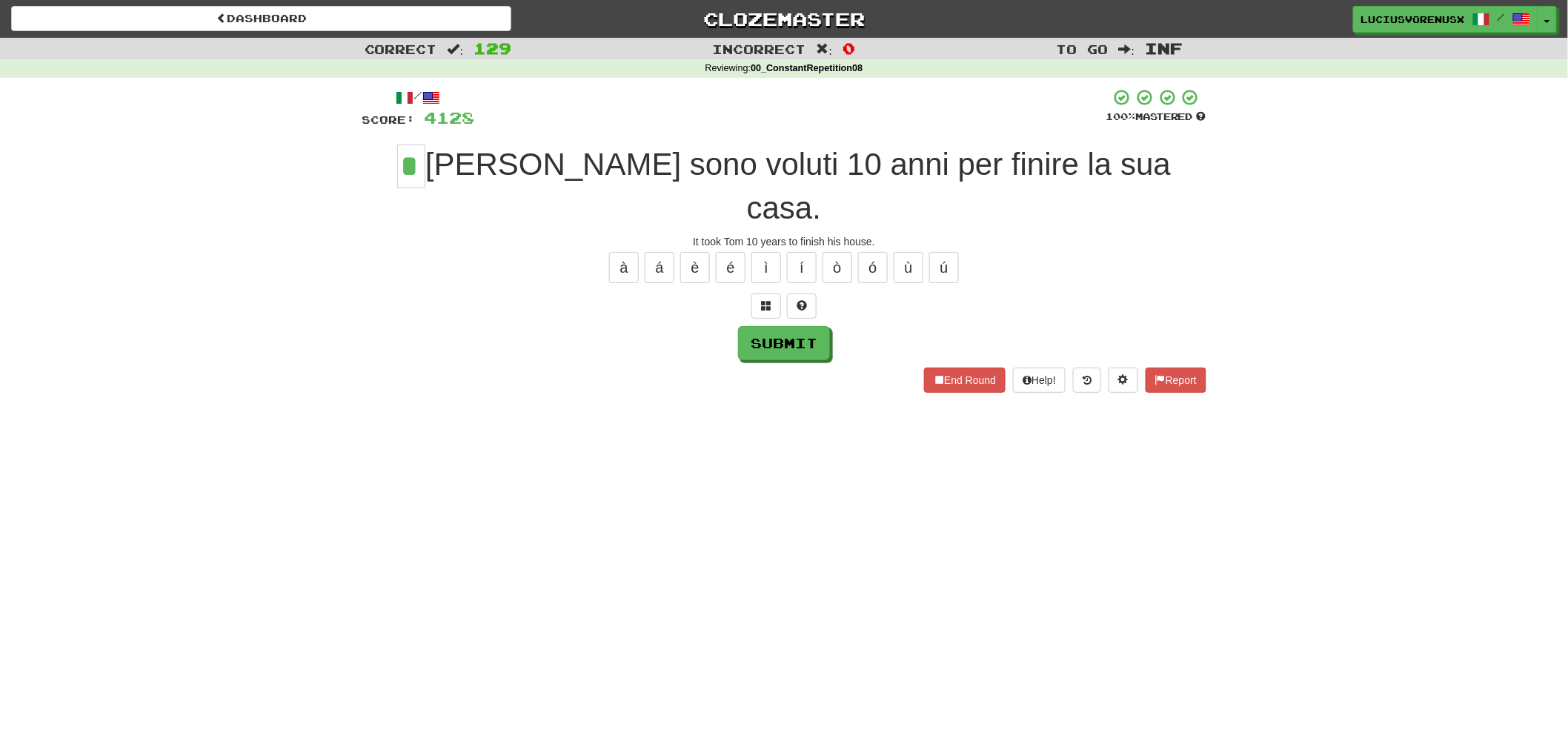
type input "*"
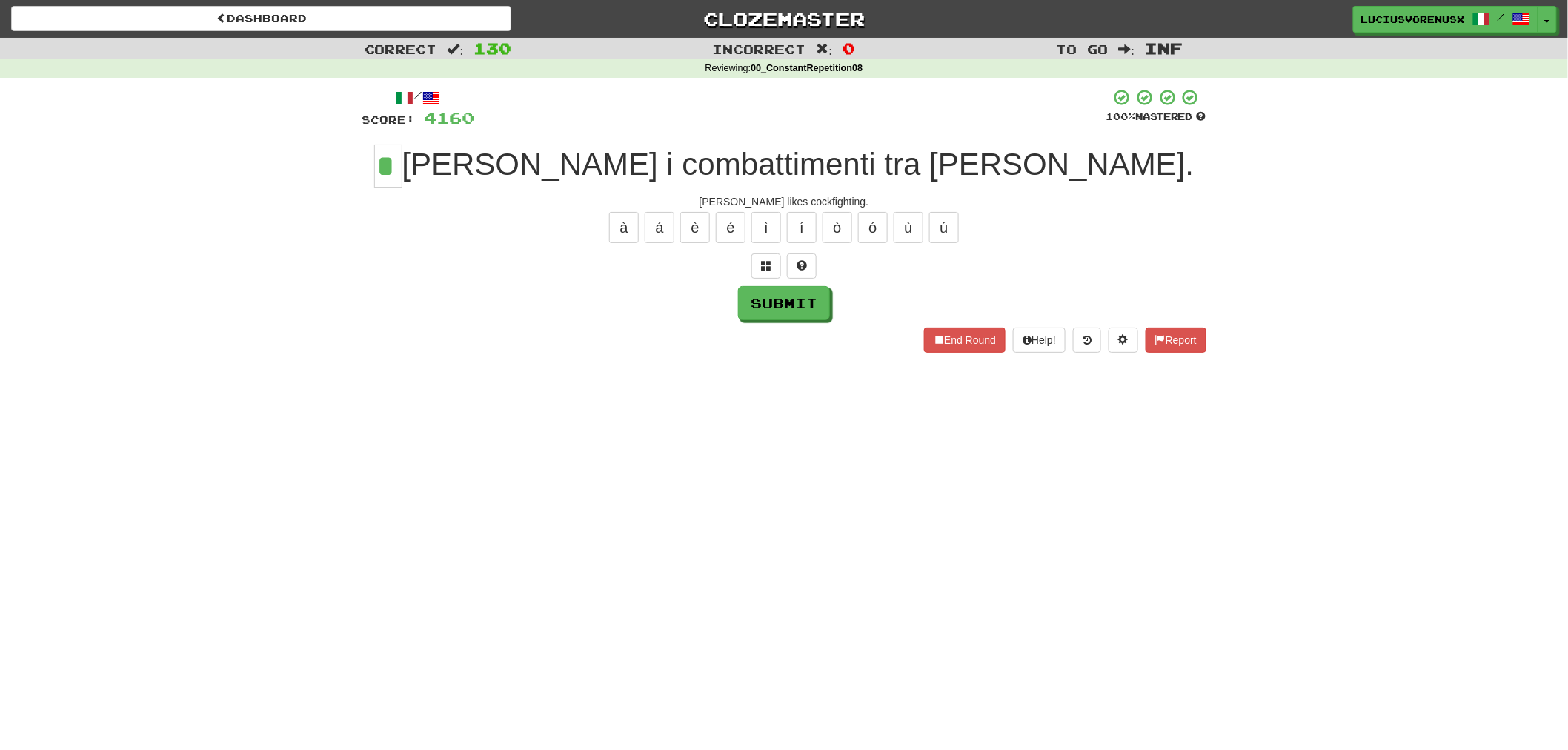
type input "*"
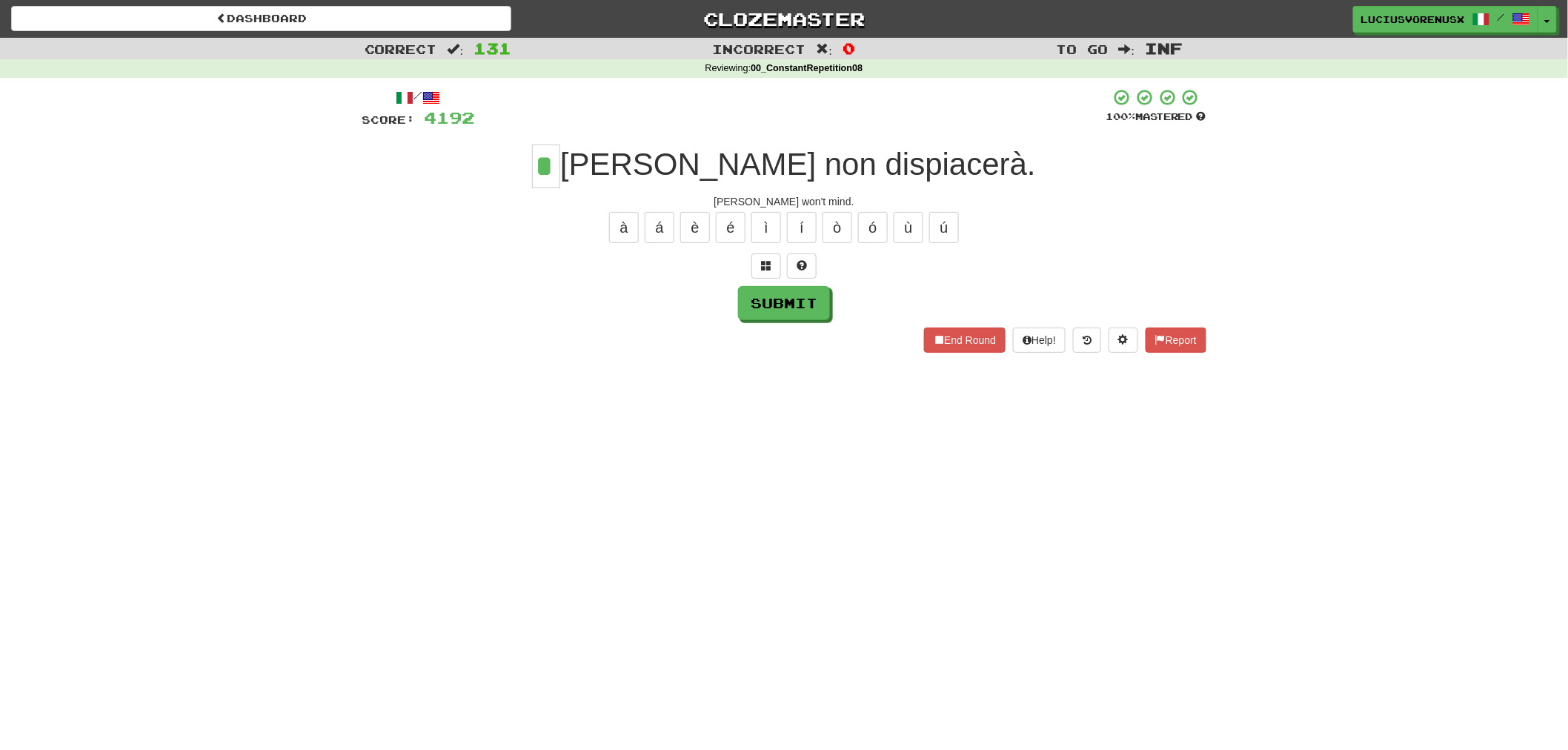
type input "*"
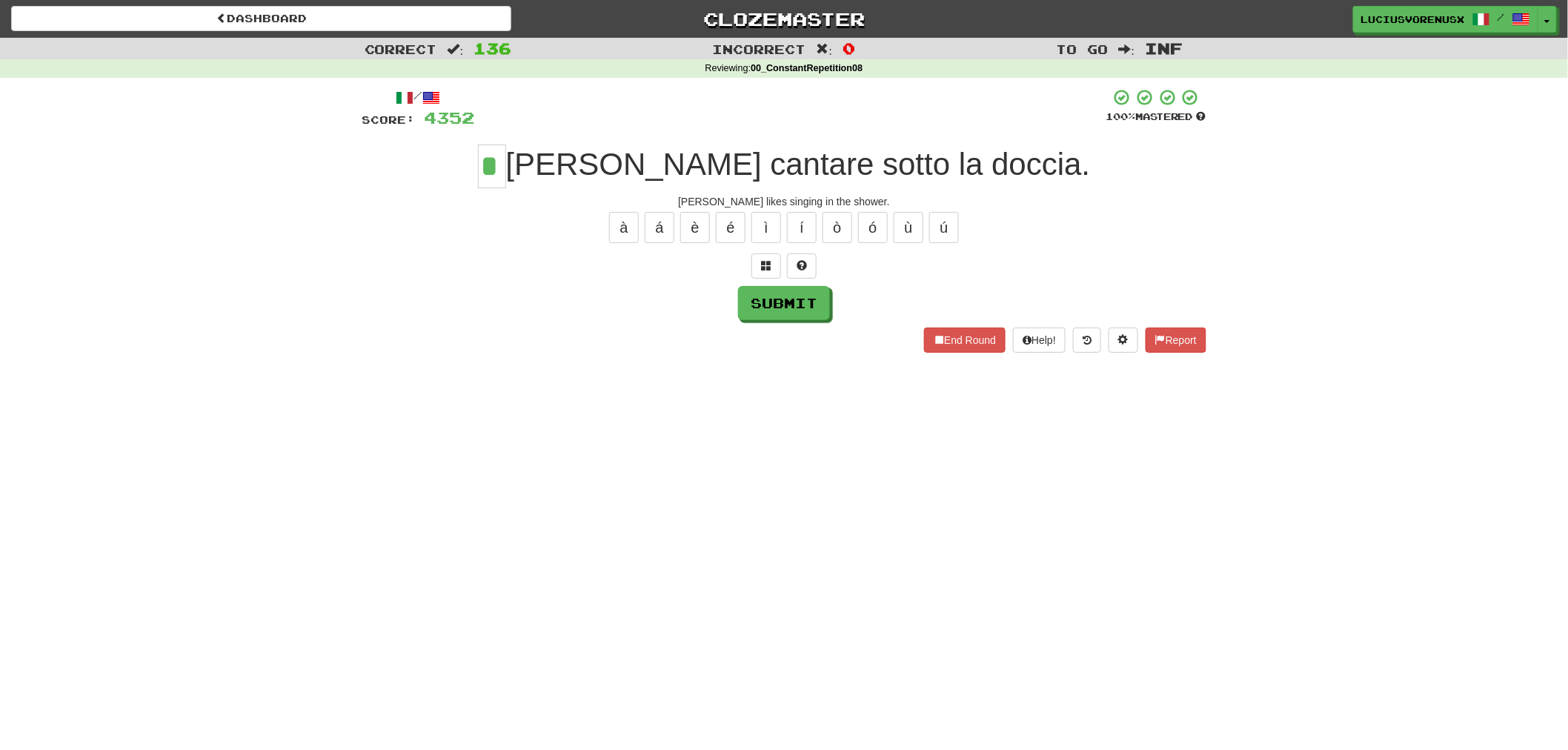
type input "*"
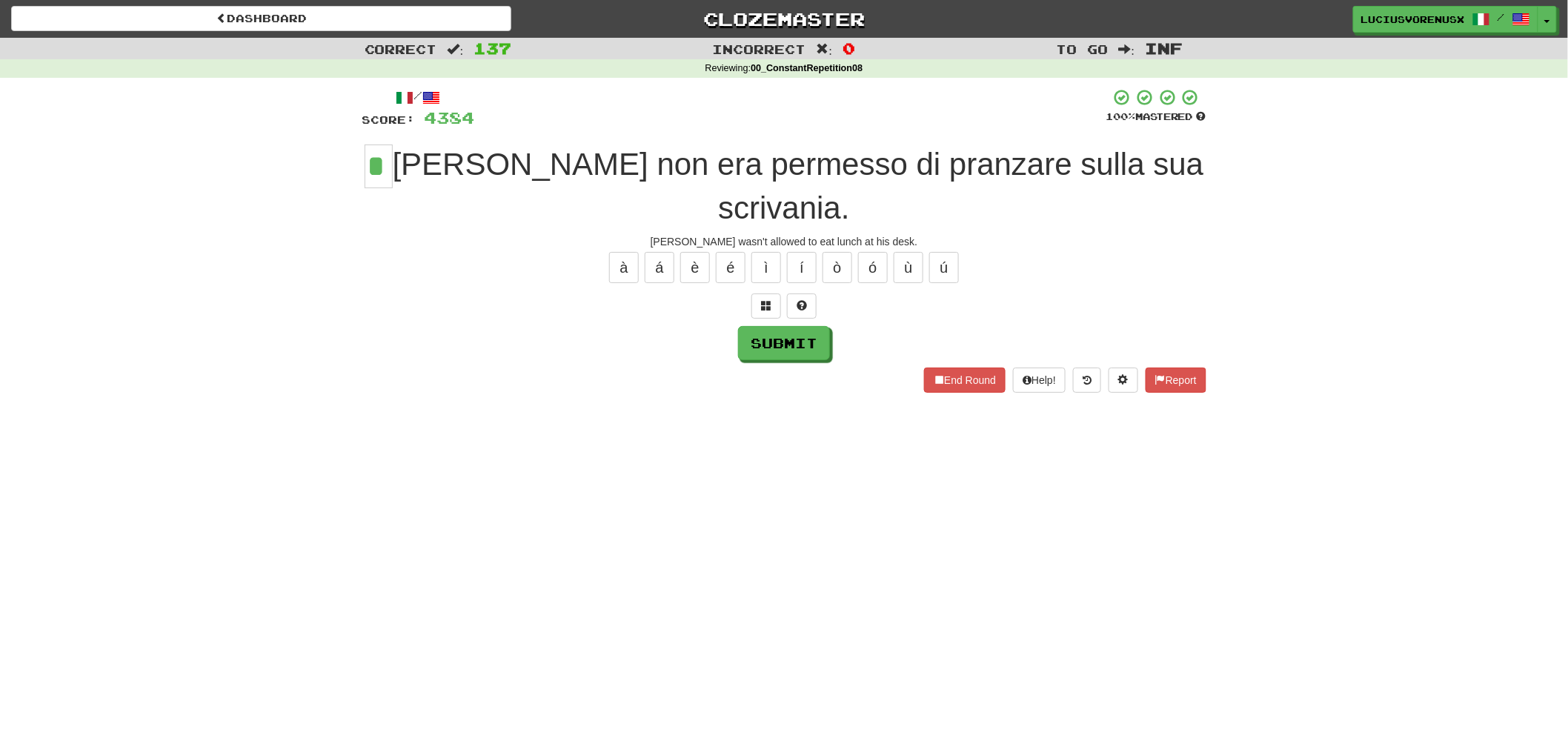
type input "*"
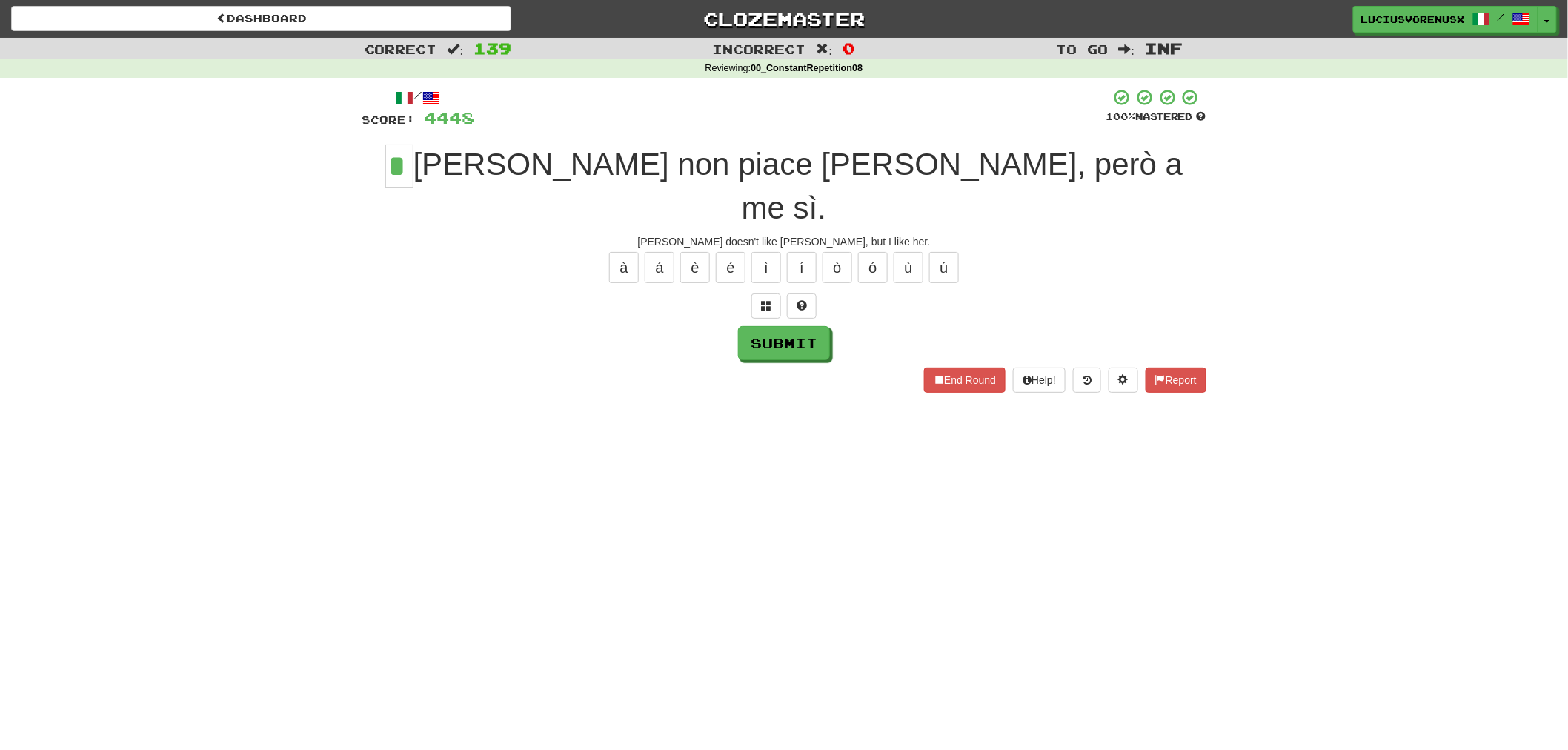
type input "*"
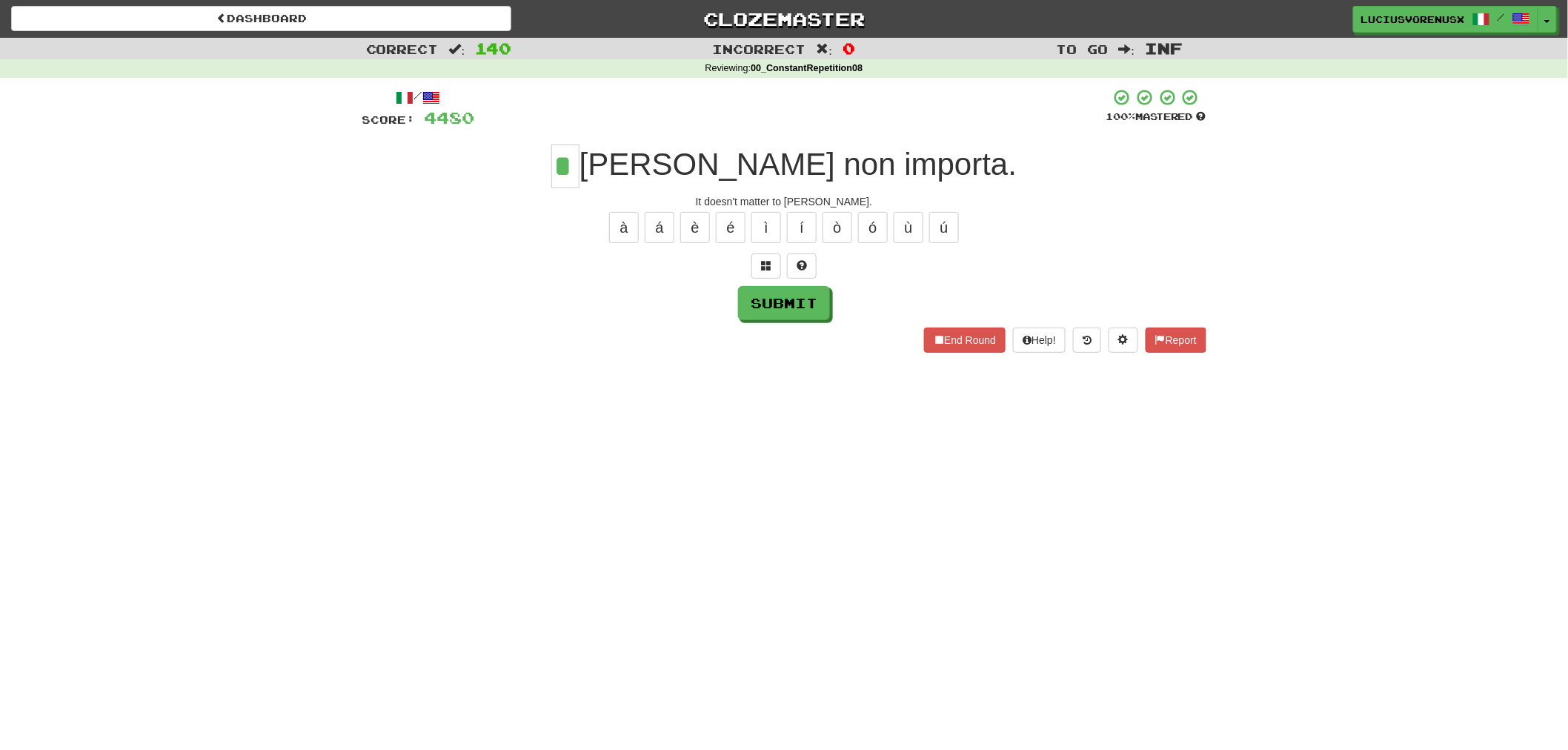
type input "*"
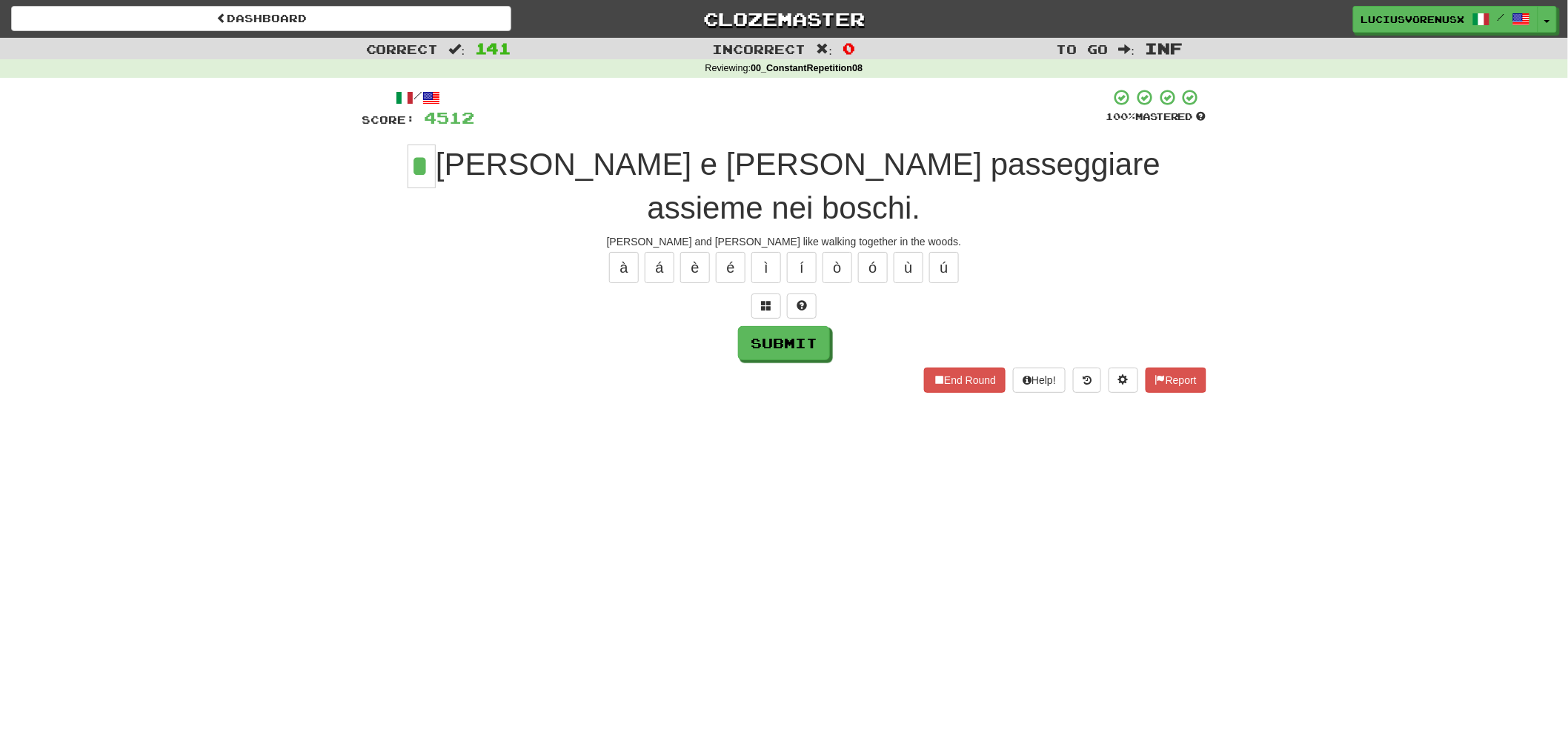
type input "*"
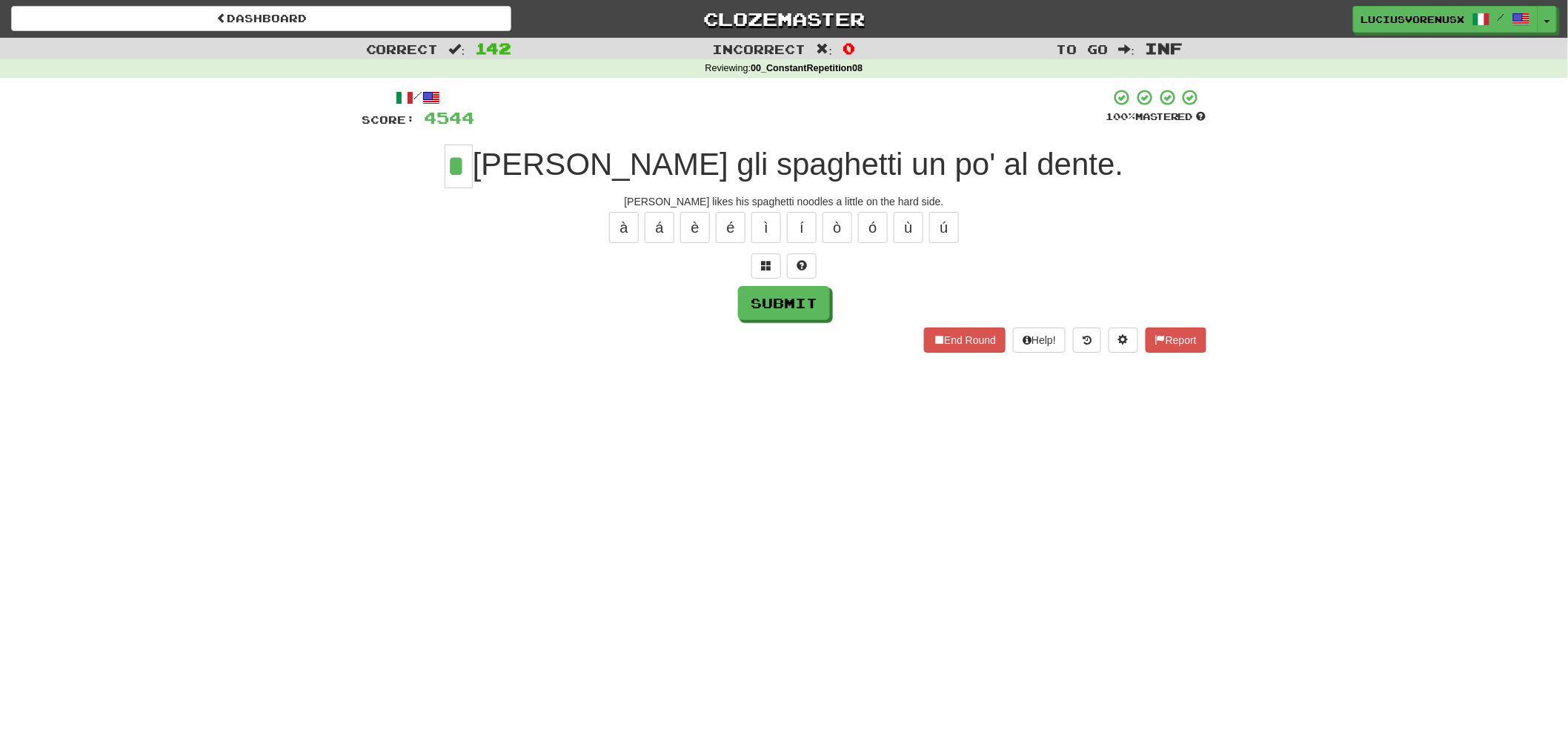
type input "*"
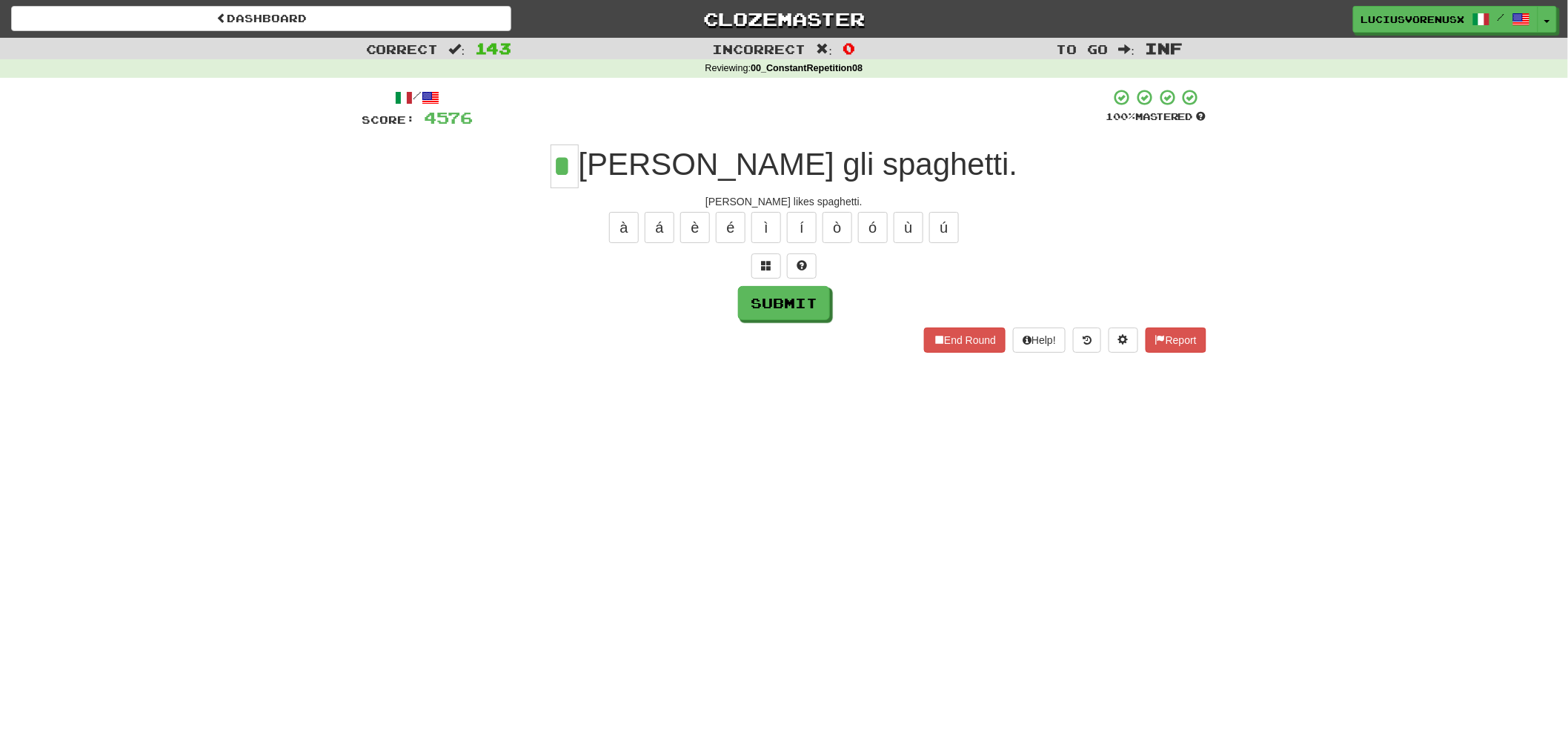
type input "*"
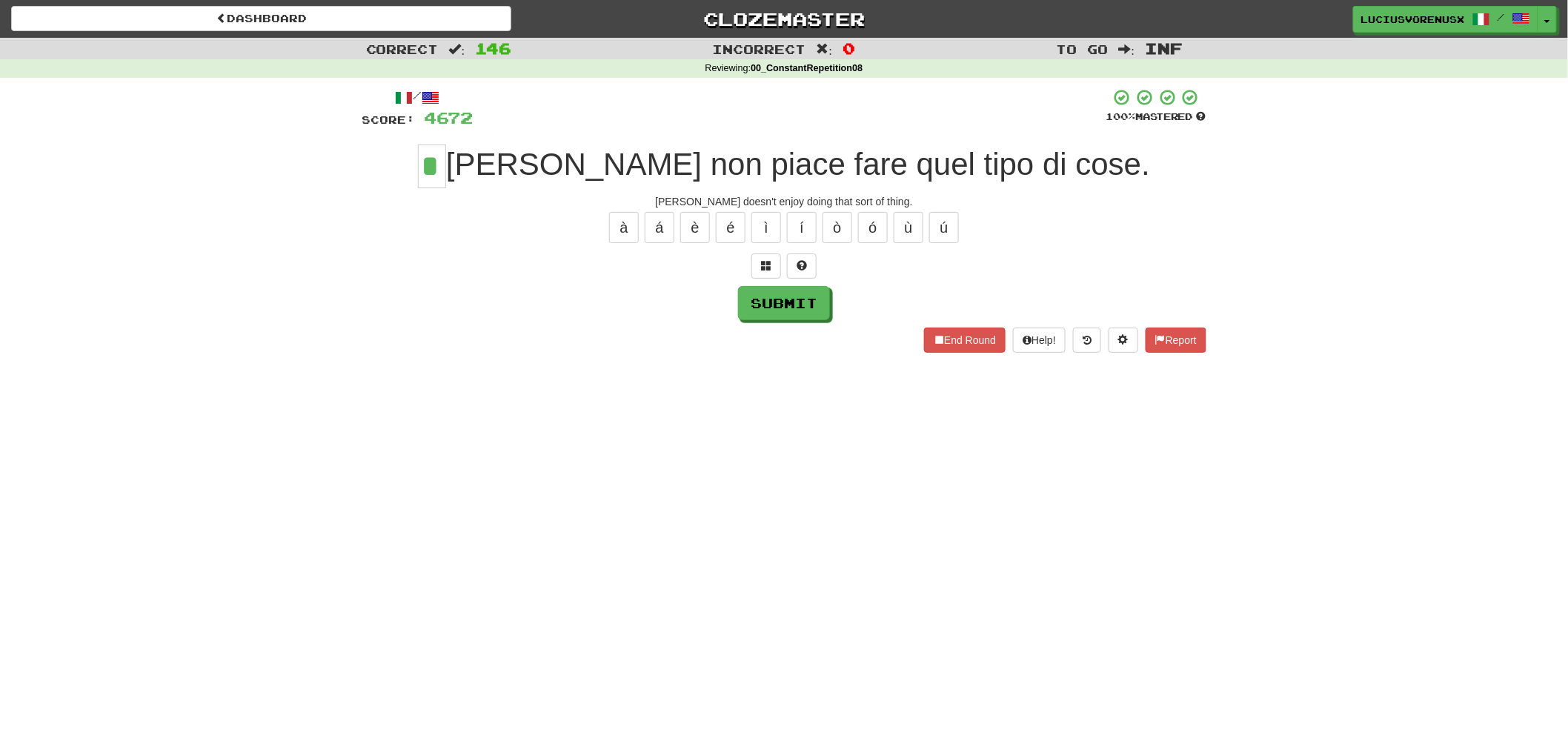
type input "*"
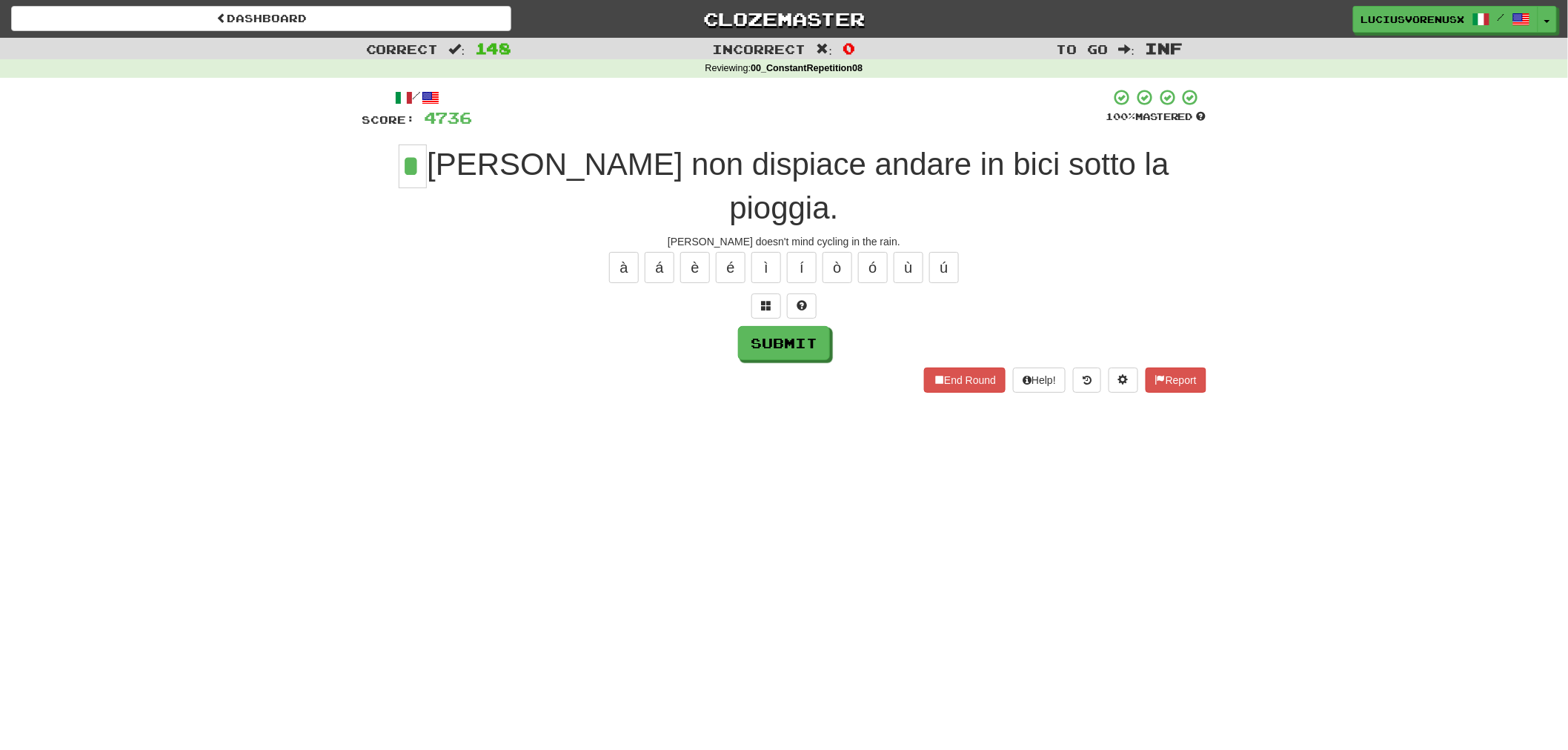
type input "*"
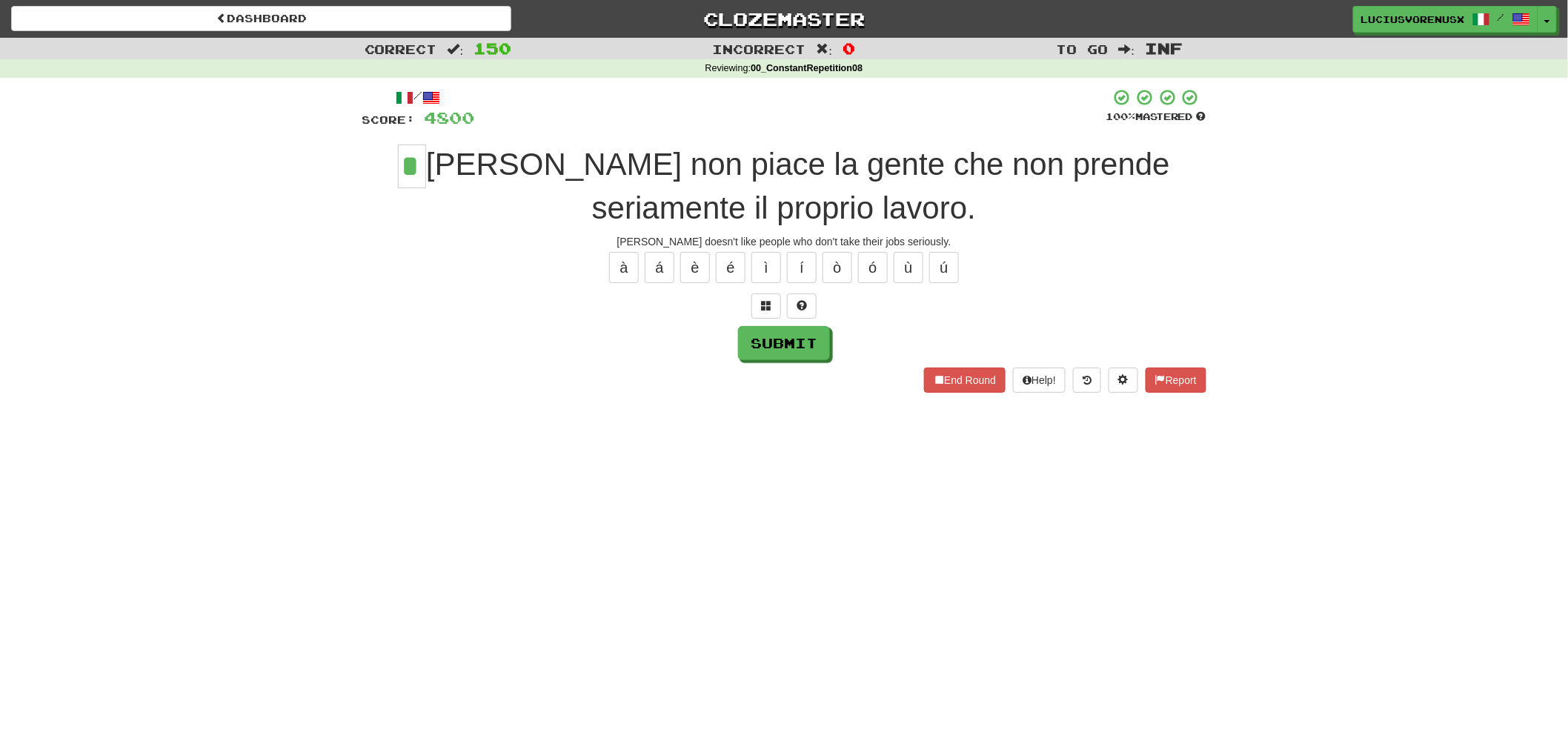
type input "*"
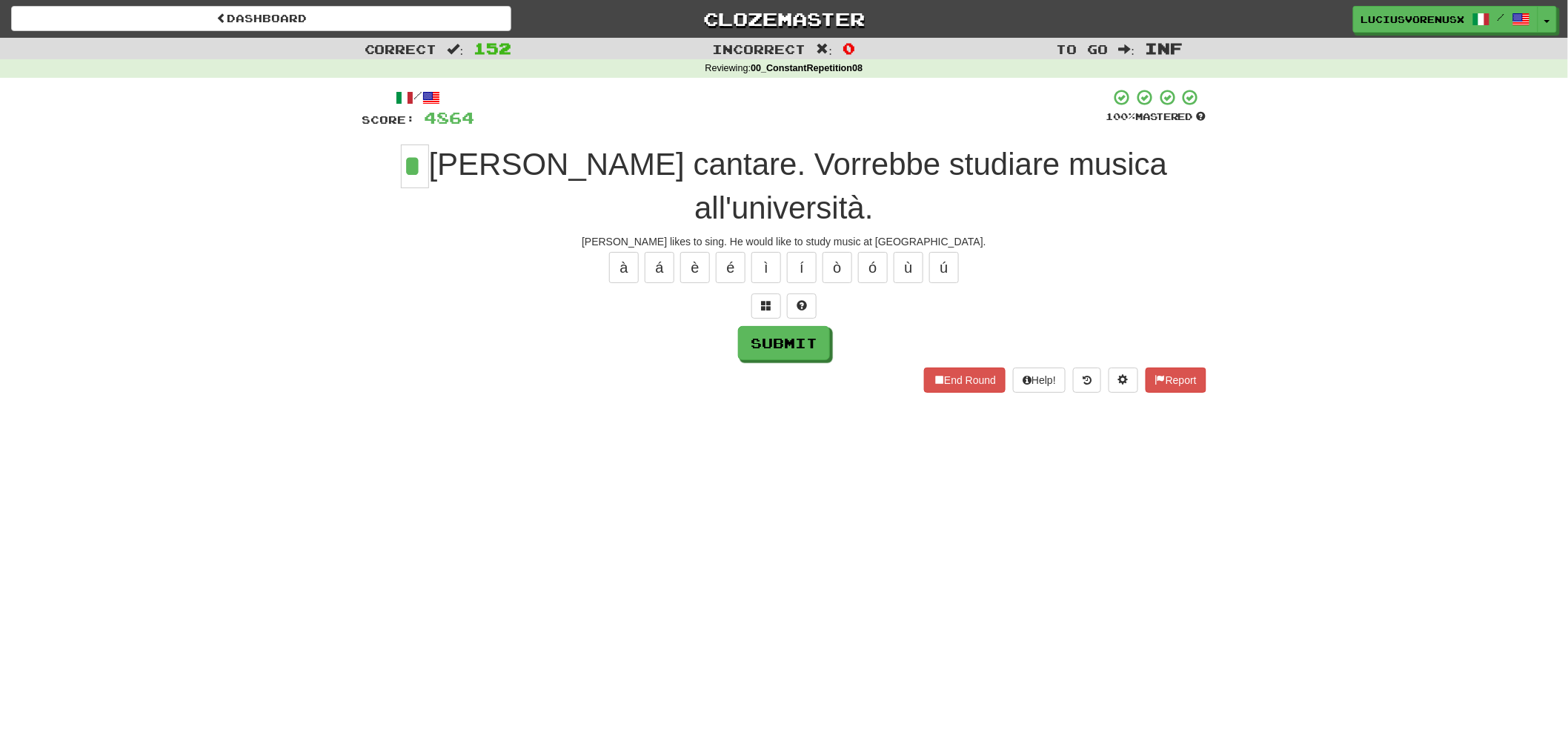
type input "*"
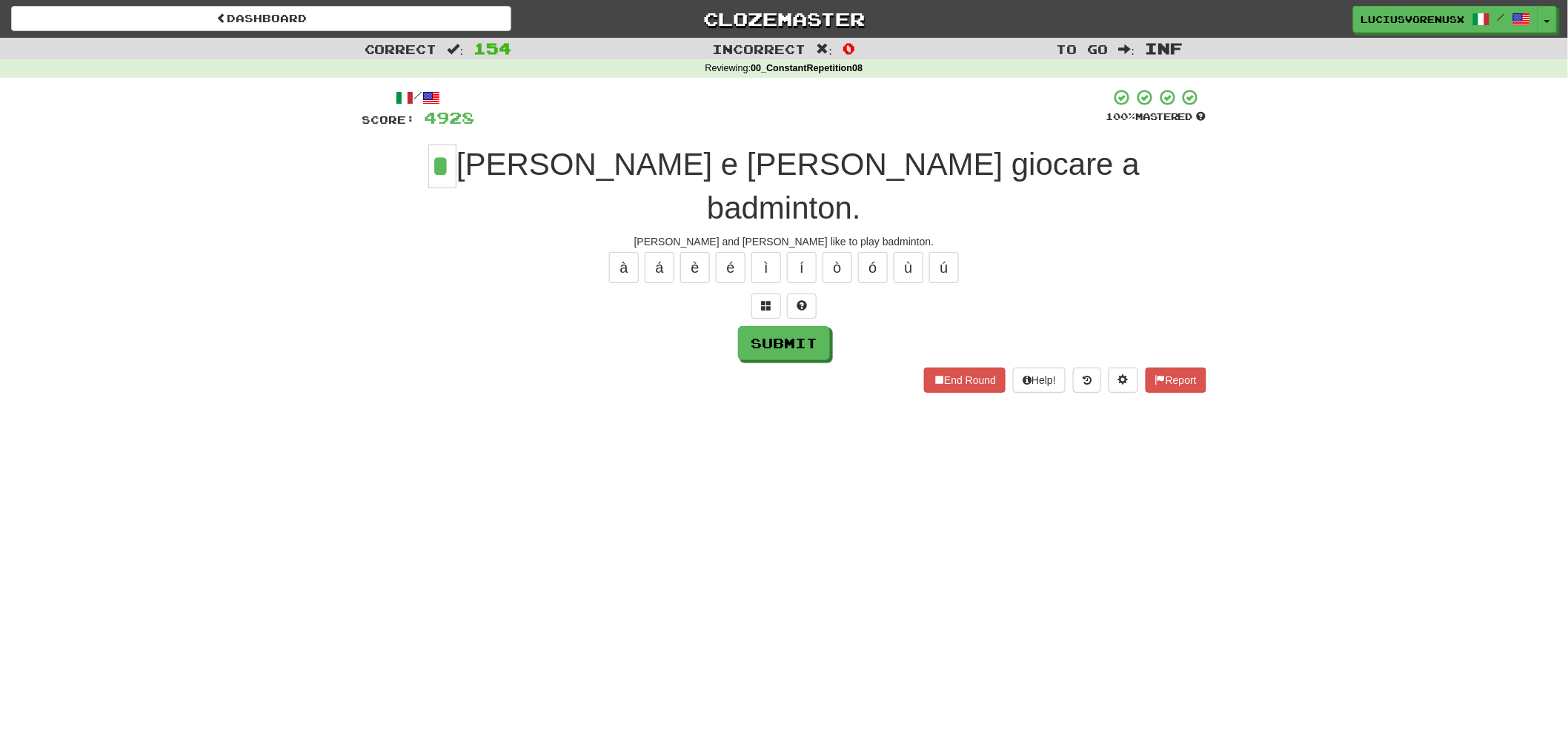
type input "*"
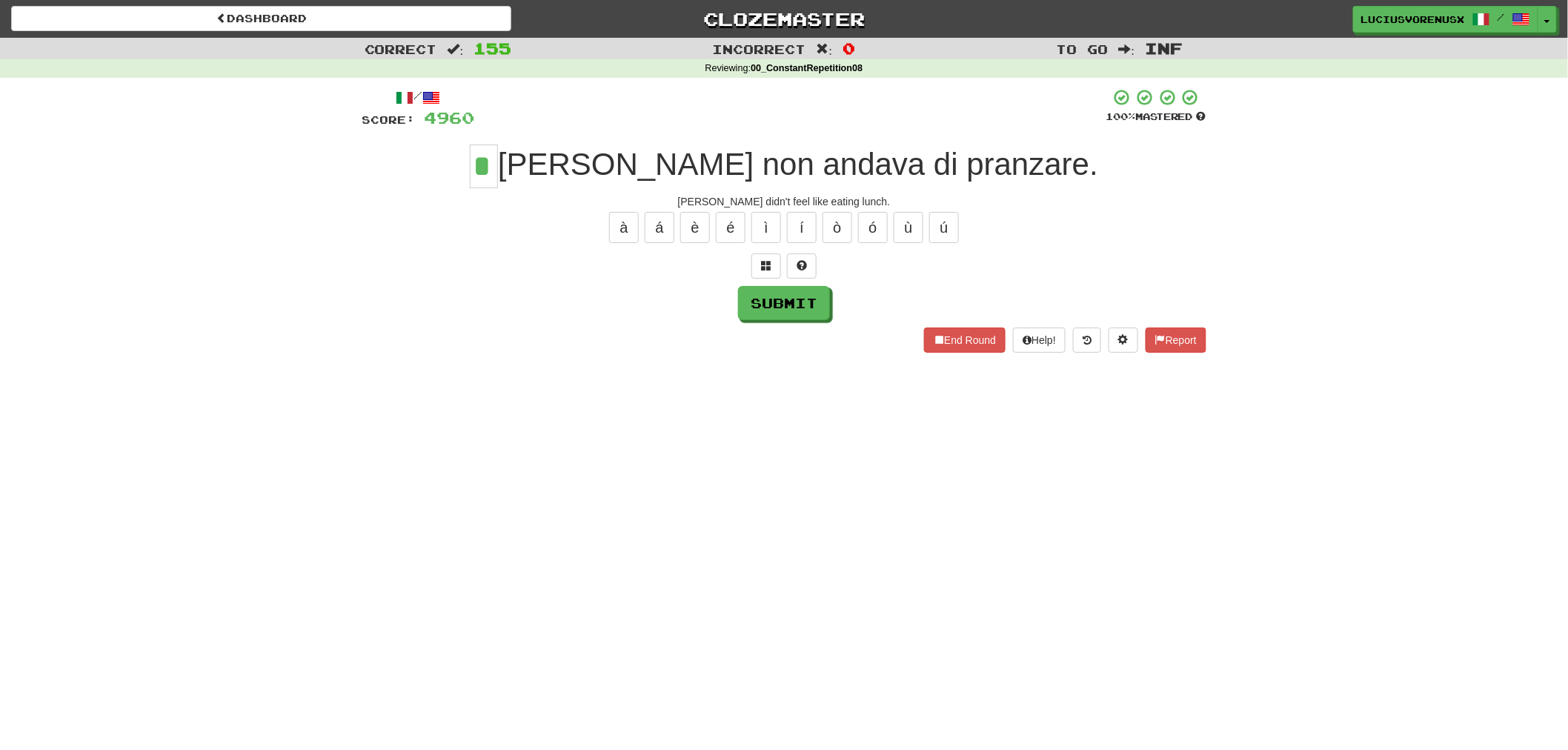
type input "*"
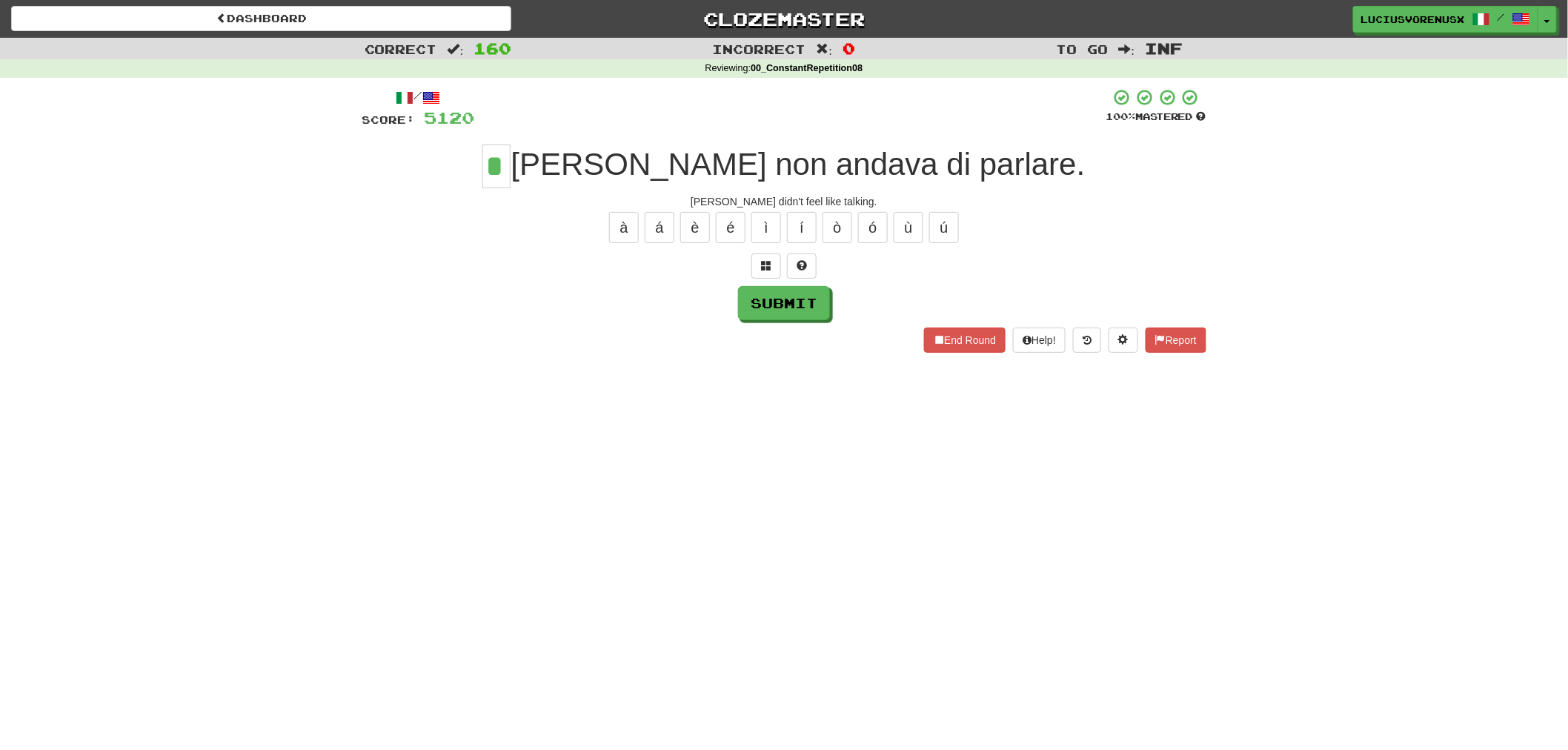
type input "*"
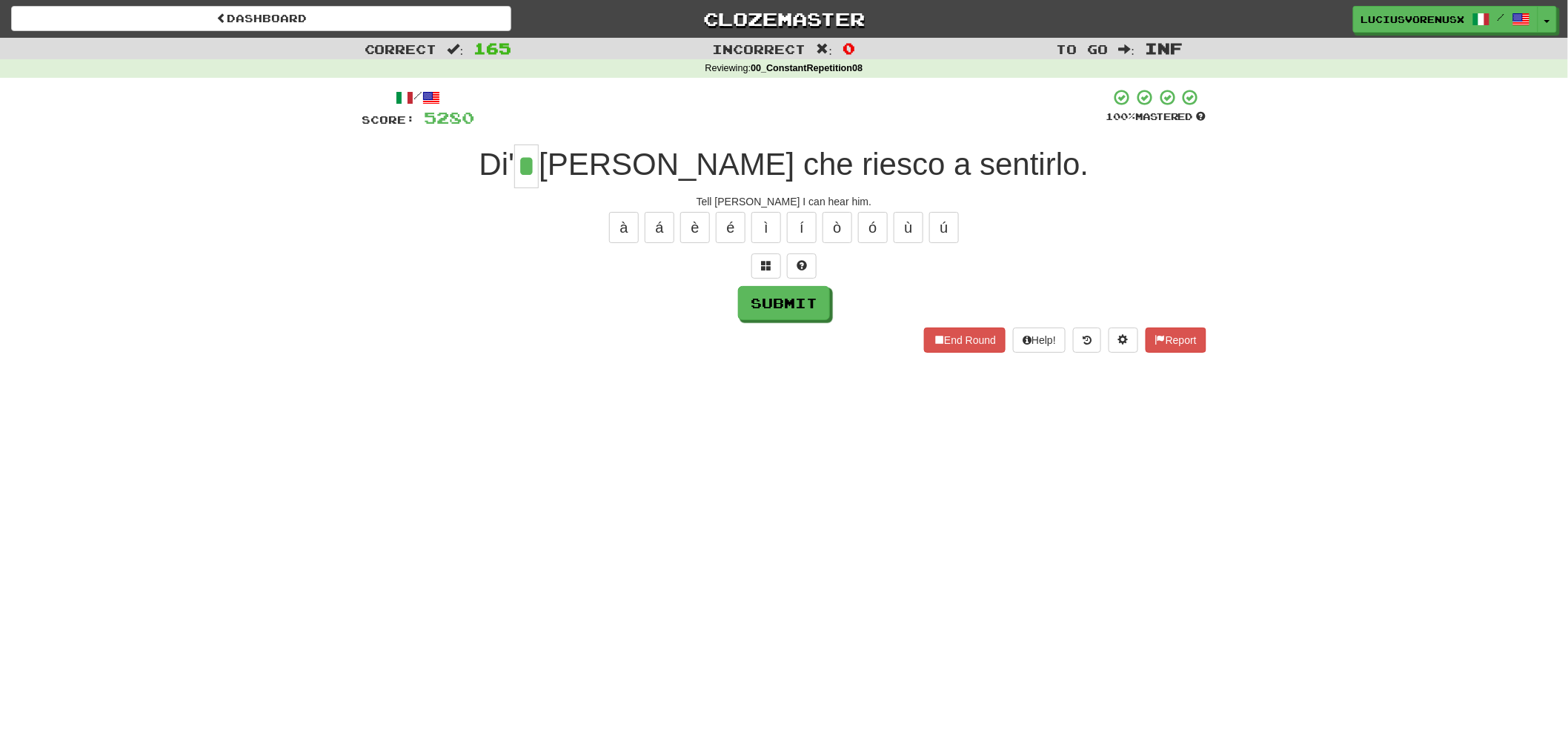
type input "*"
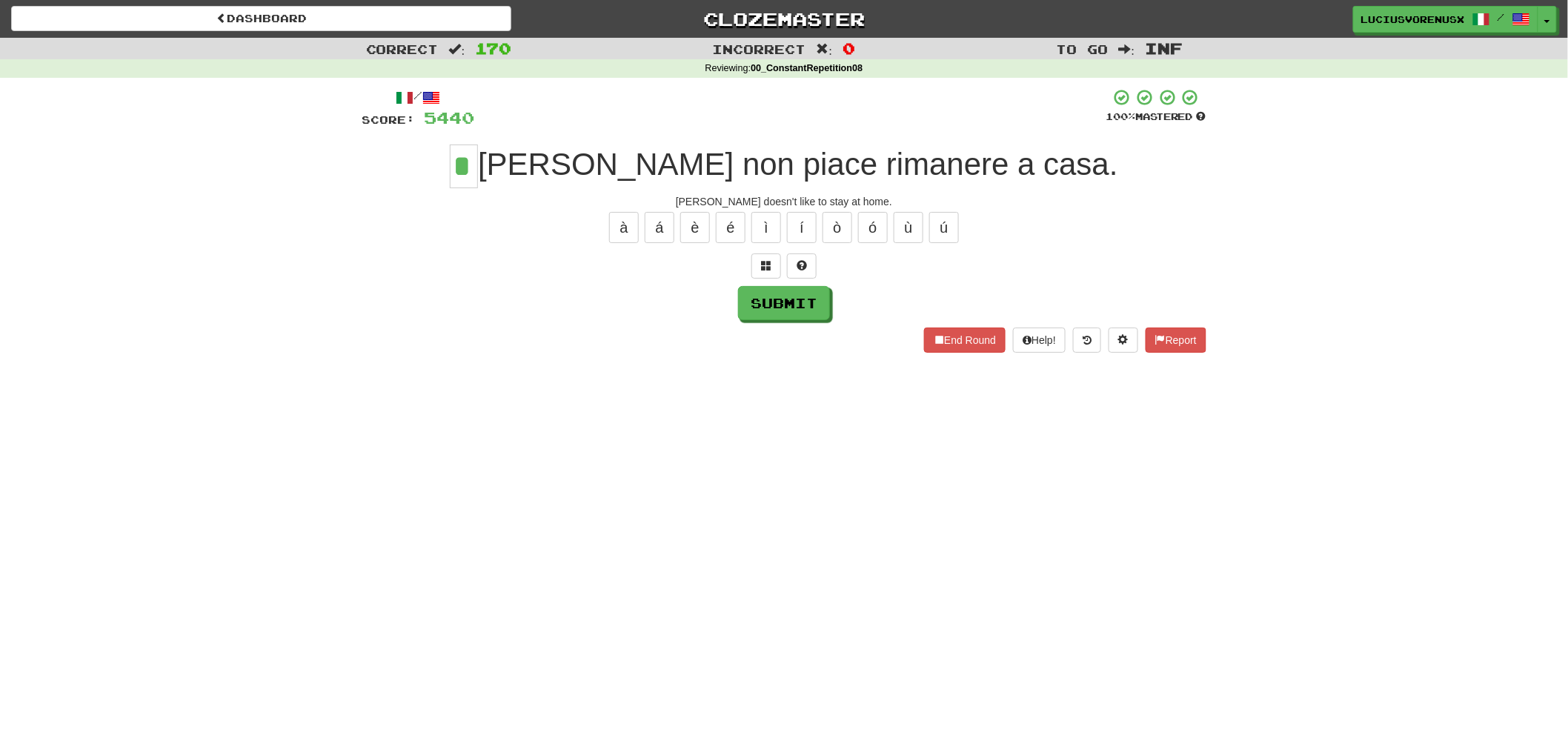
type input "*"
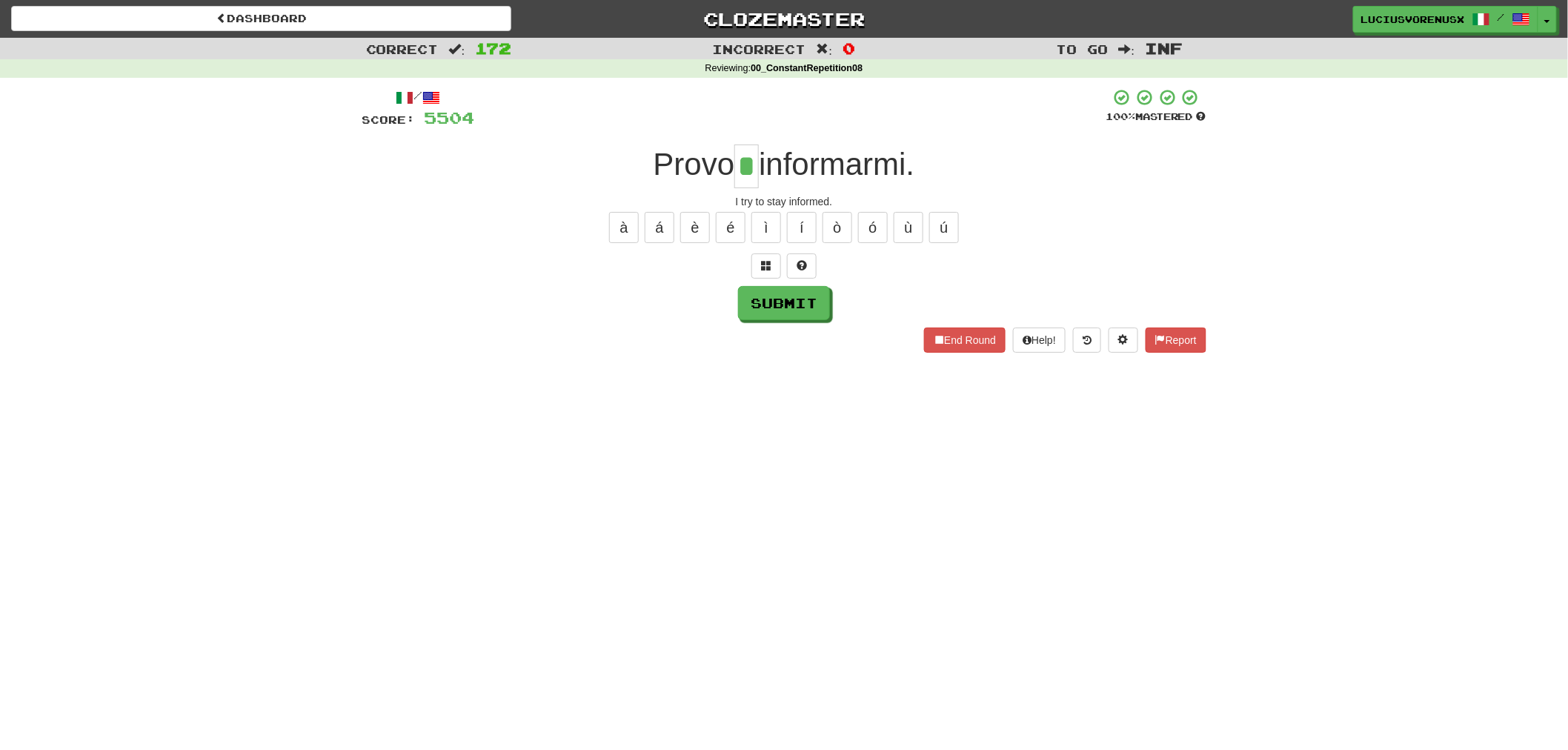
type input "*"
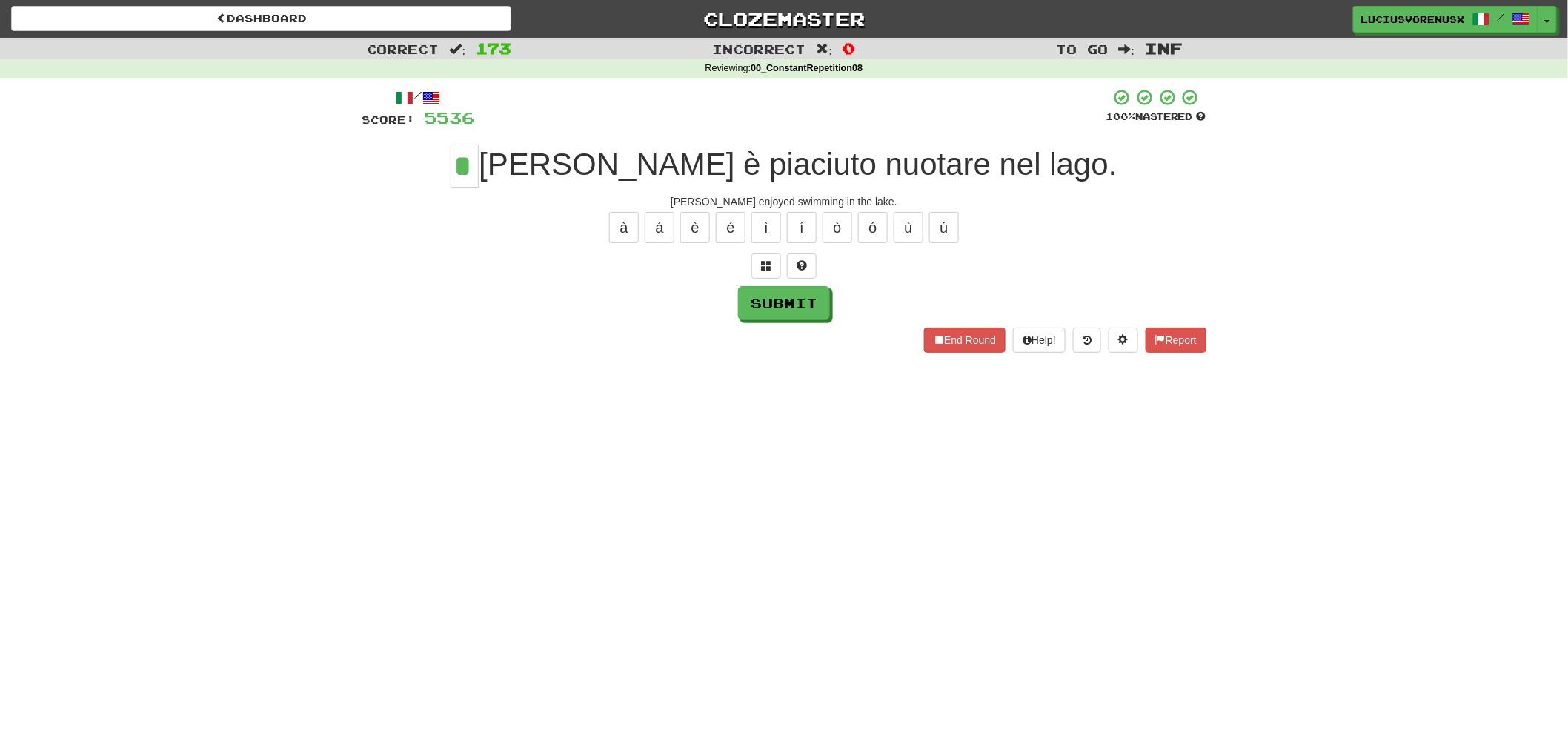
type input "*"
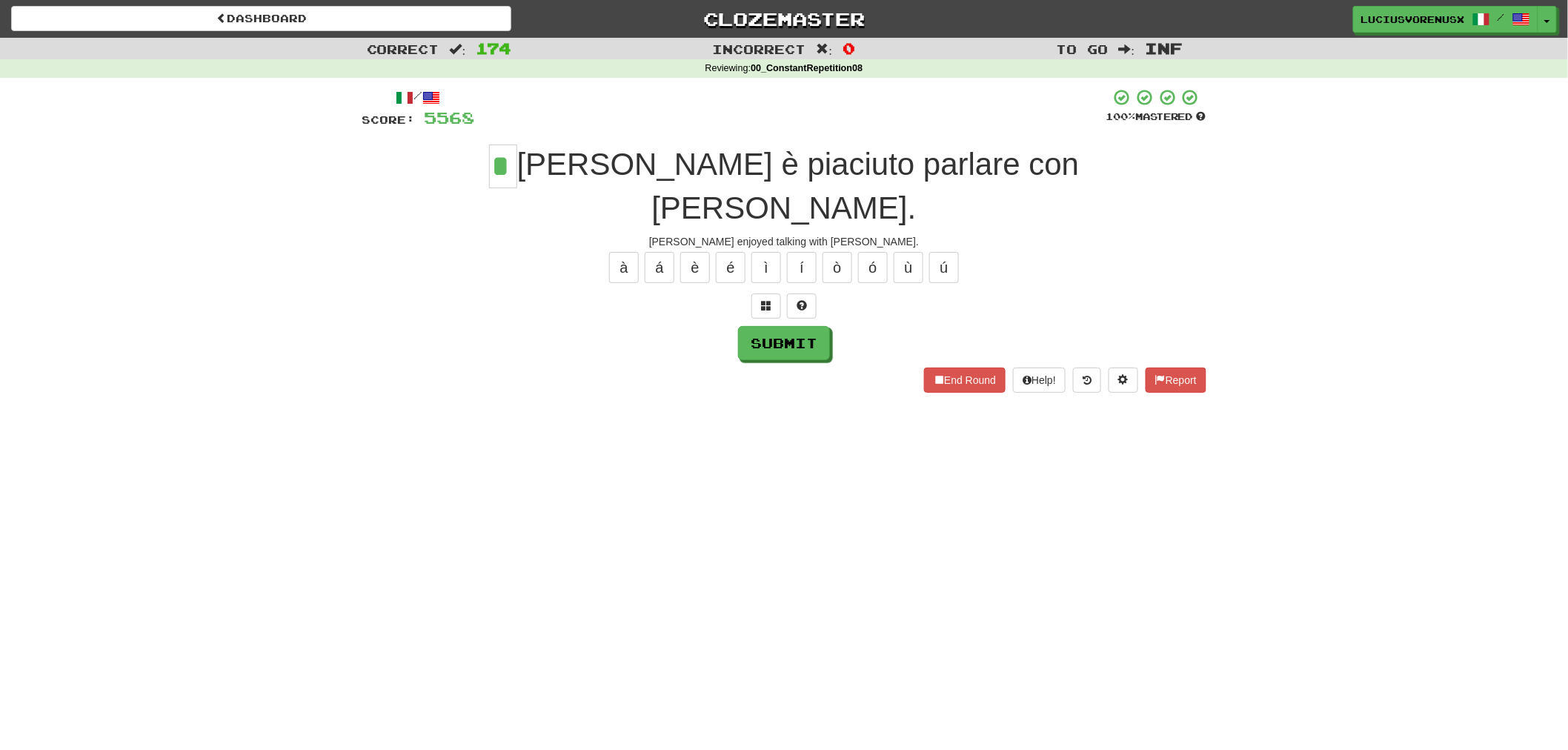
type input "*"
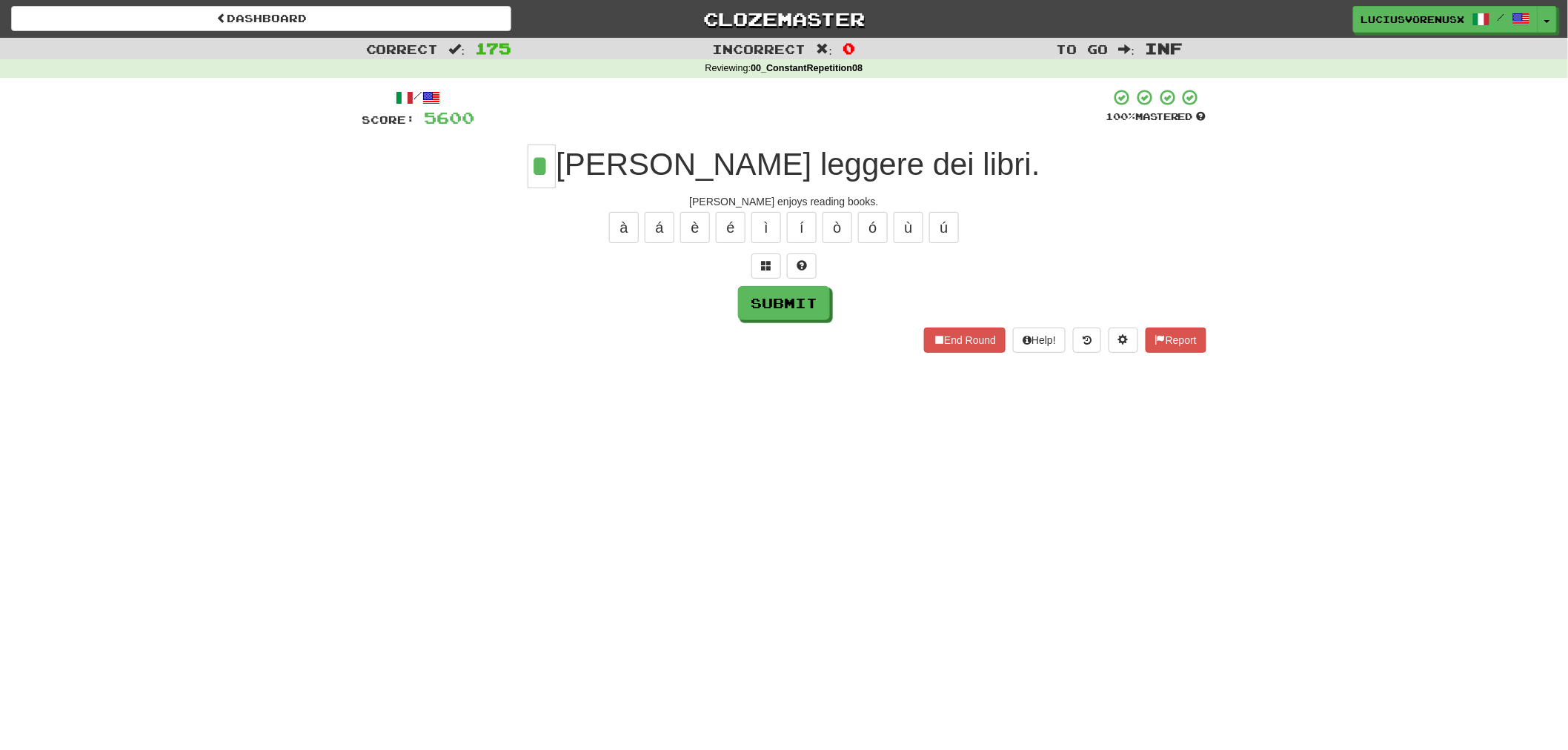
type input "*"
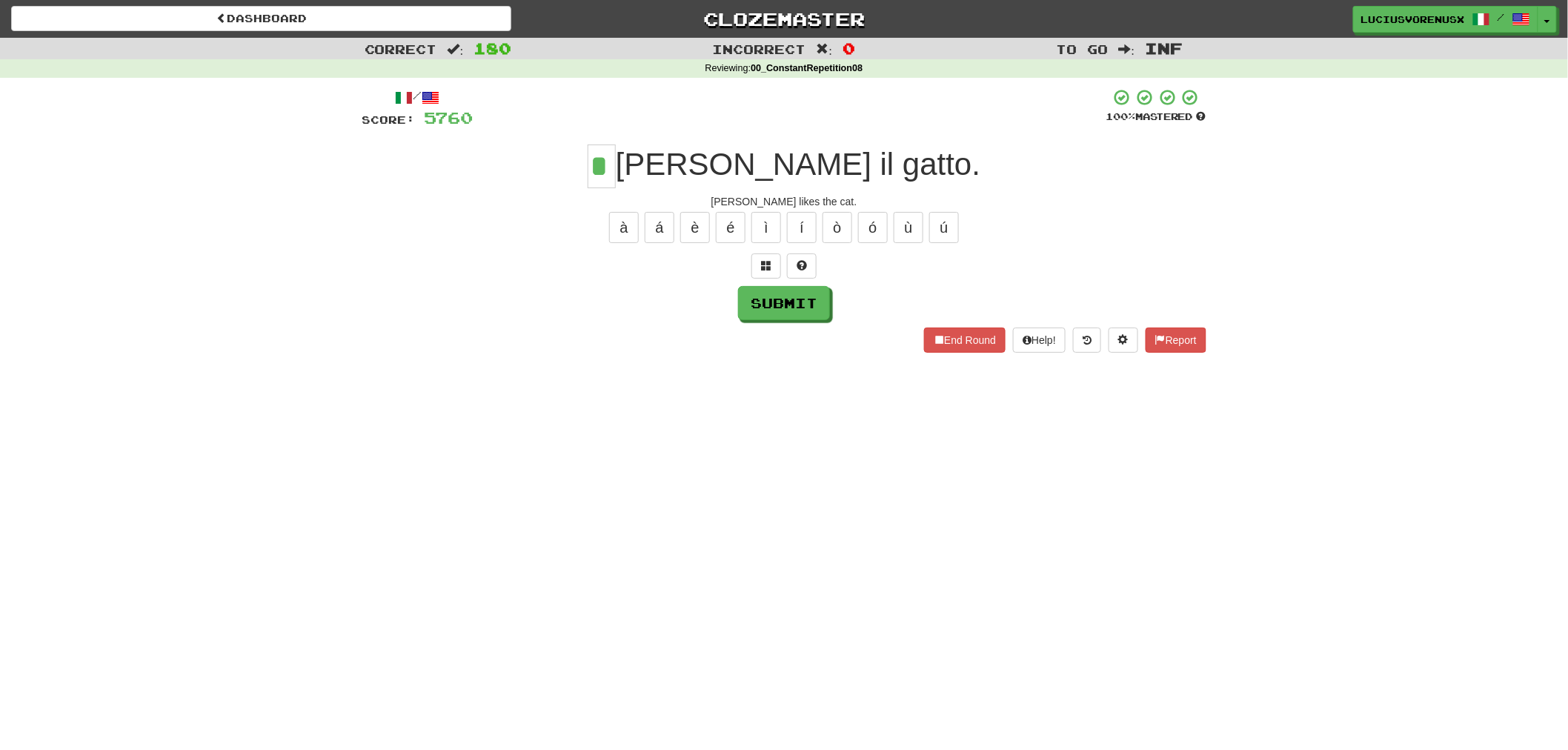
type input "*"
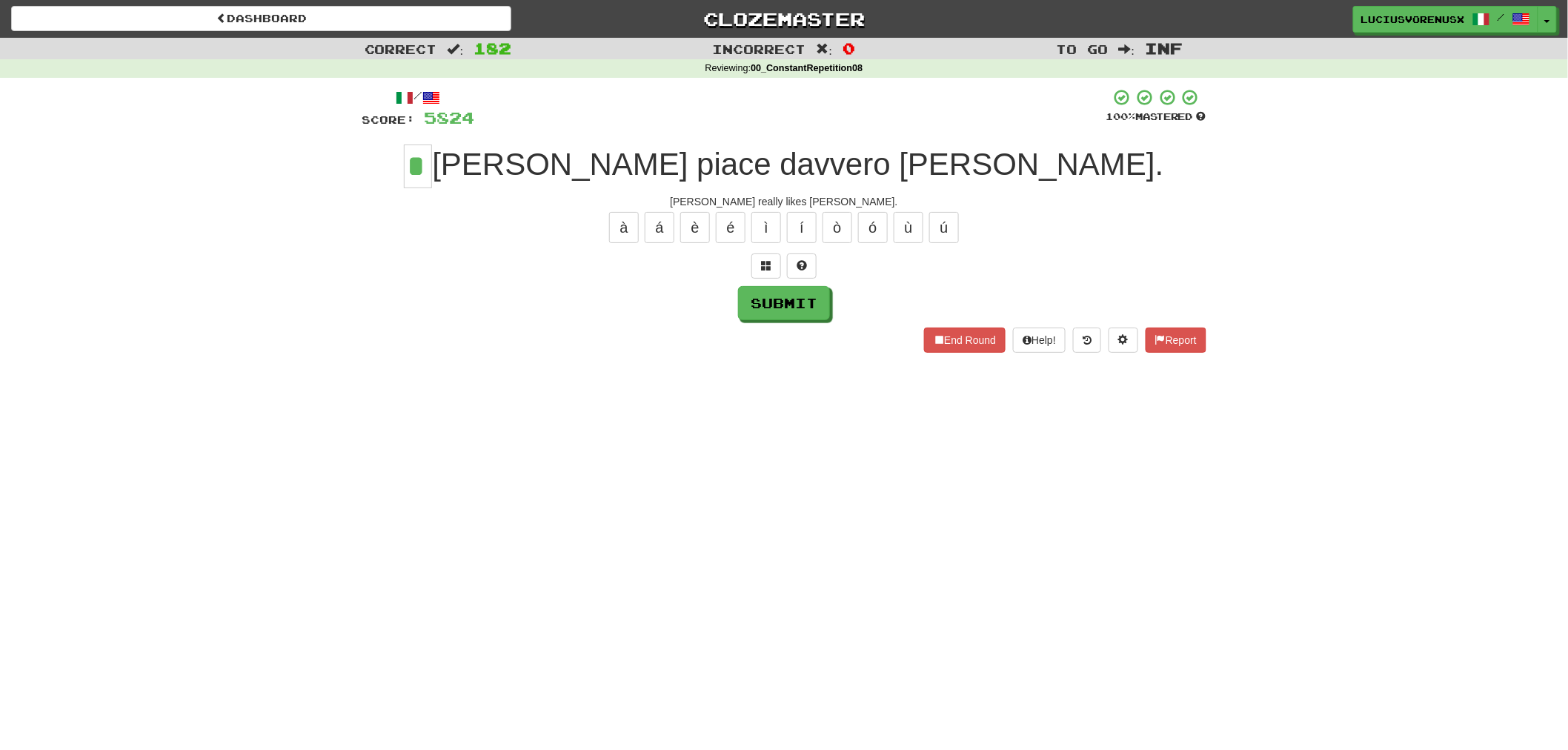
type input "*"
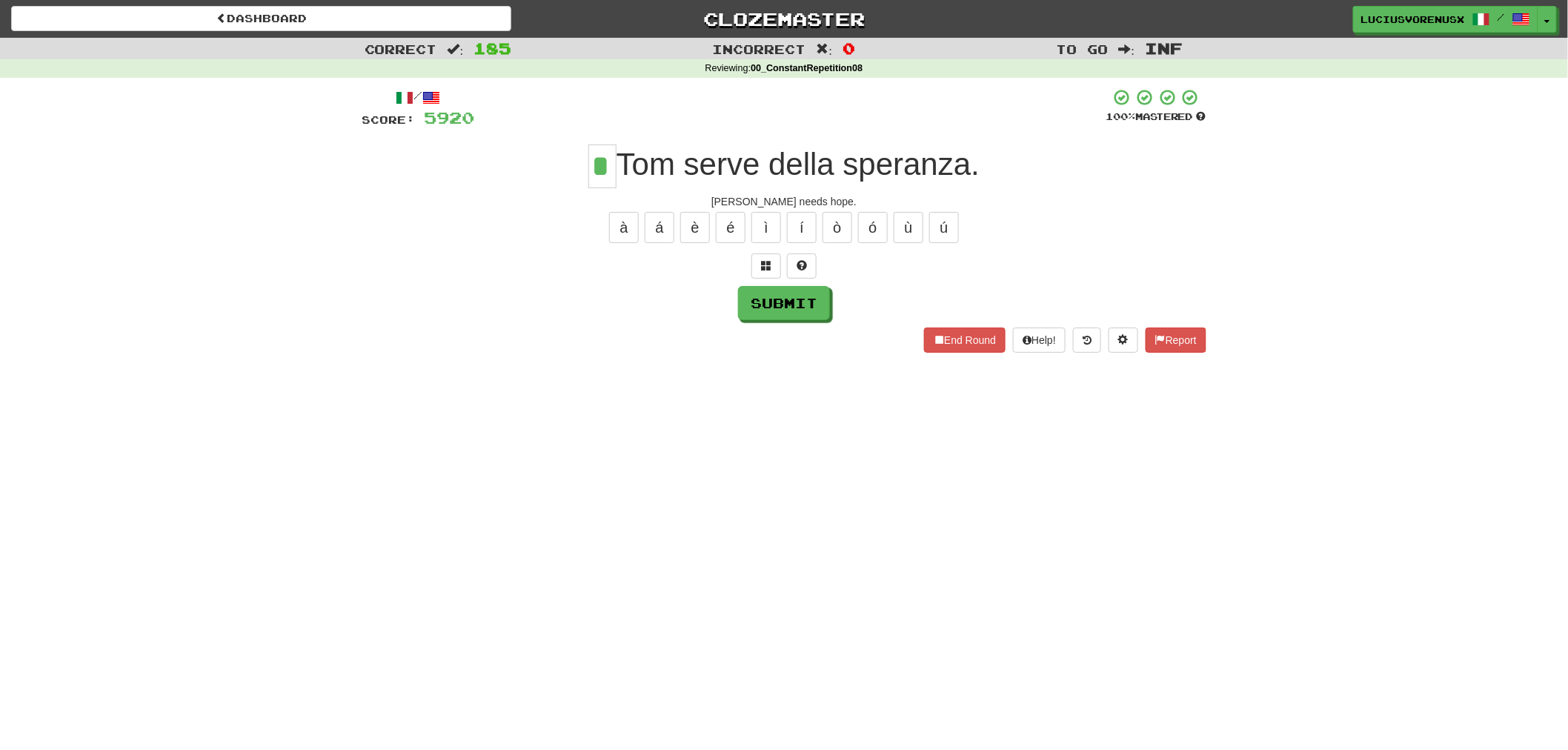
type input "*"
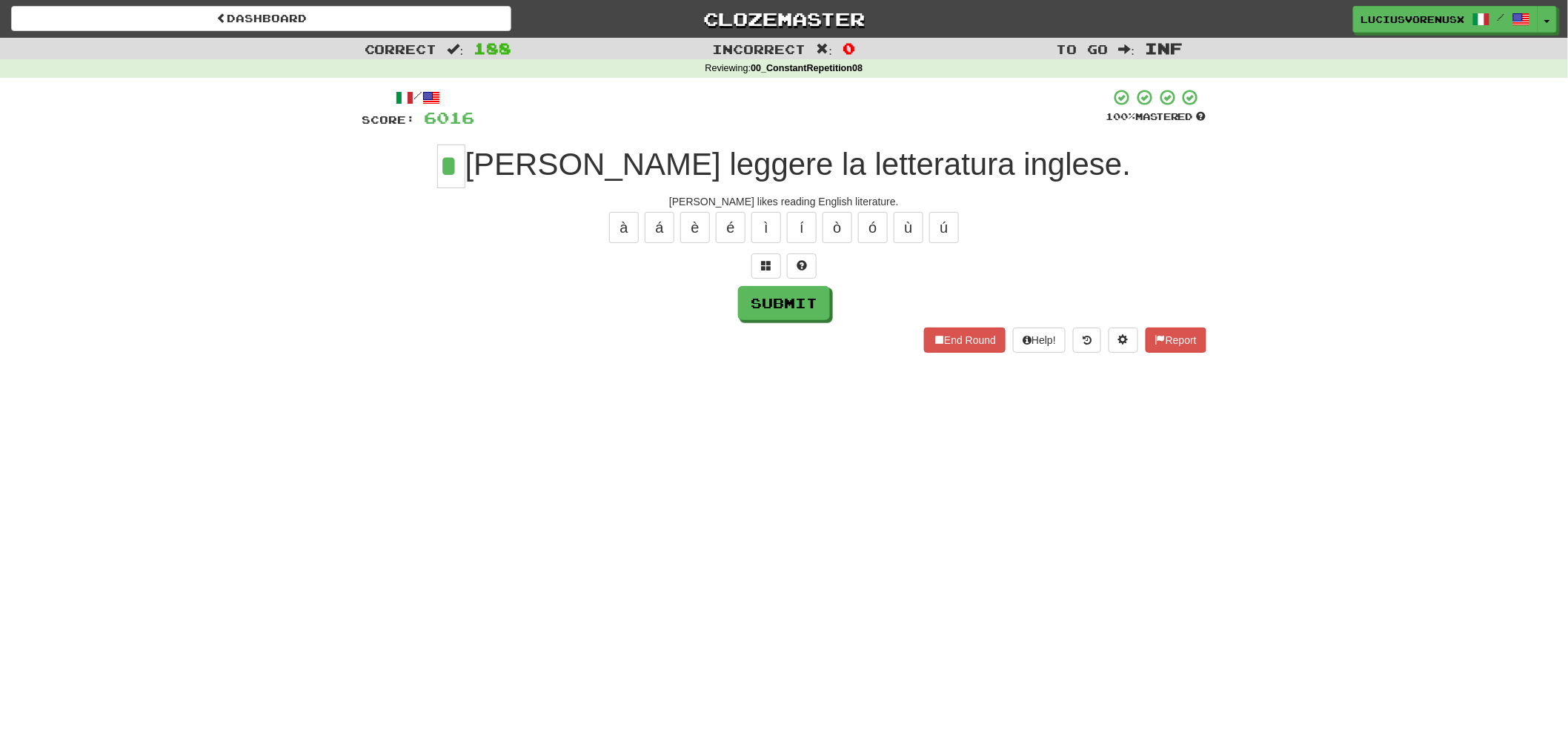
type input "*"
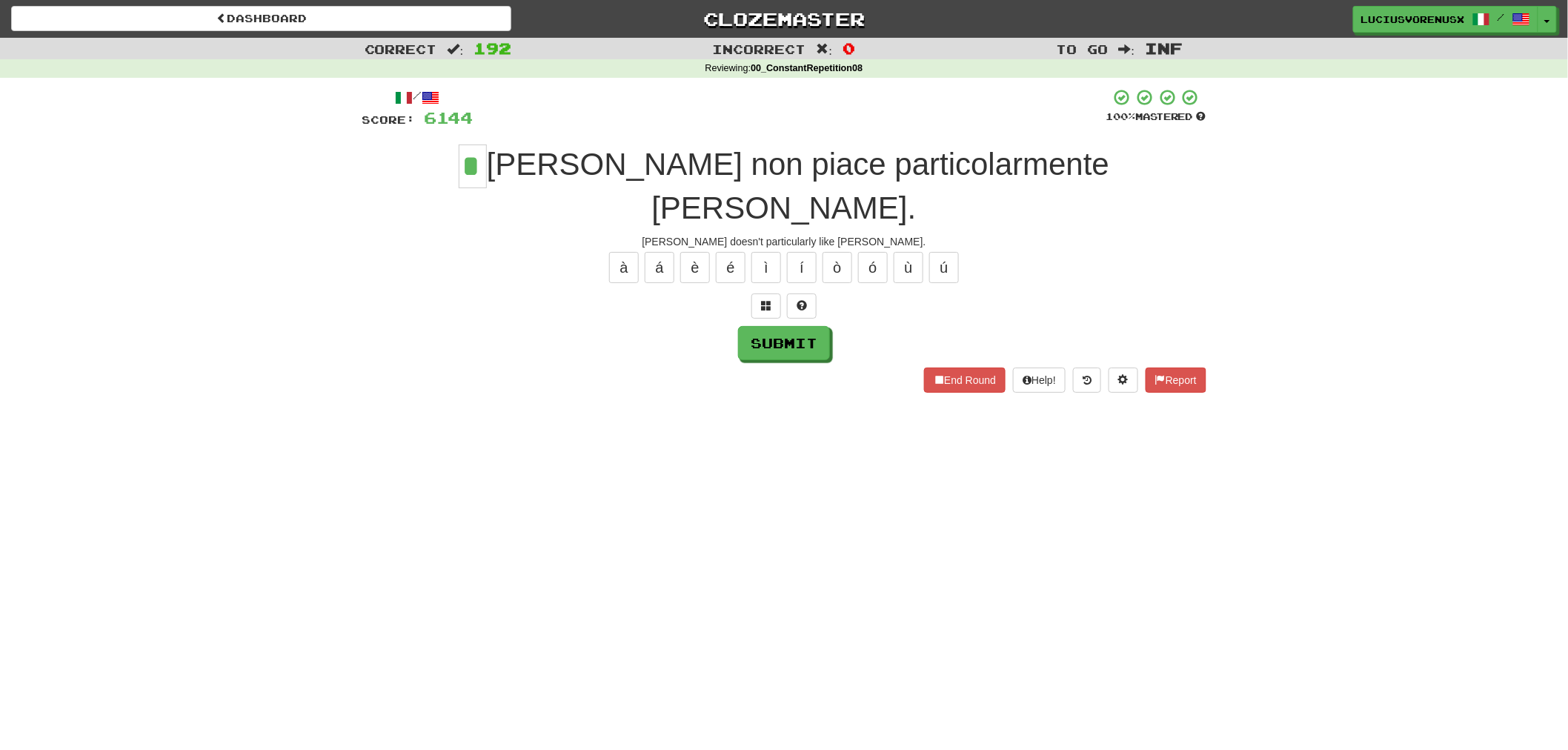
type input "*"
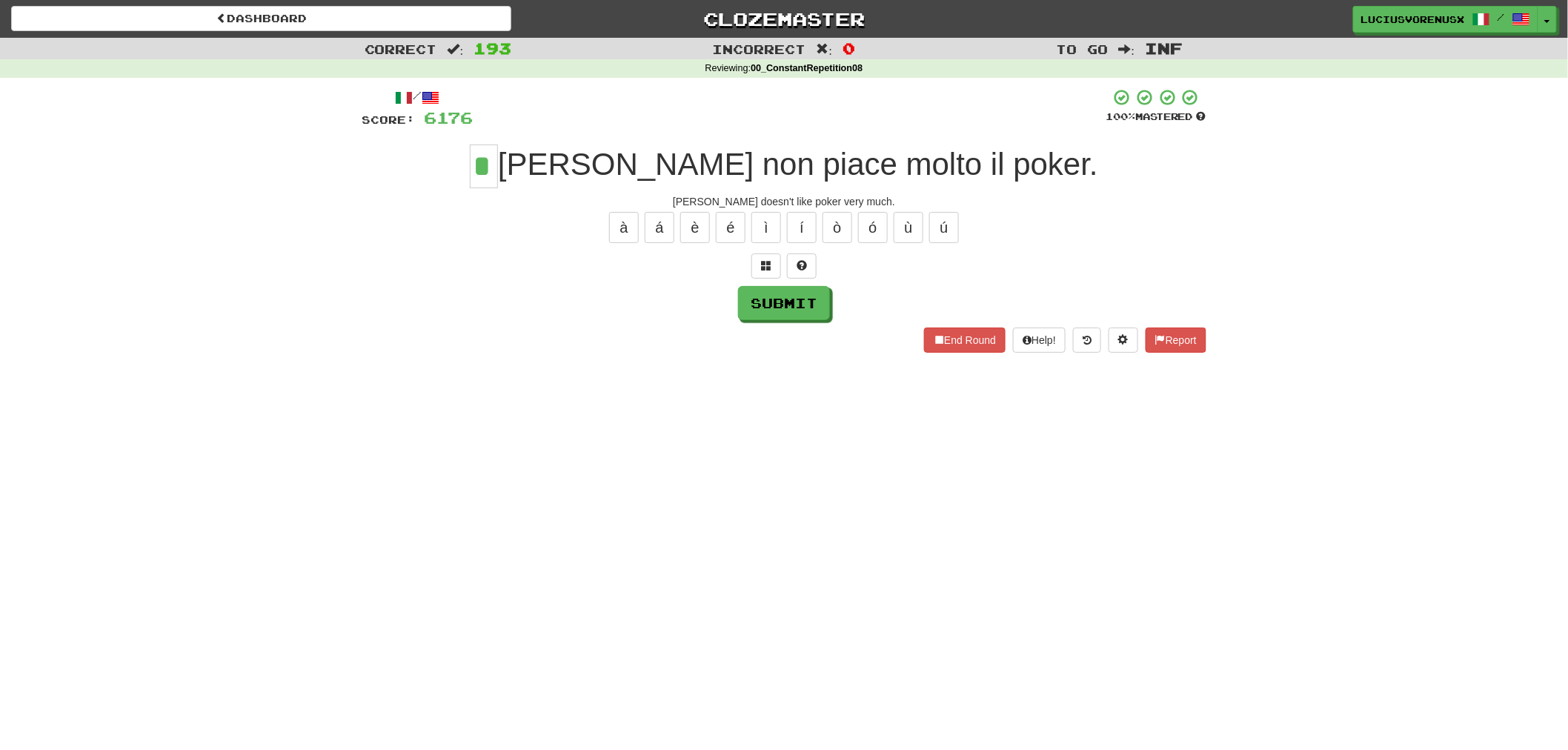
type input "*"
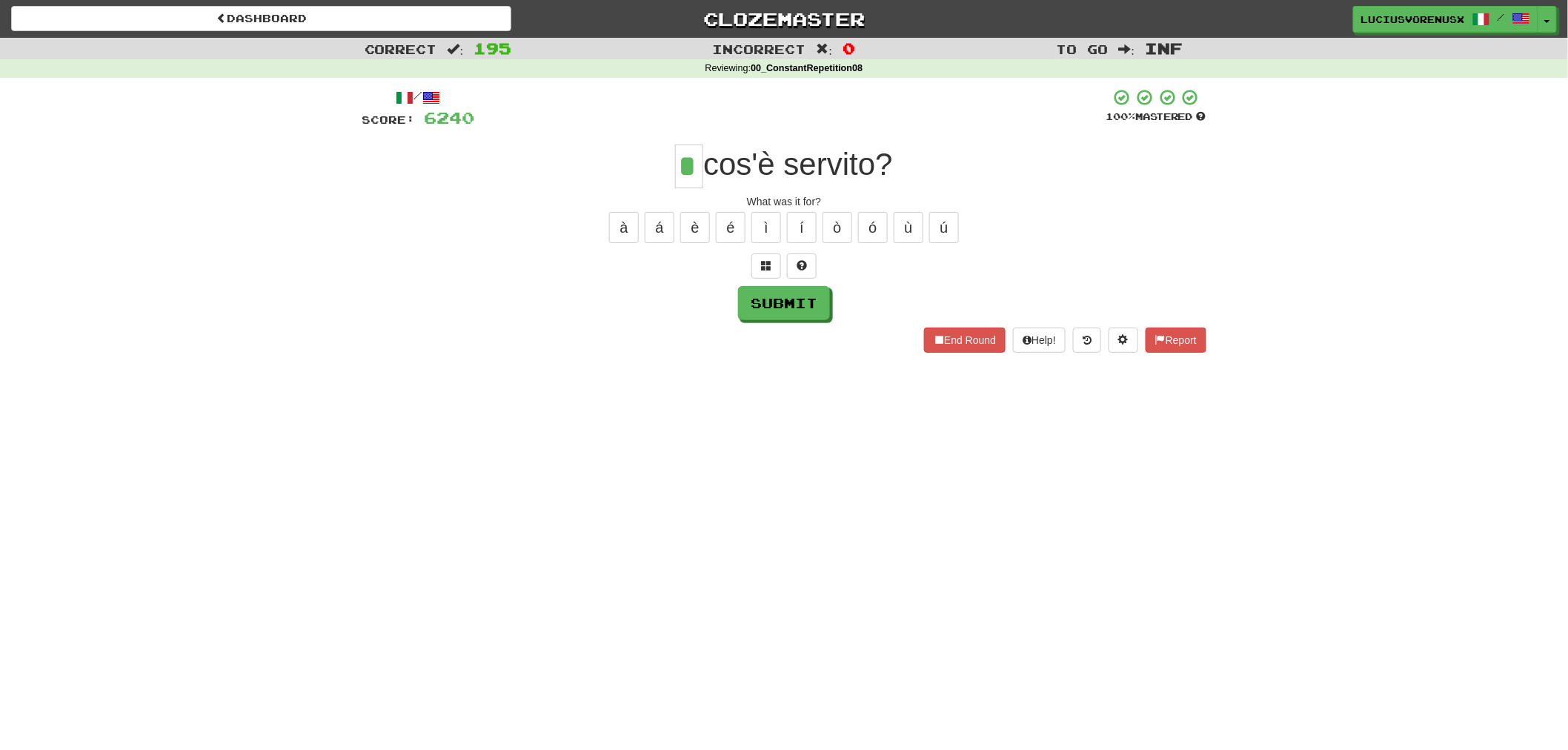
type input "*"
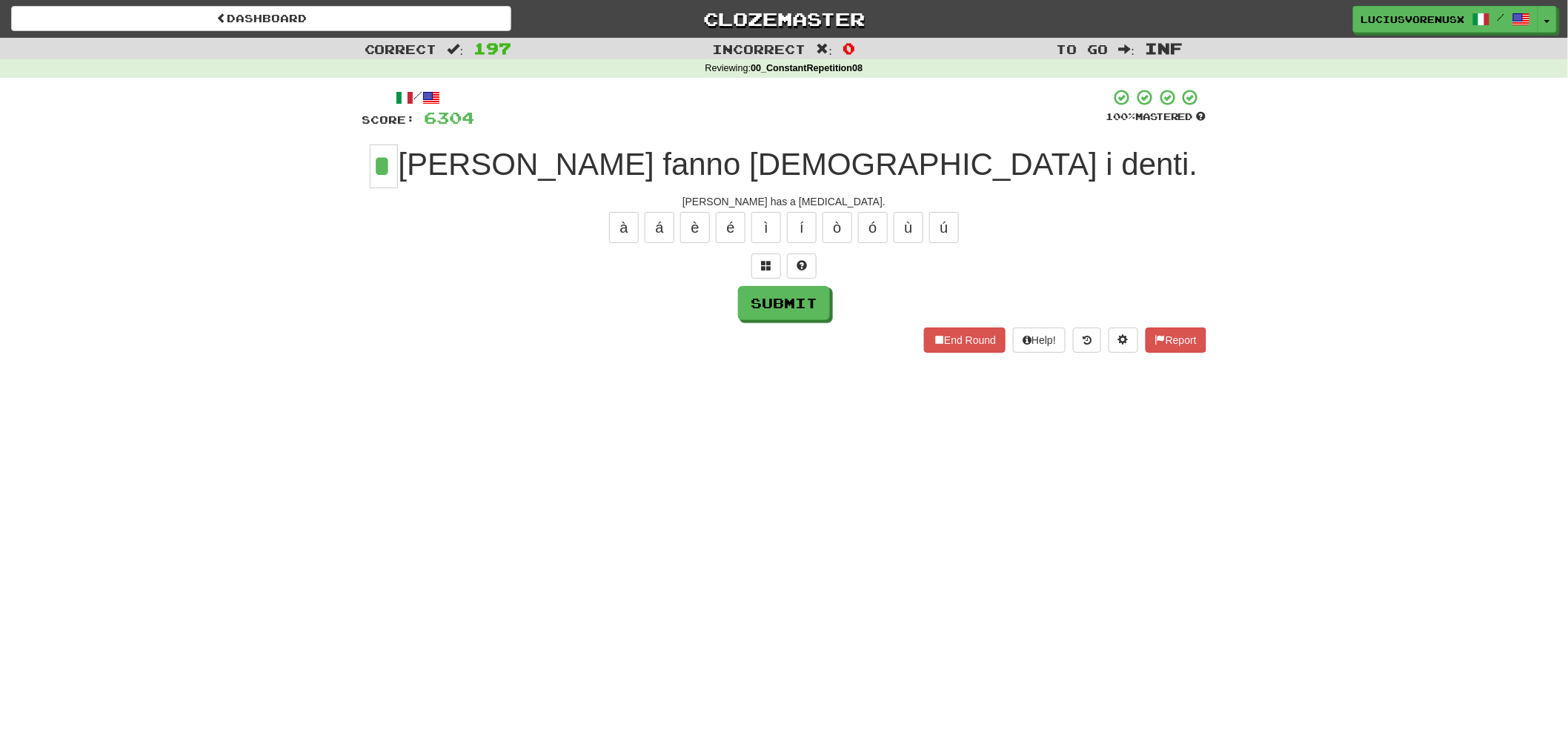
type input "*"
